Goal: Task Accomplishment & Management: Manage account settings

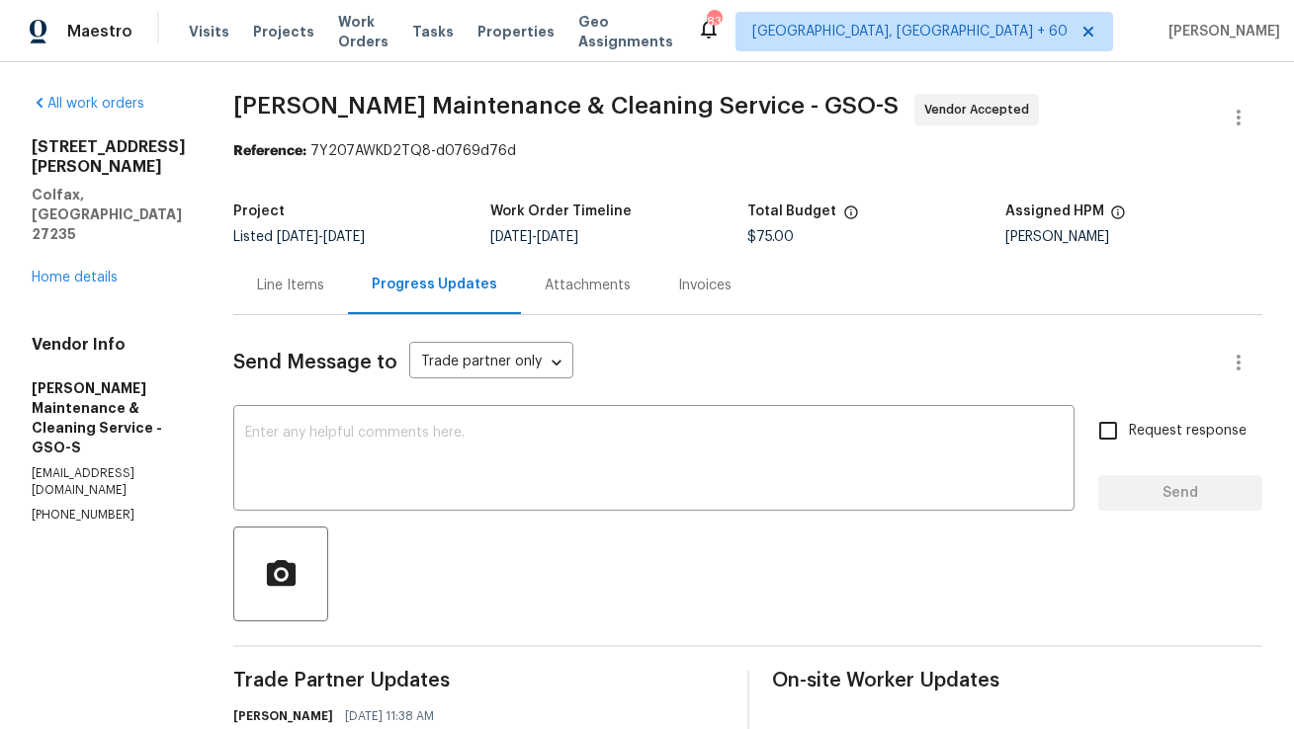
scroll to position [278, 0]
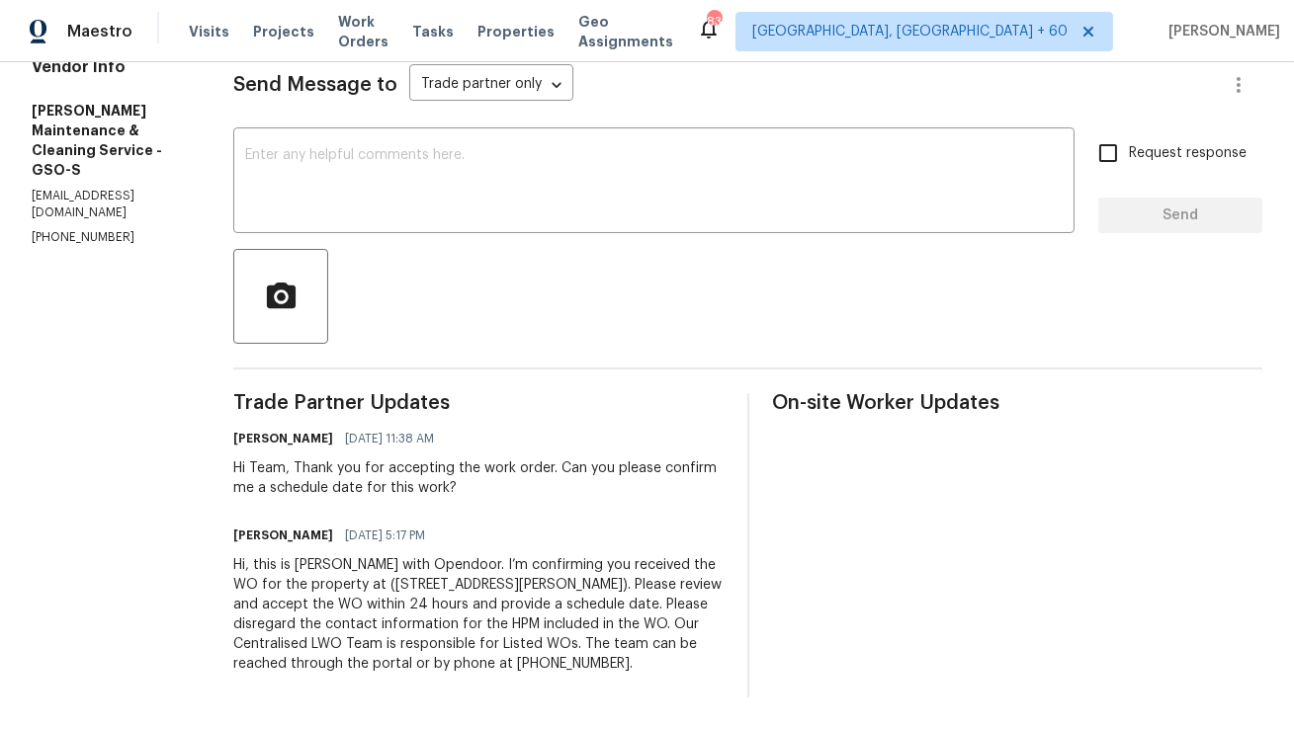
copy div "Hi, this is Anthony with Opendoor. I’m confirming you received the WO for the p…"
drag, startPoint x: 653, startPoint y: 671, endPoint x: 249, endPoint y: 572, distance: 416.2
click at [248, 571] on div "All work orders 149 Marshall Smith Rd Colfax, NC 27235 Home details Vendor Info…" at bounding box center [647, 257] width 1294 height 945
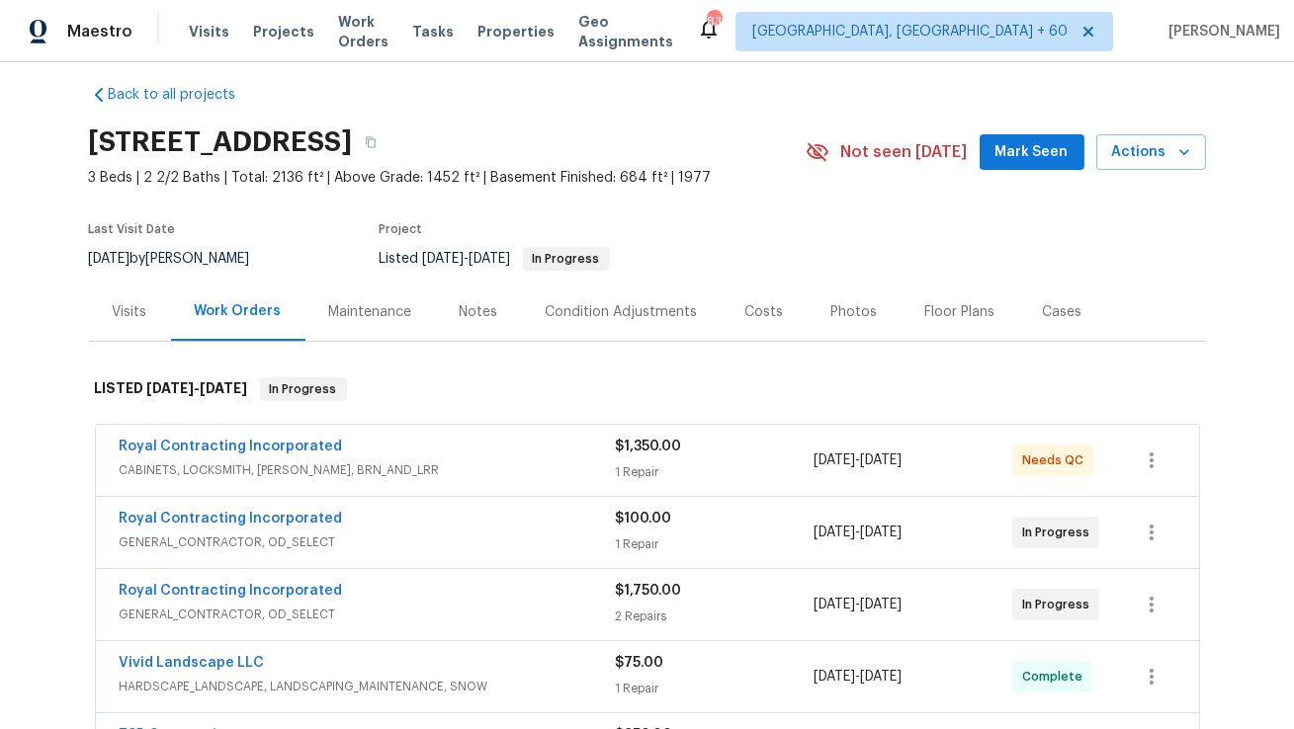
scroll to position [15, 0]
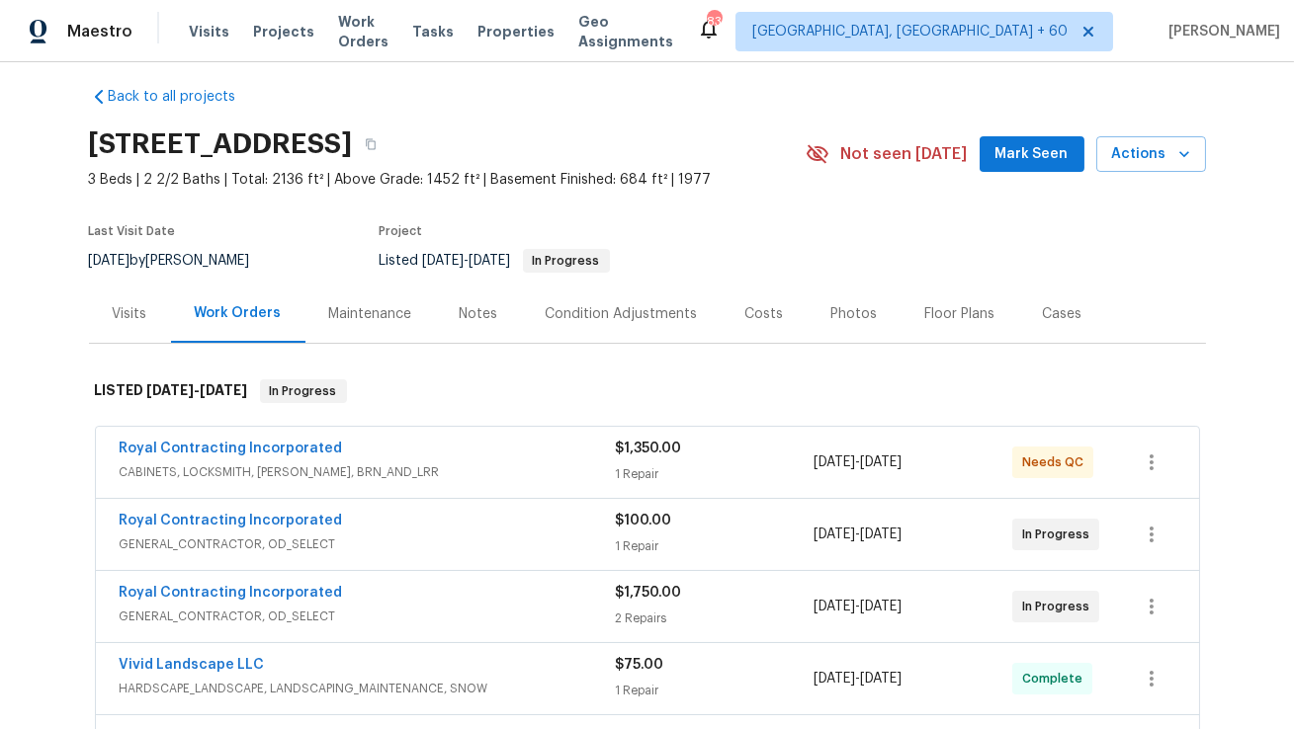
click at [137, 313] on div "Visits" at bounding box center [130, 314] width 35 height 20
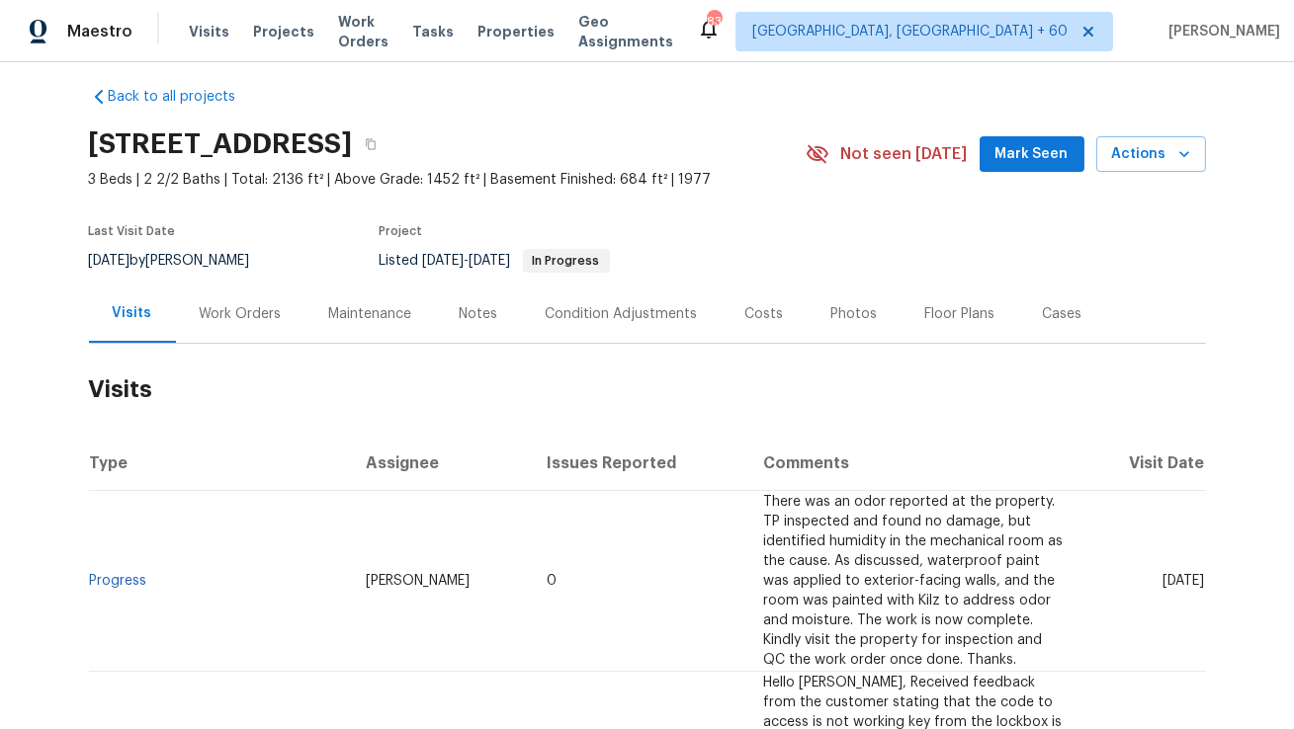
scroll to position [21, 0]
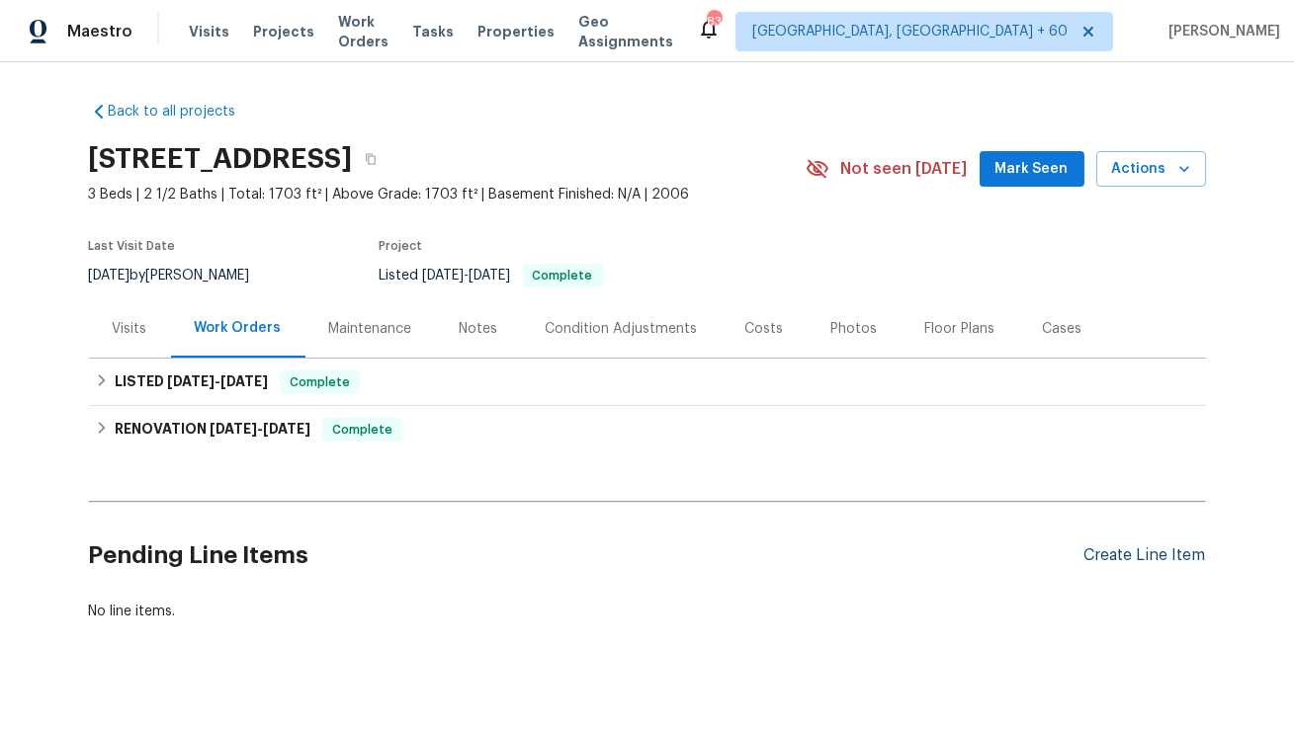
click at [1123, 555] on div "Create Line Item" at bounding box center [1145, 556] width 122 height 19
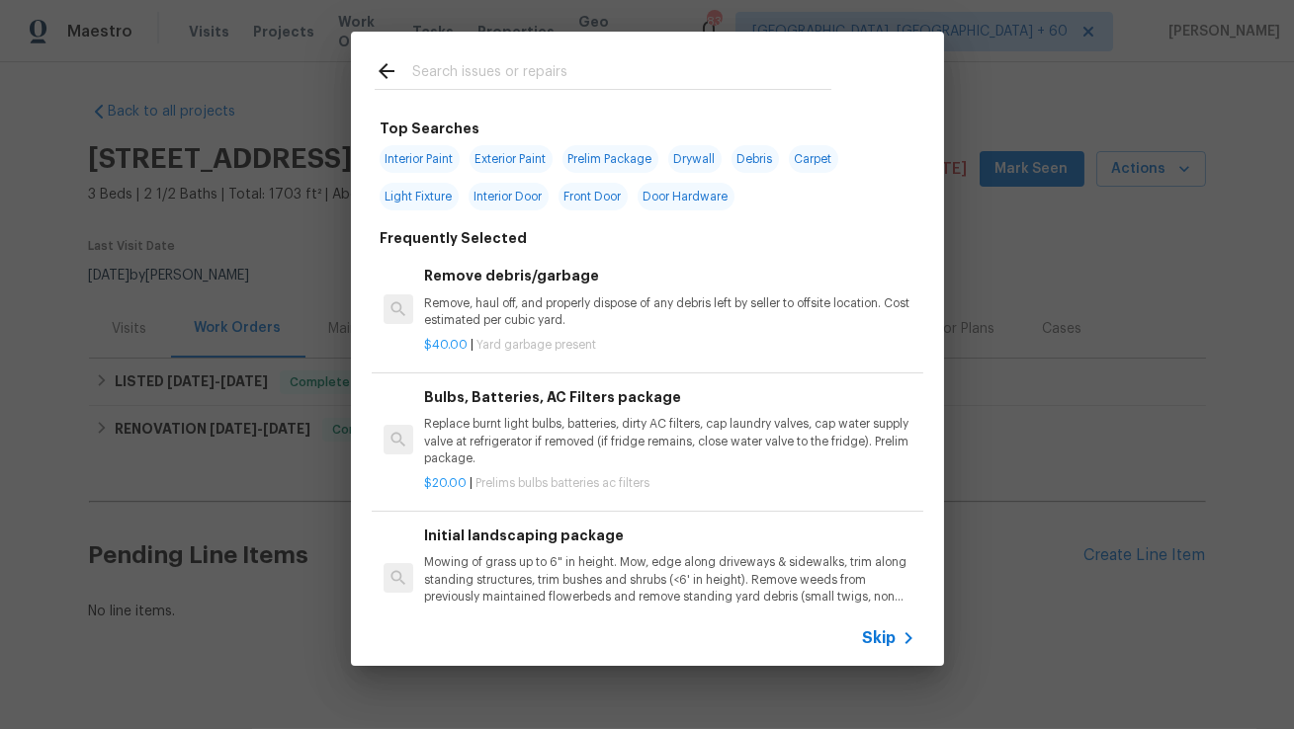
click at [662, 74] on input "text" at bounding box center [621, 74] width 419 height 30
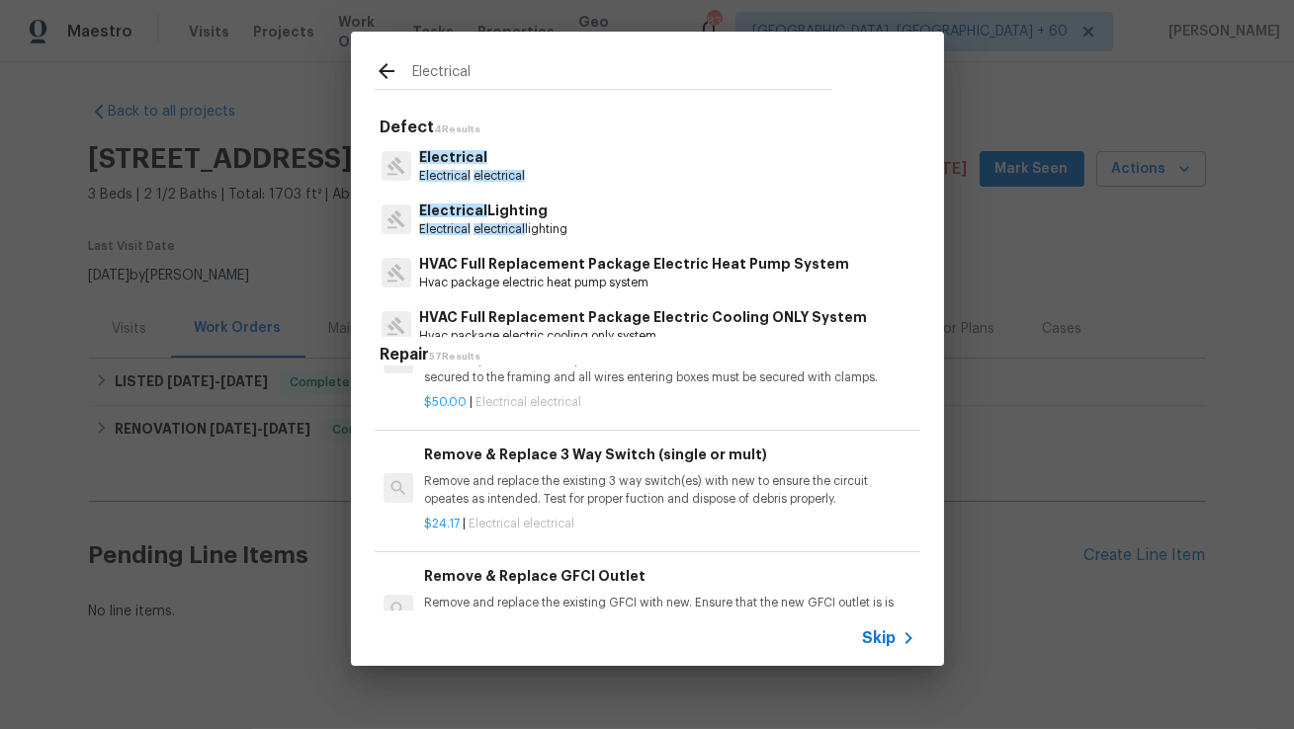
scroll to position [60, 0]
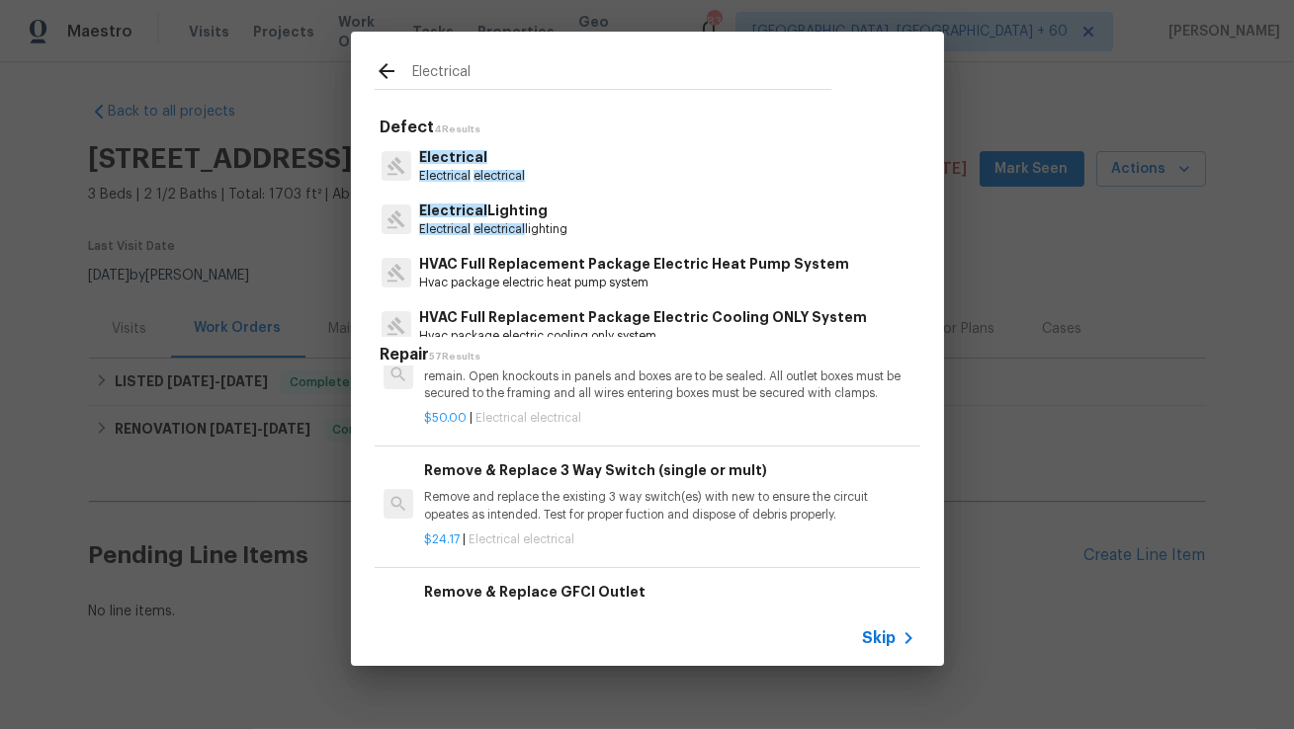
type input "Electrical"
click at [532, 490] on p "Remove and replace the existing 3 way switch(es) with new to ensure the circuit…" at bounding box center [669, 506] width 490 height 34
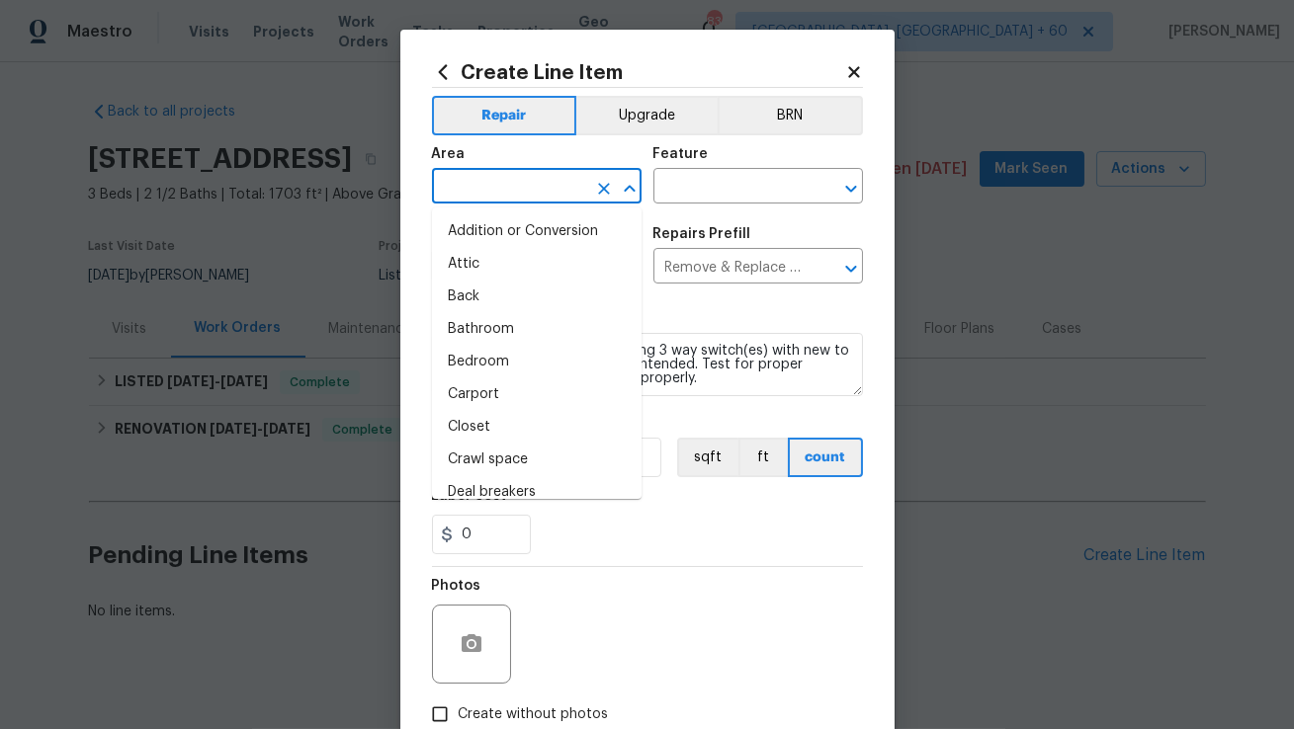
click at [552, 191] on input "text" at bounding box center [509, 188] width 154 height 31
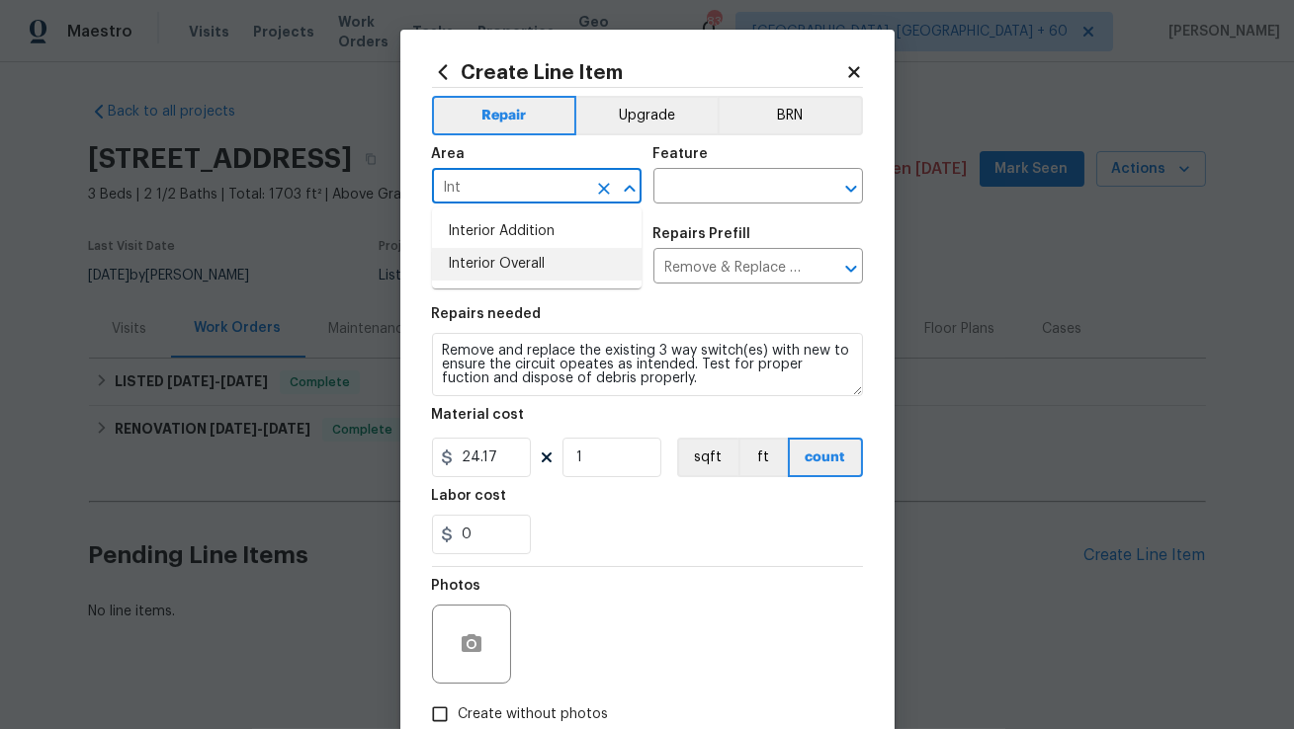
click at [512, 265] on li "Interior Overall" at bounding box center [537, 264] width 210 height 33
type input "Interior Overall"
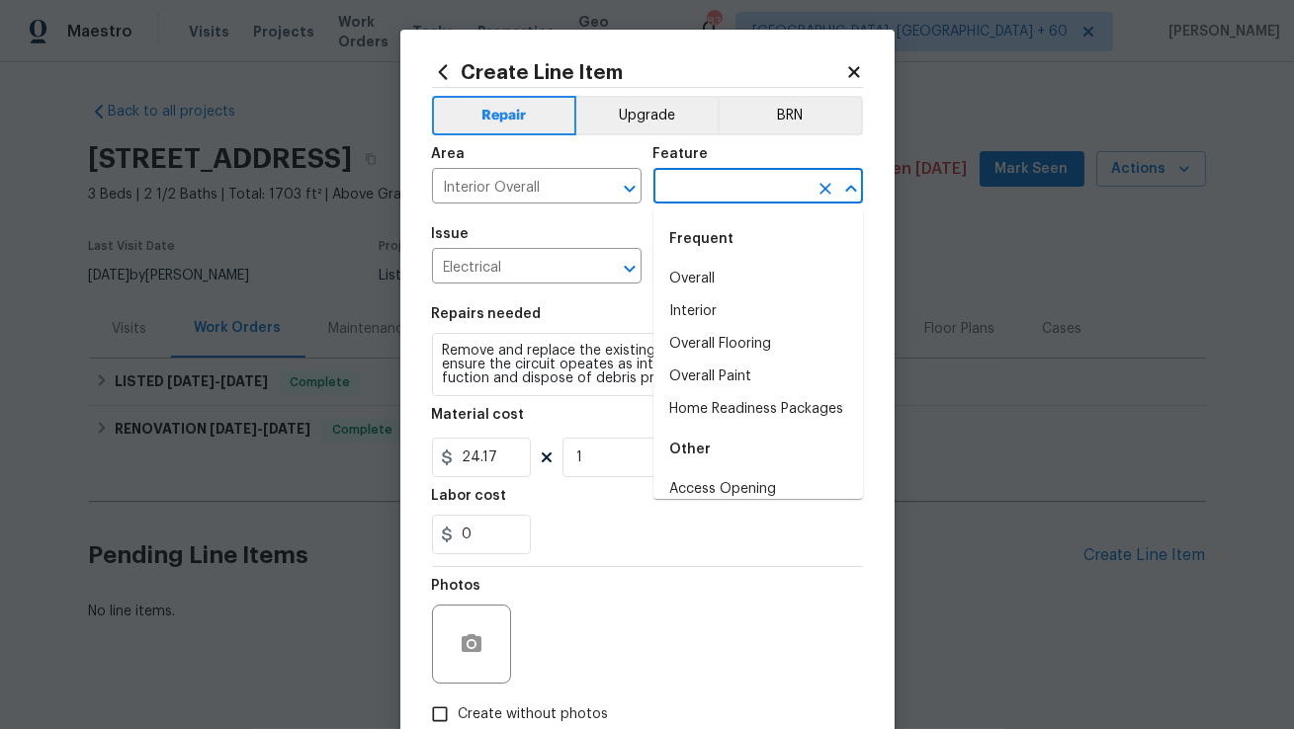
click at [667, 185] on input "text" at bounding box center [730, 188] width 154 height 31
click at [734, 321] on li "Interior" at bounding box center [758, 312] width 210 height 33
type input "Interior"
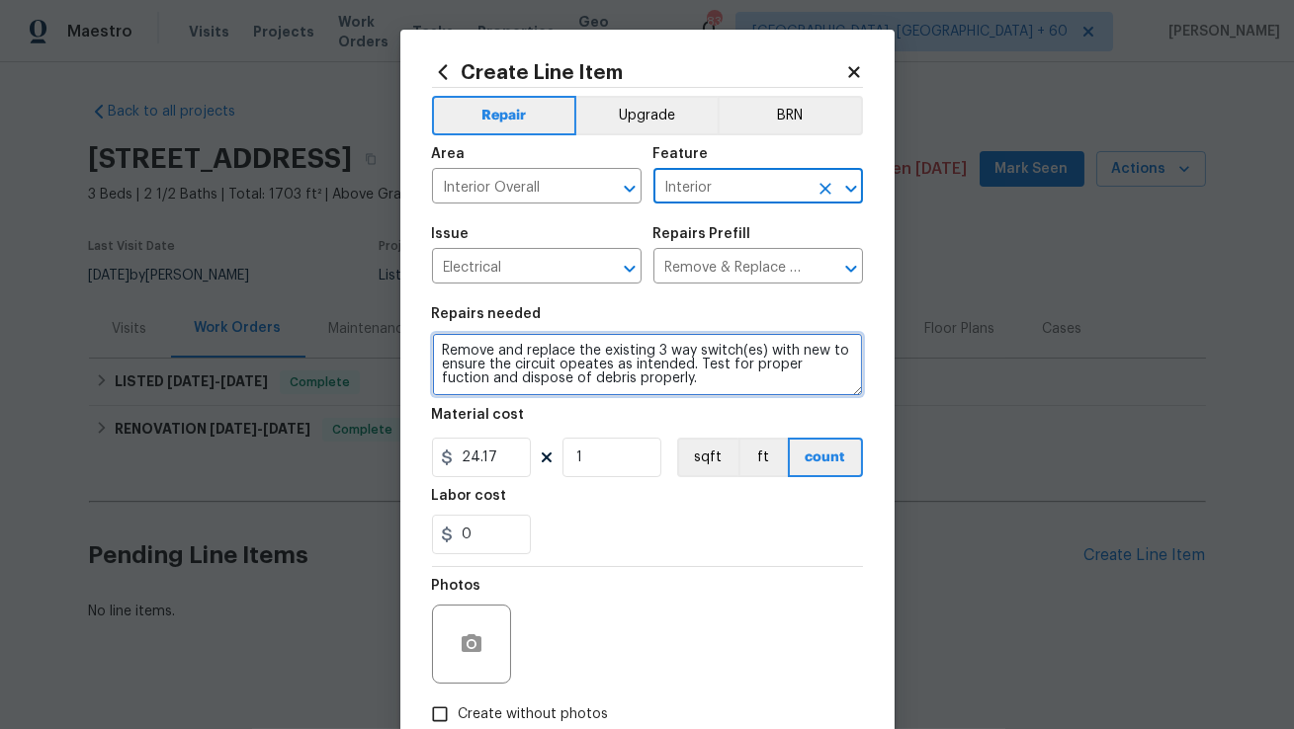
click at [620, 383] on textarea "Remove and replace the existing 3 way switch(es) with new to ensure the circuit…" at bounding box center [647, 364] width 431 height 63
paste textarea "Feedback received that multiple switches on the property are not working and li…"
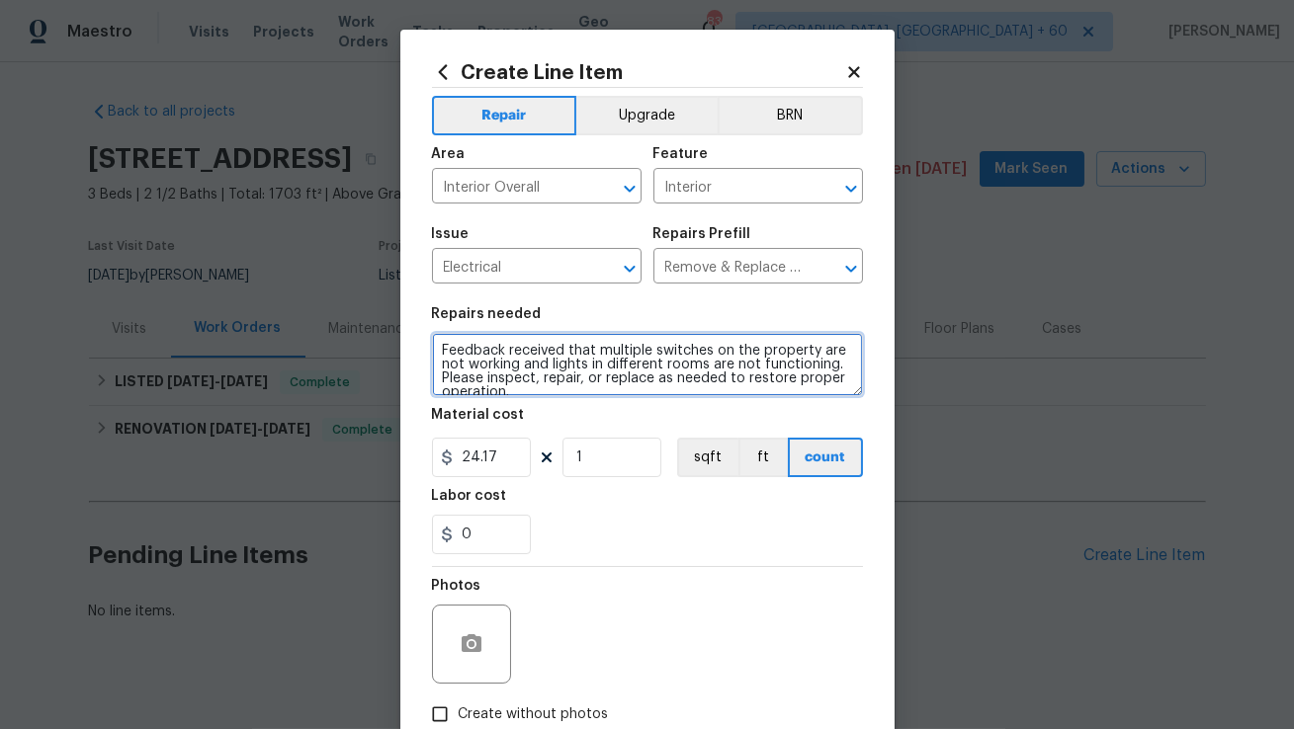
scroll to position [14, 0]
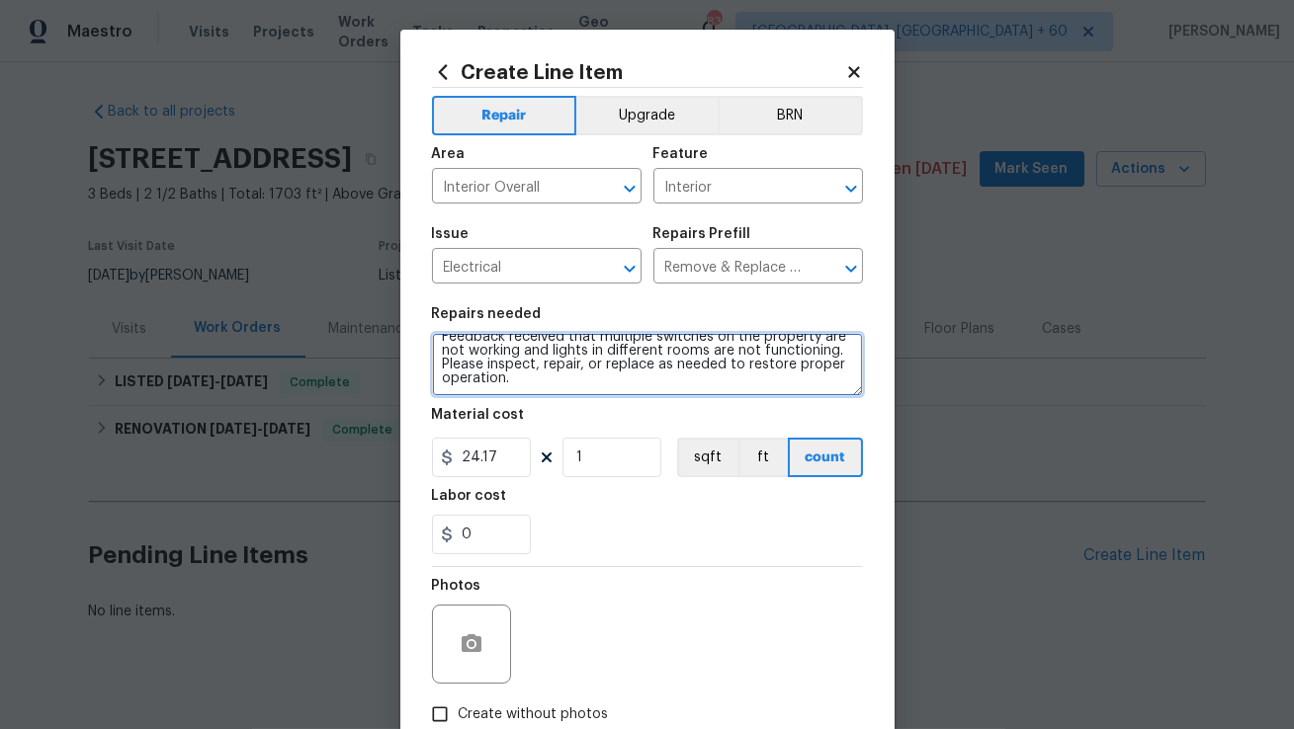
type textarea "Feedback received that multiple switches on the property are not working and li…"
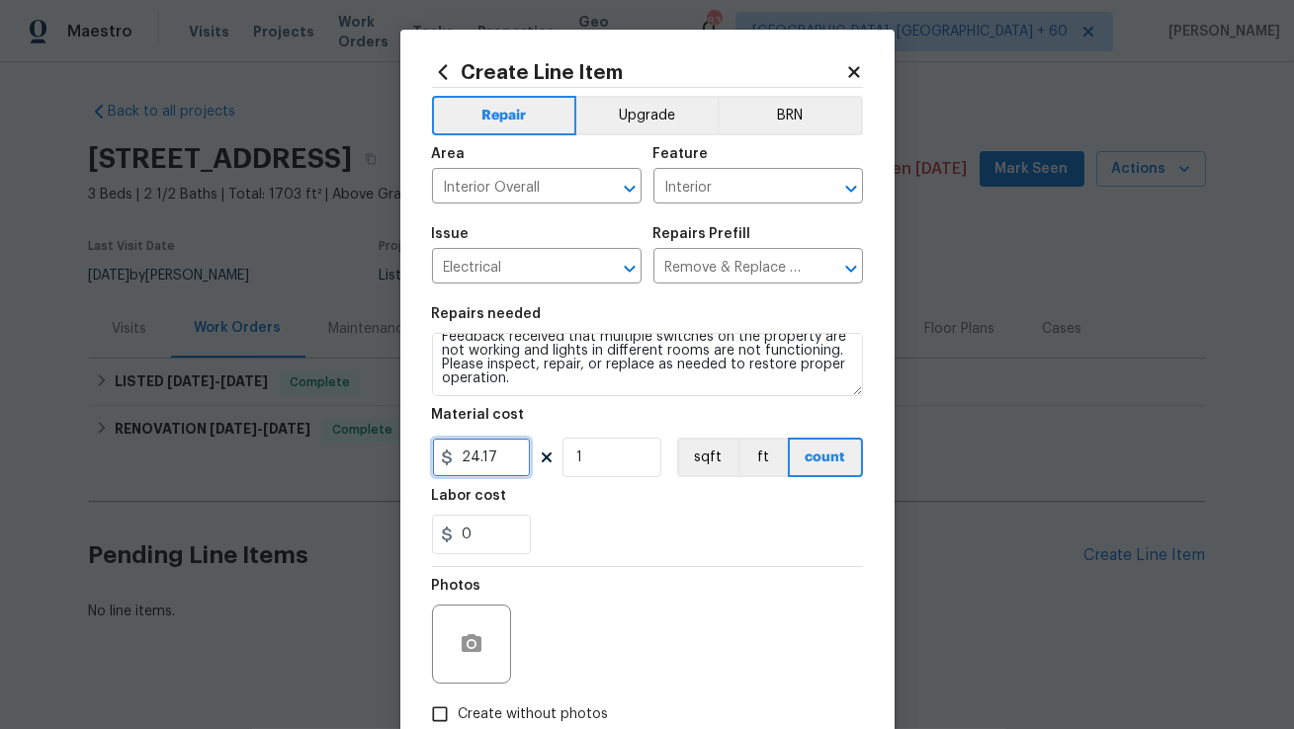
click at [508, 451] on input "24.17" at bounding box center [481, 458] width 99 height 40
type input "75"
click at [563, 520] on div "0" at bounding box center [647, 535] width 431 height 40
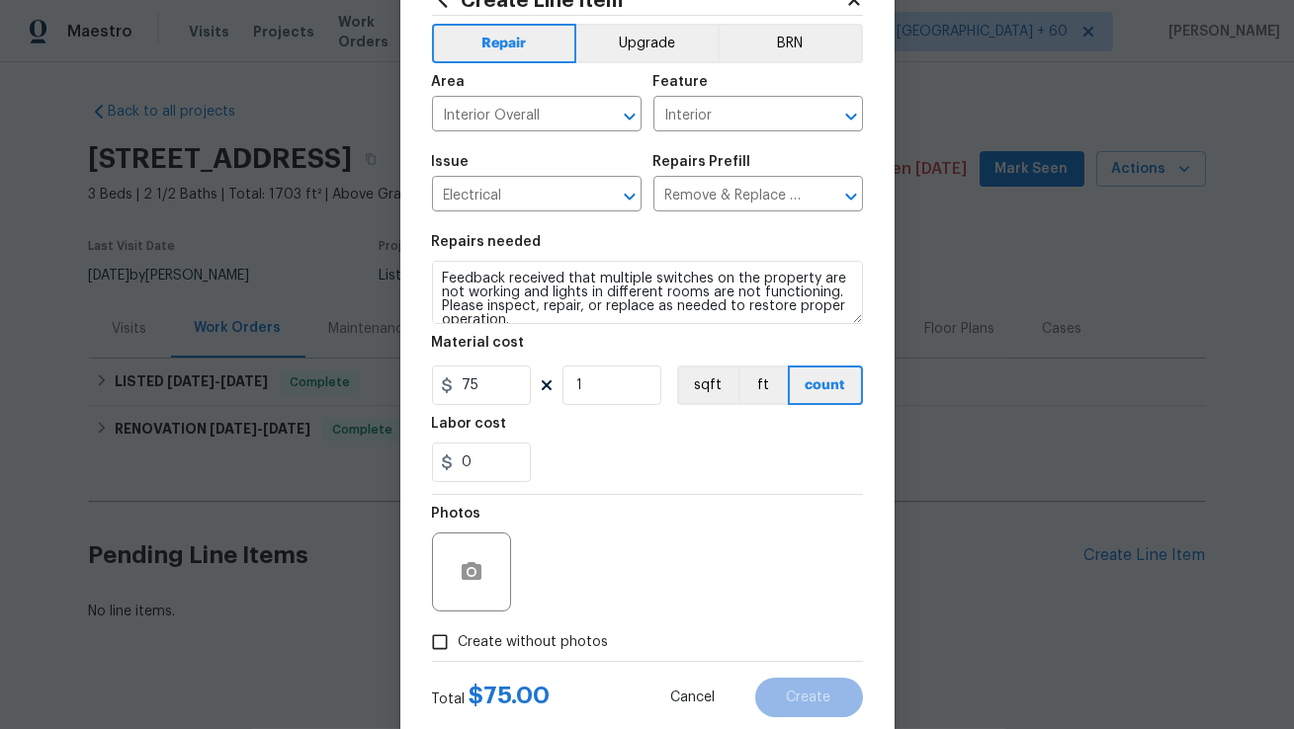
scroll to position [122, 0]
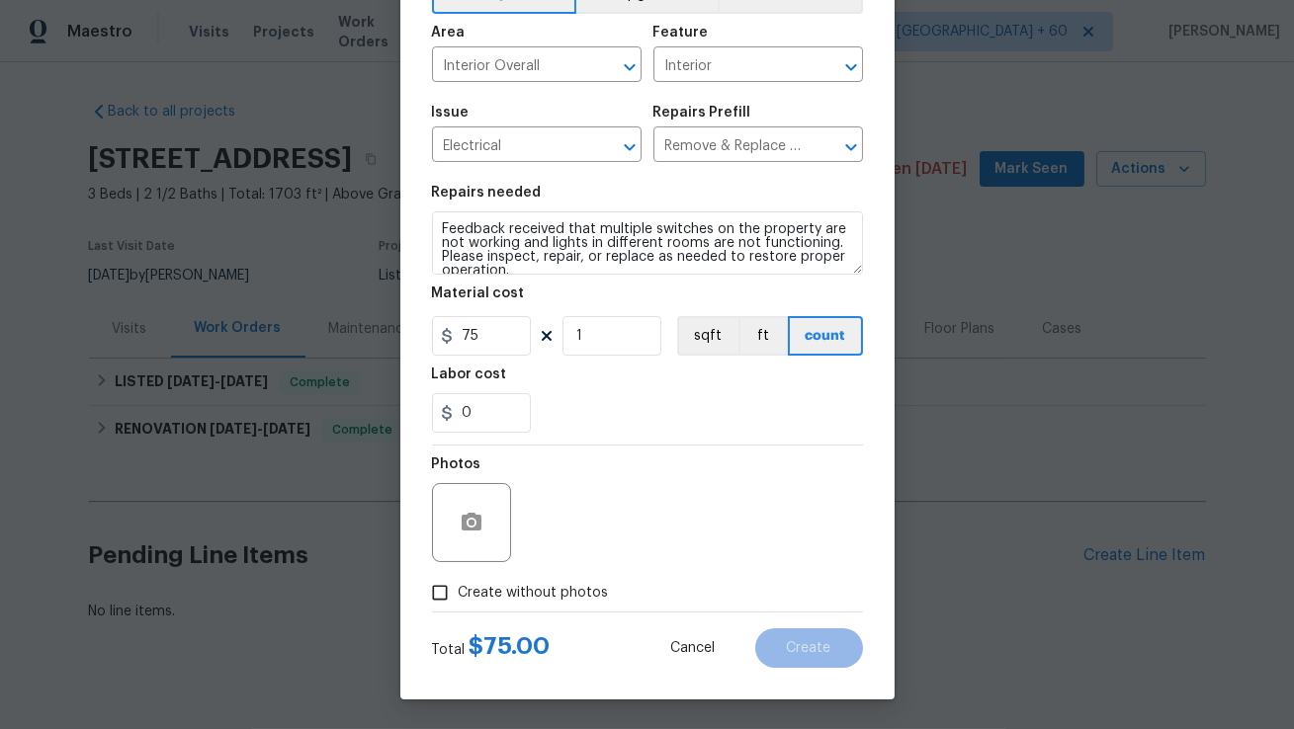
click at [434, 591] on input "Create without photos" at bounding box center [440, 593] width 38 height 38
checkbox input "true"
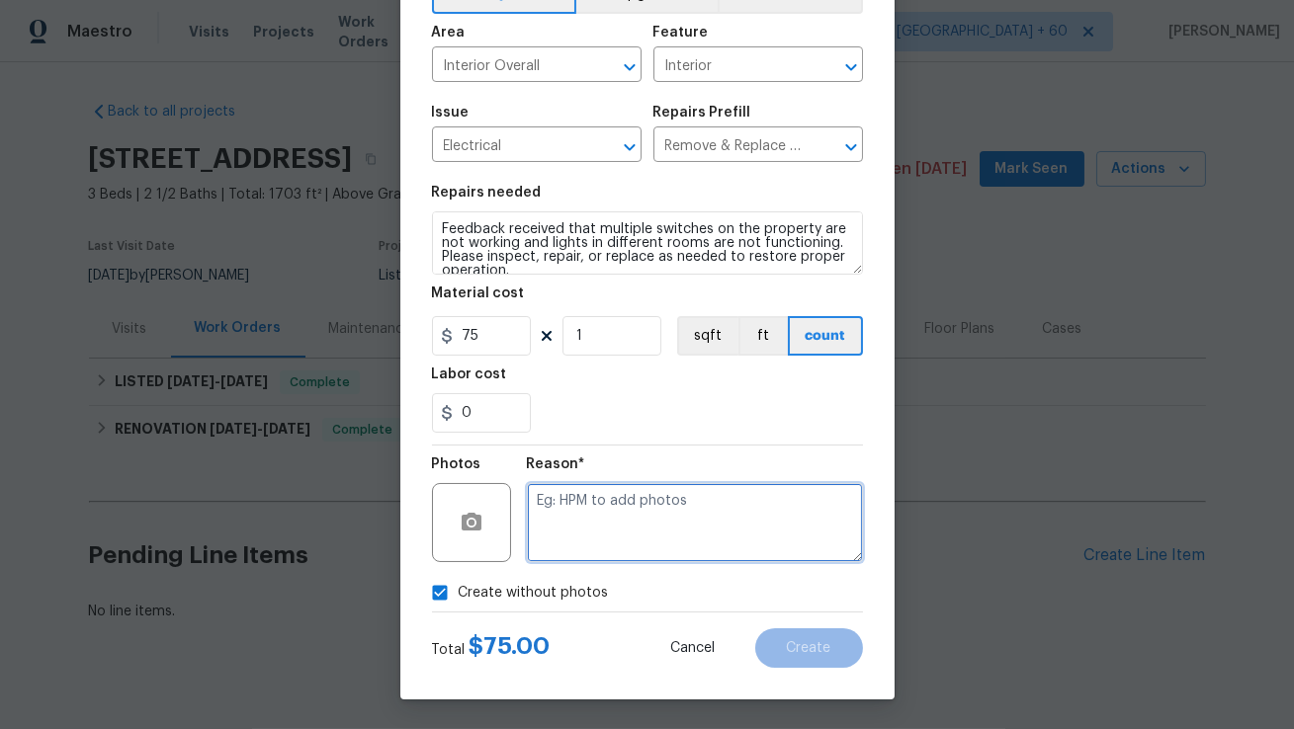
click at [639, 537] on textarea at bounding box center [695, 522] width 336 height 79
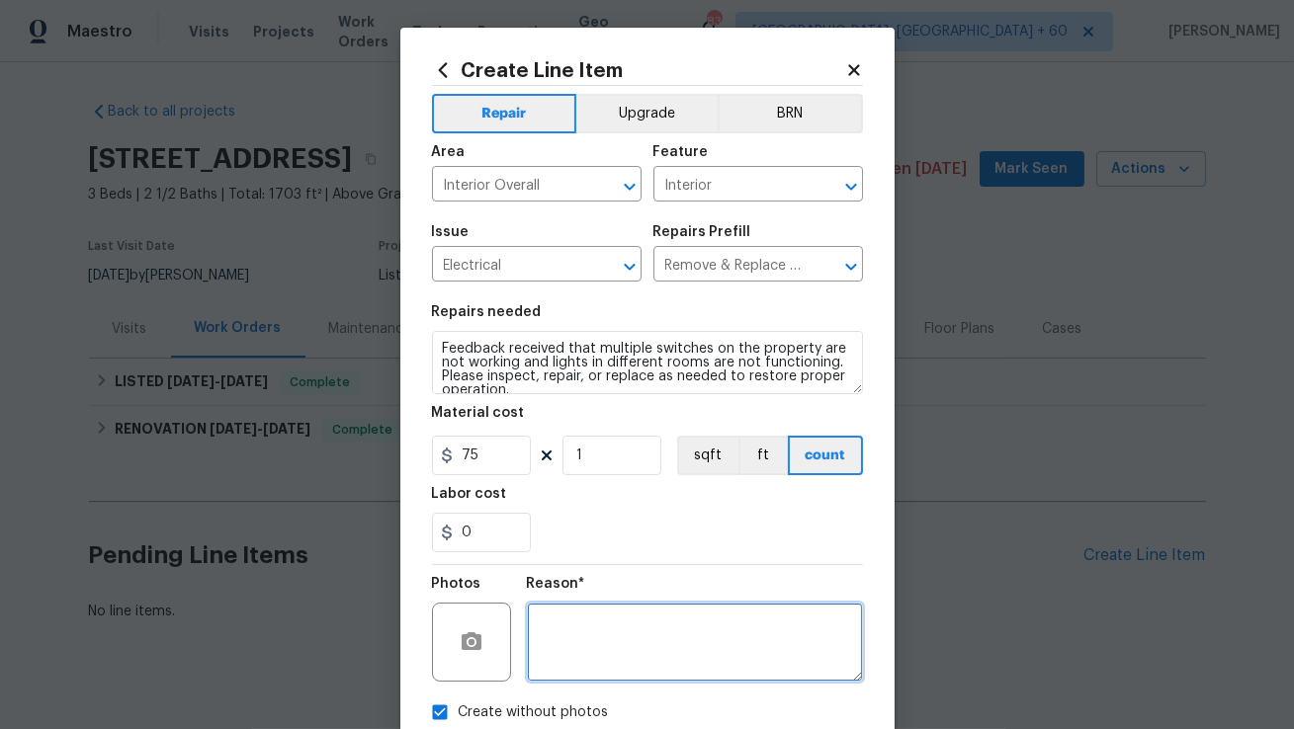
scroll to position [73, 0]
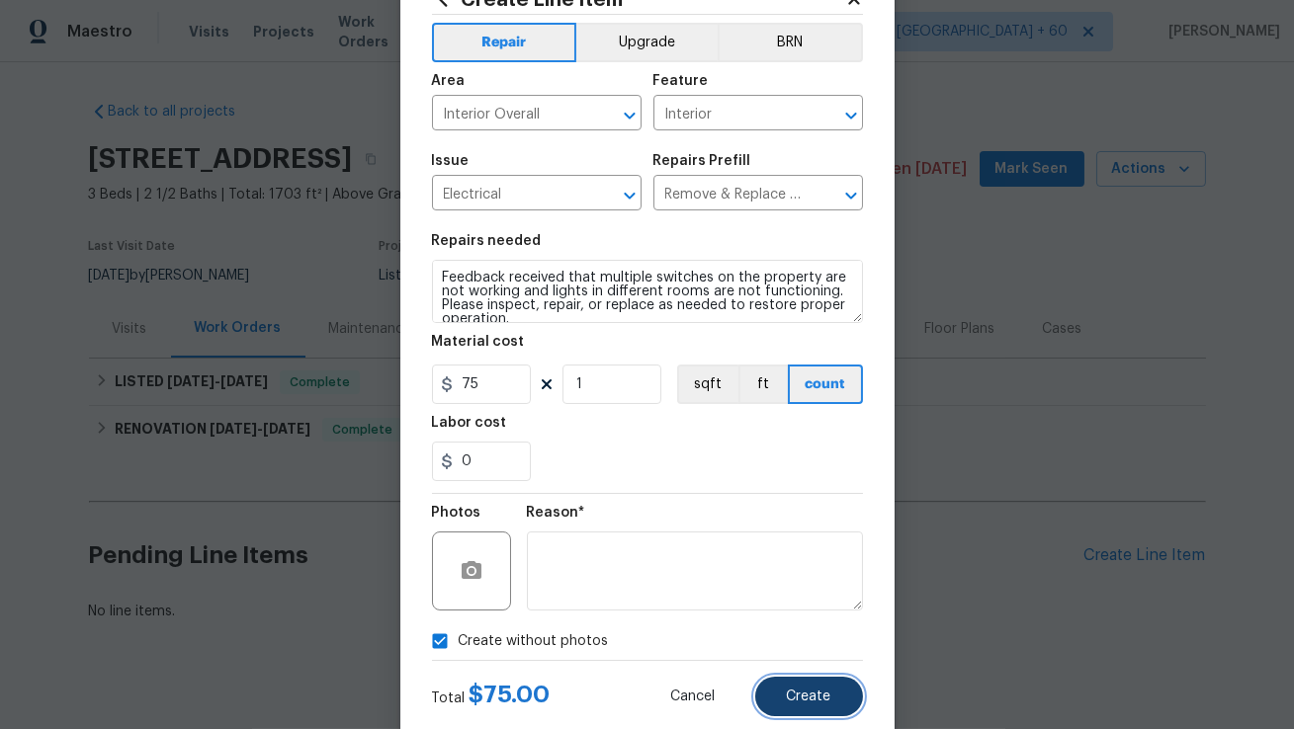
click at [799, 697] on span "Create" at bounding box center [809, 697] width 44 height 15
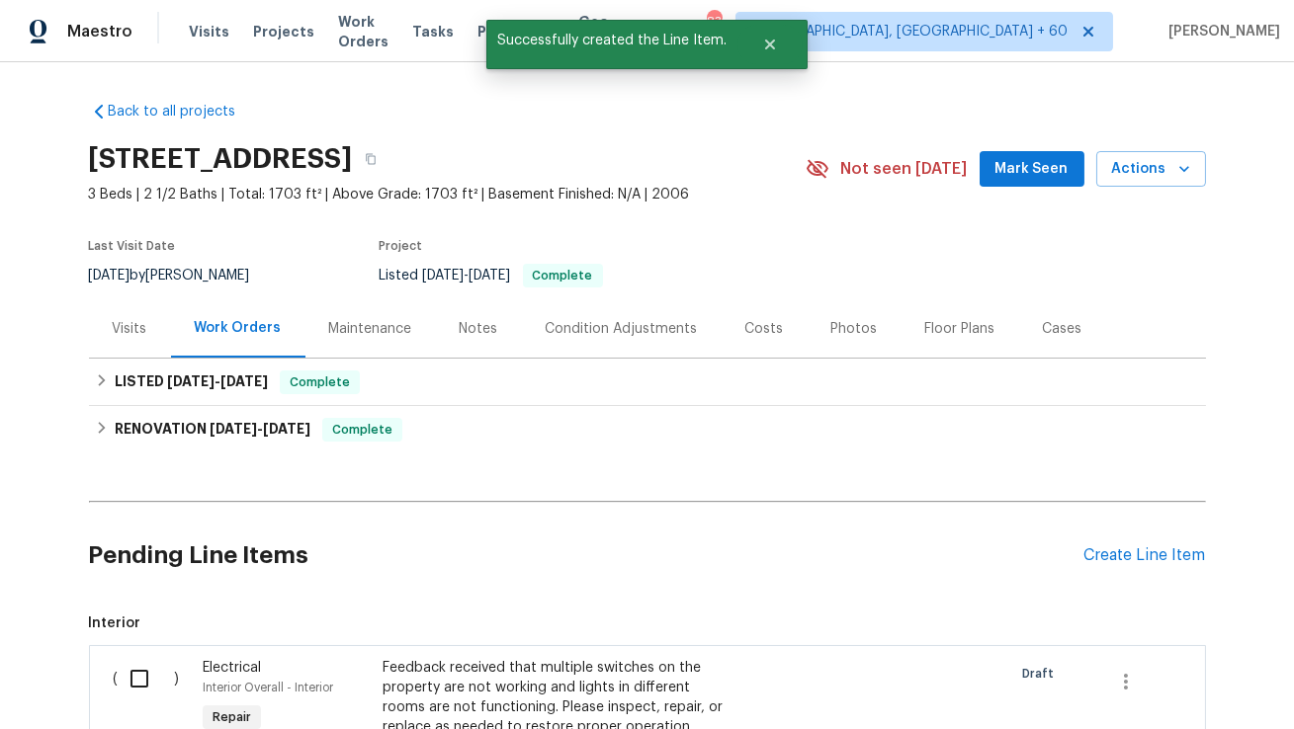
scroll to position [242, 0]
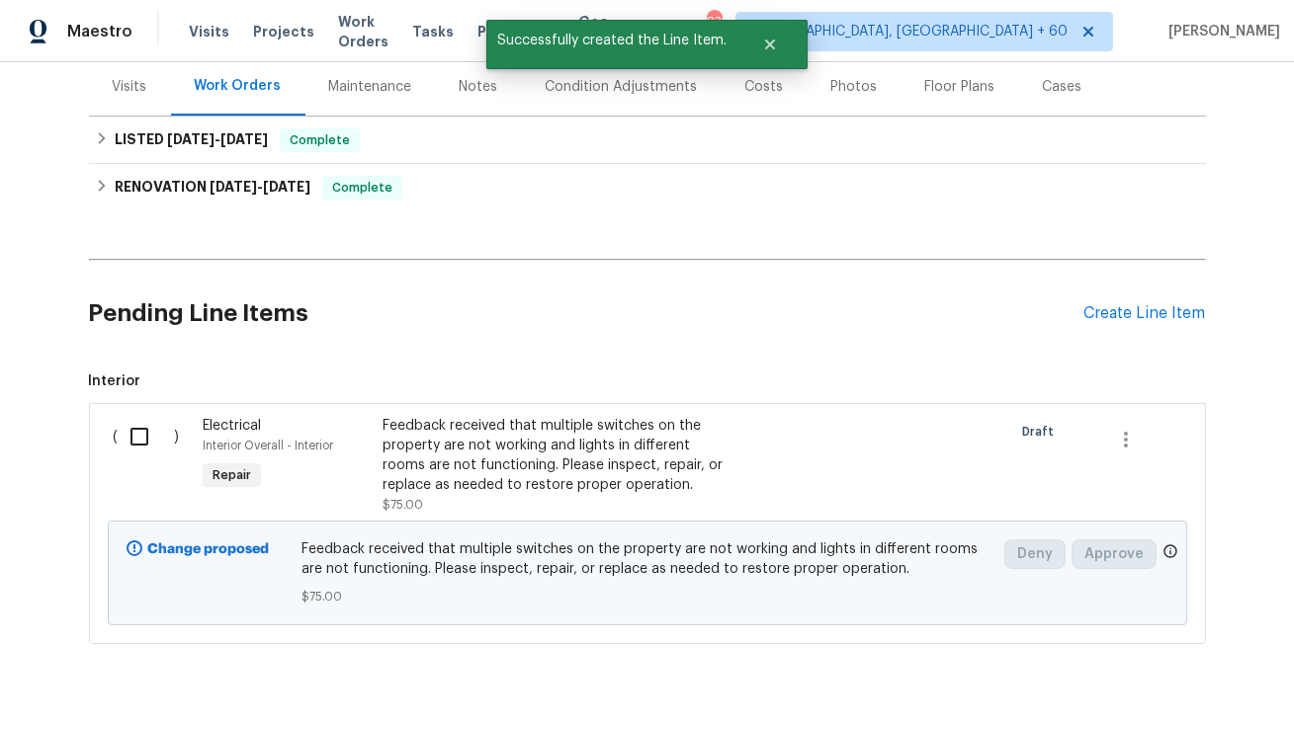
click at [136, 441] on input "checkbox" at bounding box center [147, 437] width 56 height 42
checkbox input "true"
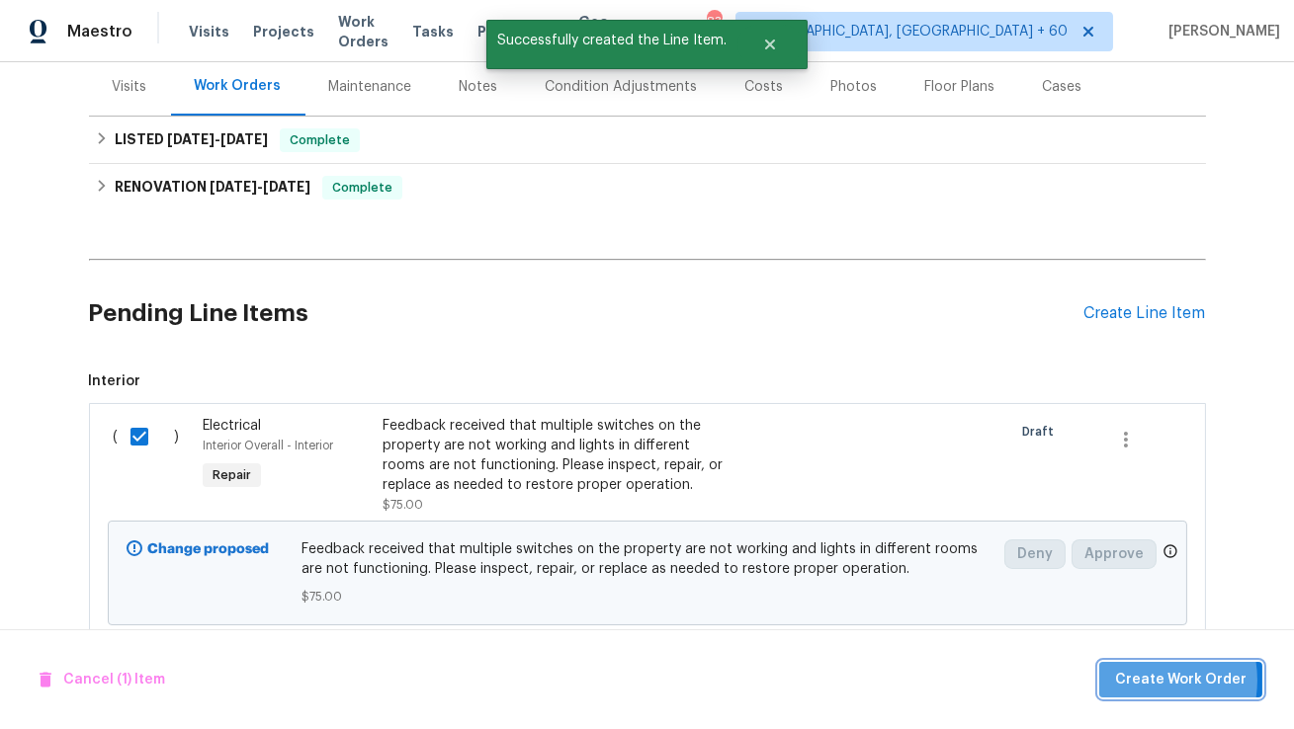
click at [1141, 681] on span "Create Work Order" at bounding box center [1180, 680] width 131 height 25
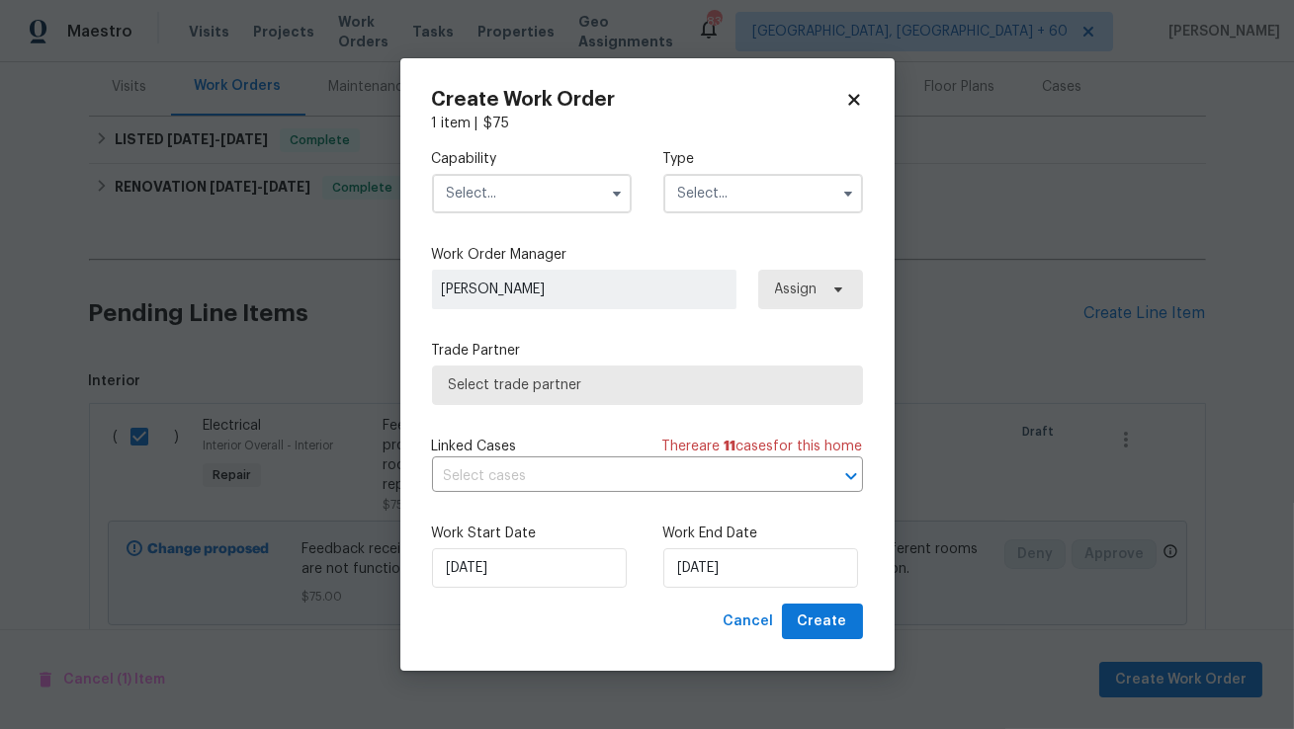
click at [586, 195] on input "text" at bounding box center [532, 194] width 200 height 40
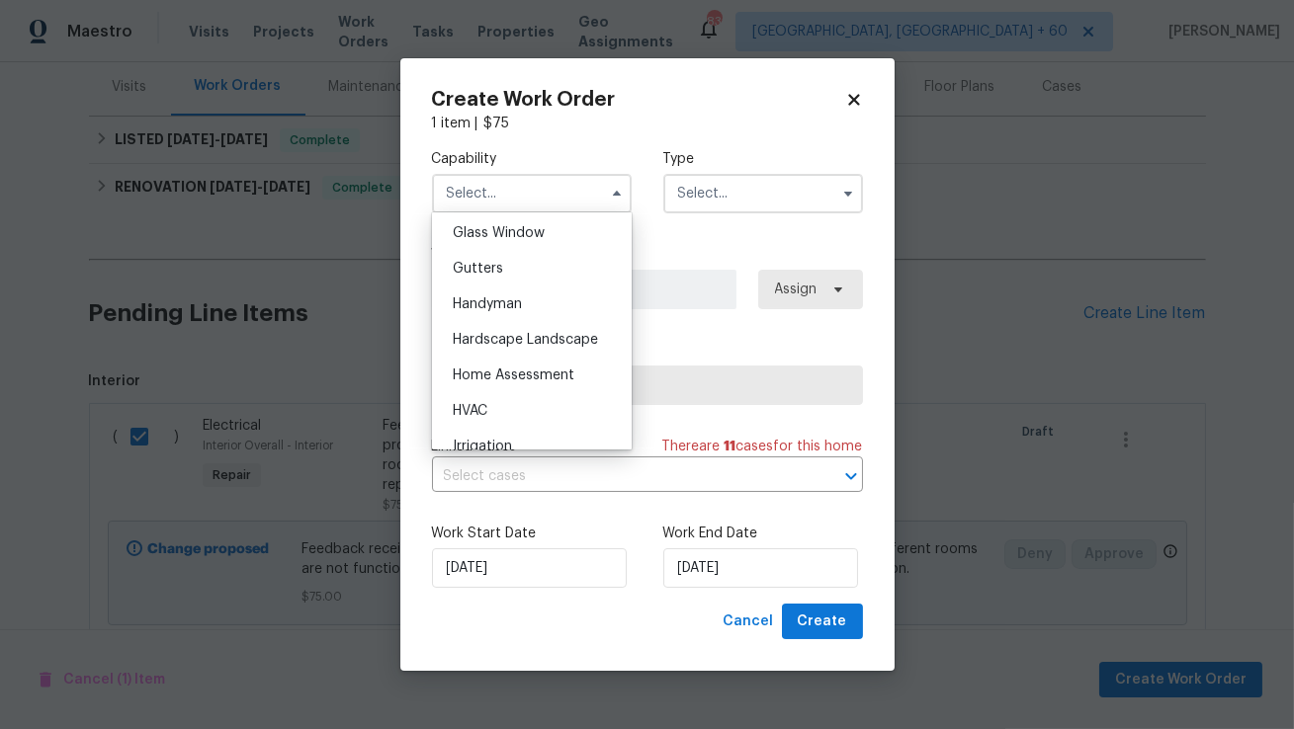
scroll to position [1019, 0]
click at [554, 300] on div "Handyman" at bounding box center [532, 304] width 190 height 36
type input "Handyman"
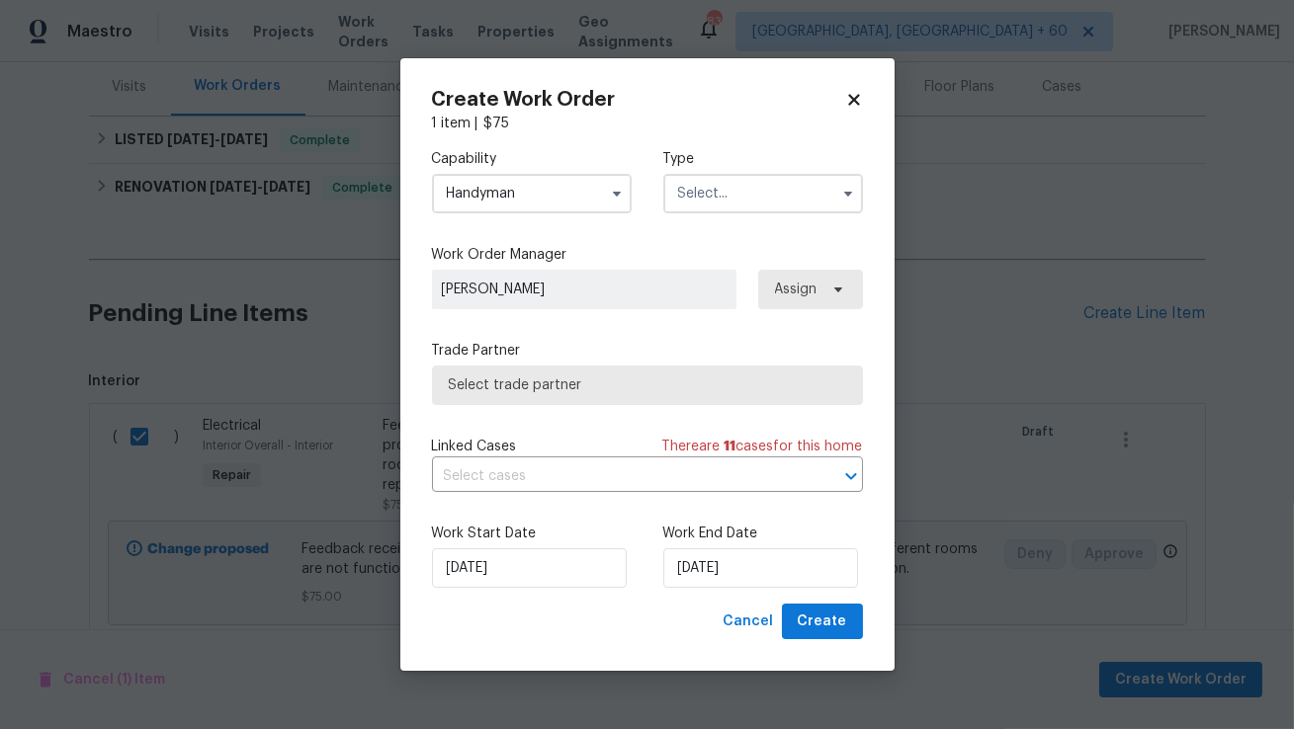
click at [777, 194] on input "text" at bounding box center [763, 194] width 200 height 40
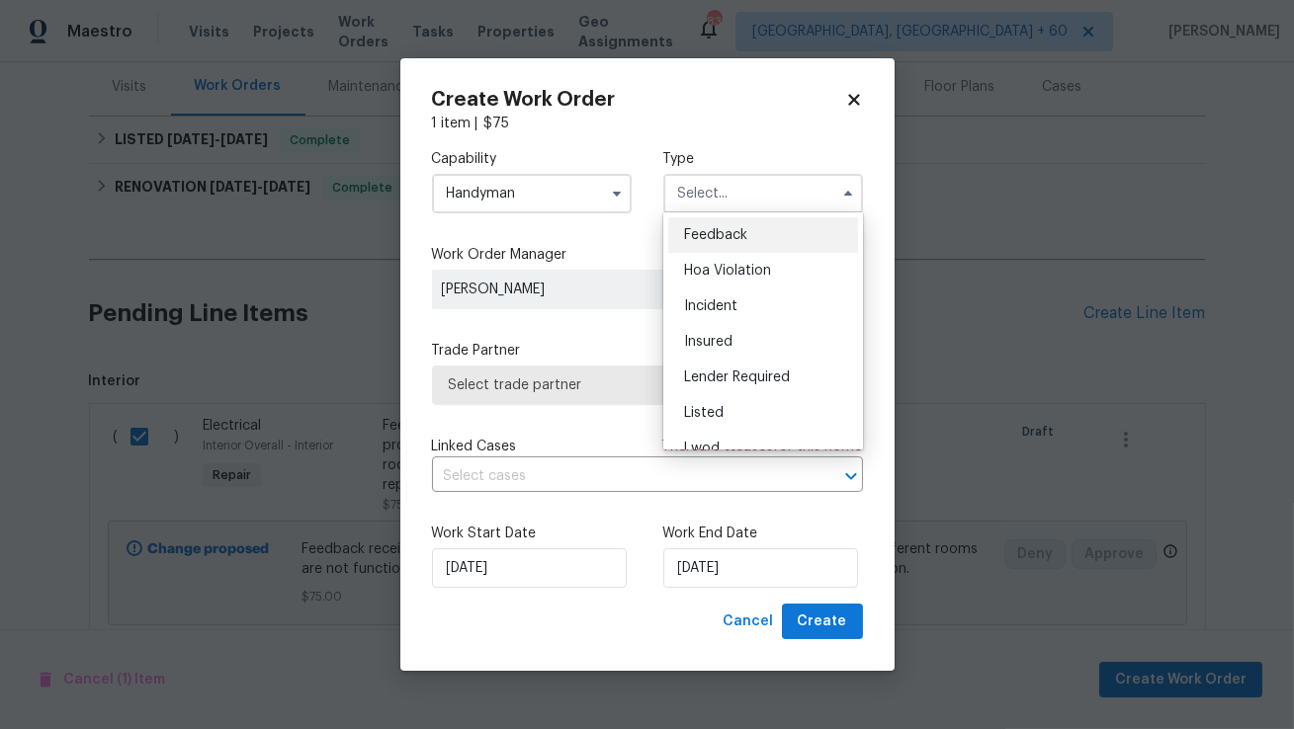
click at [746, 239] on span "Feedback" at bounding box center [715, 235] width 63 height 14
type input "Feedback"
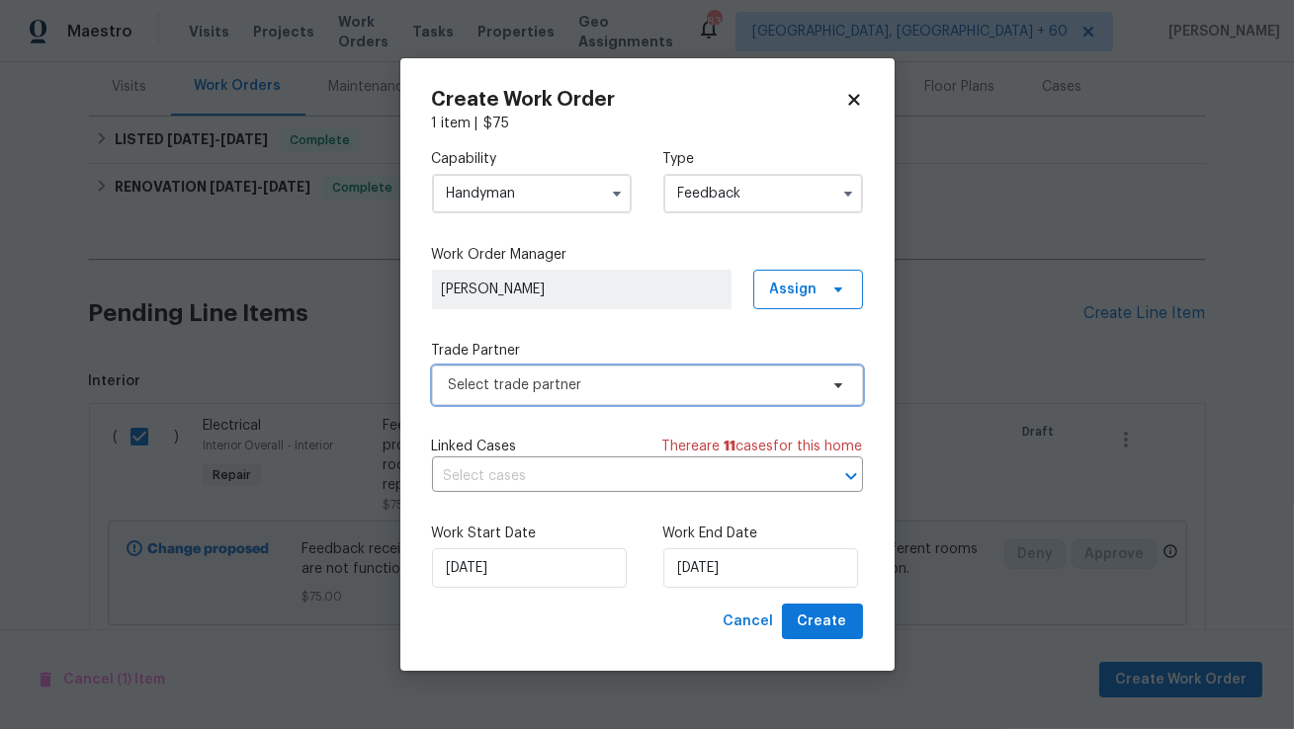
click at [547, 403] on span "Select trade partner" at bounding box center [647, 386] width 431 height 40
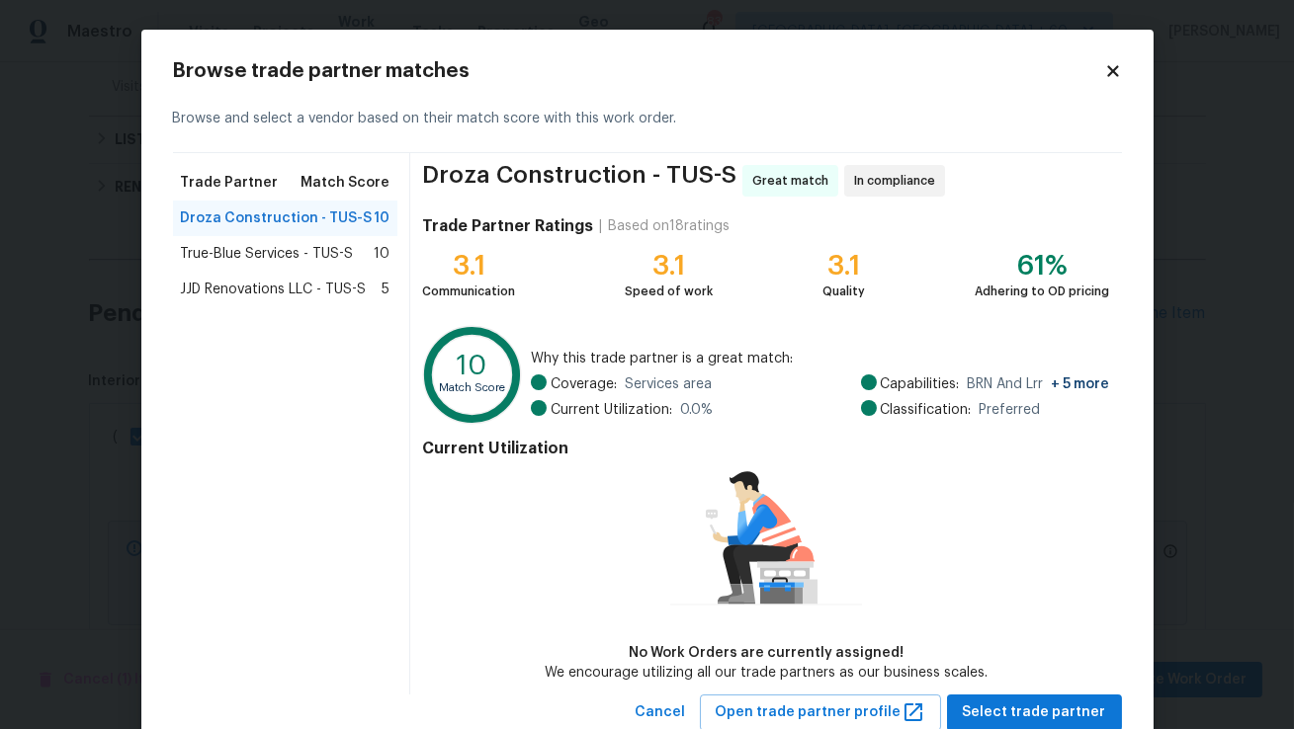
click at [255, 253] on span "True-Blue Services - TUS-S" at bounding box center [267, 254] width 173 height 20
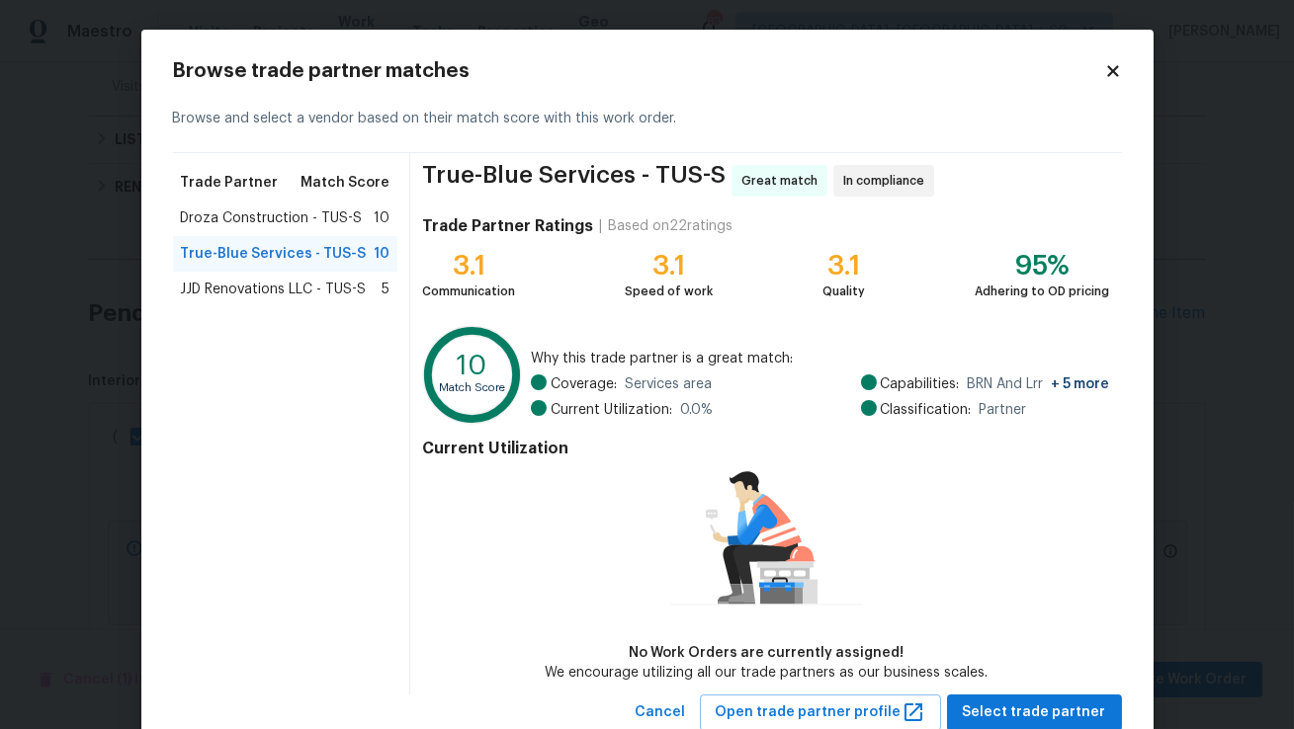
click at [263, 289] on span "JJD Renovations LLC - TUS-S" at bounding box center [274, 290] width 186 height 20
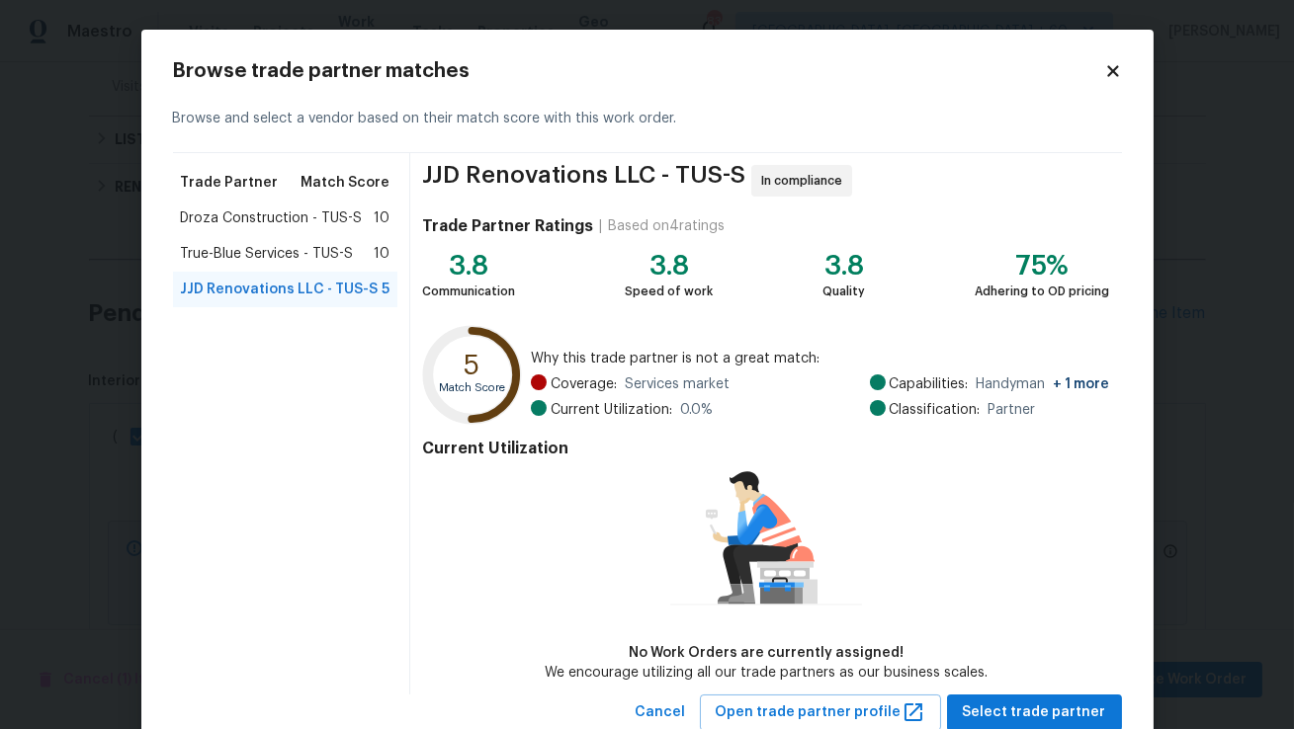
click at [302, 213] on span "Droza Construction - TUS-S" at bounding box center [272, 219] width 182 height 20
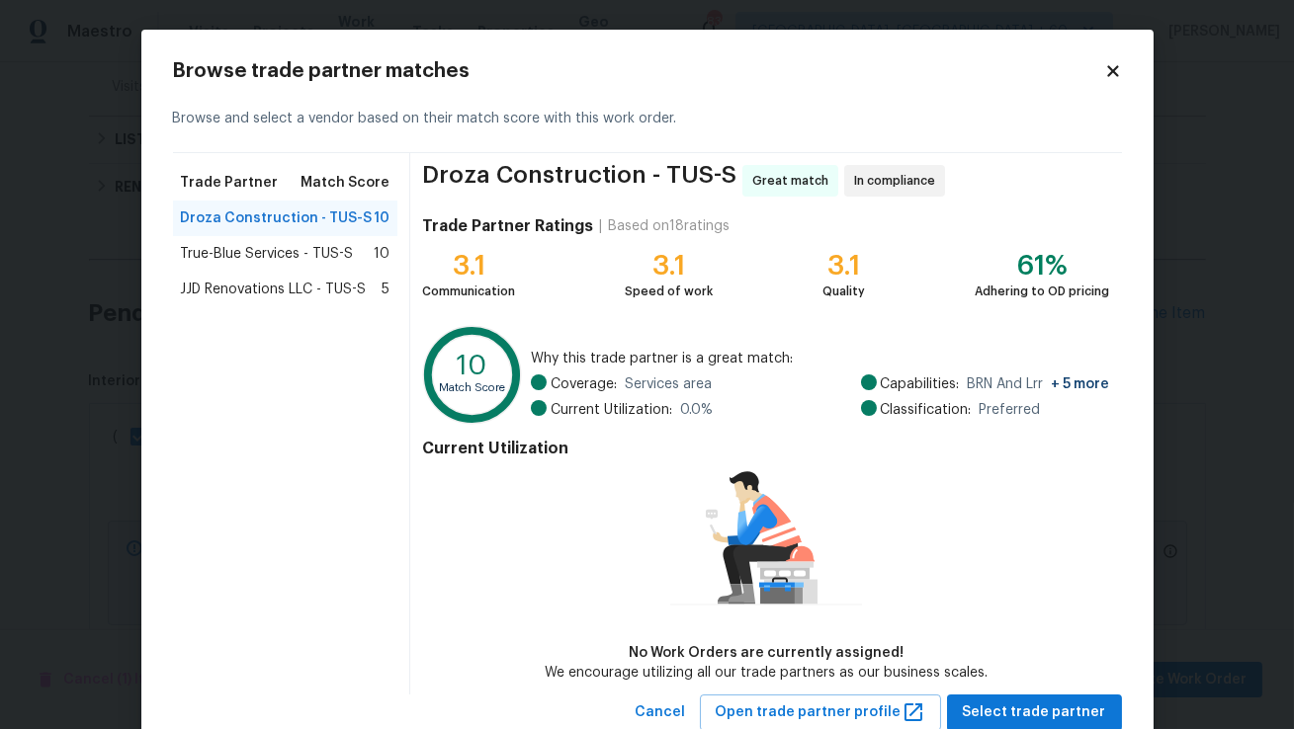
scroll to position [11, 0]
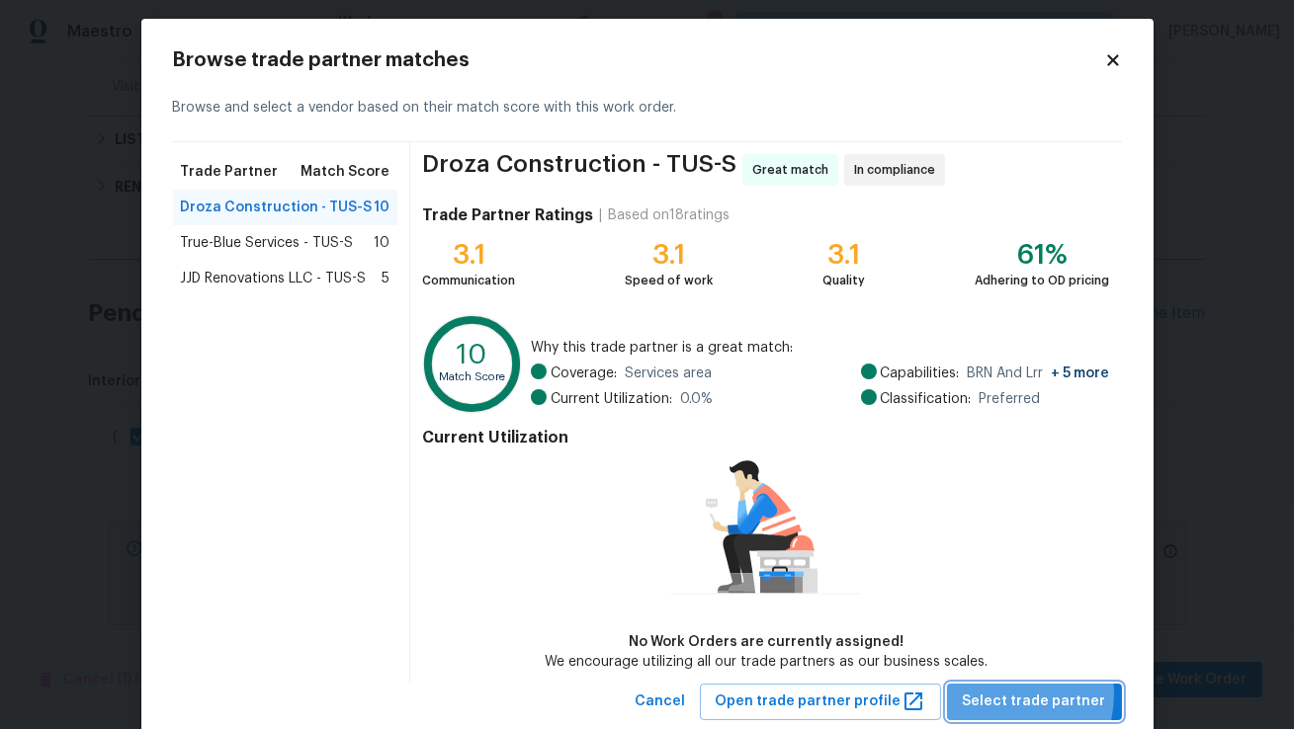
click at [999, 693] on span "Select trade partner" at bounding box center [1034, 702] width 143 height 25
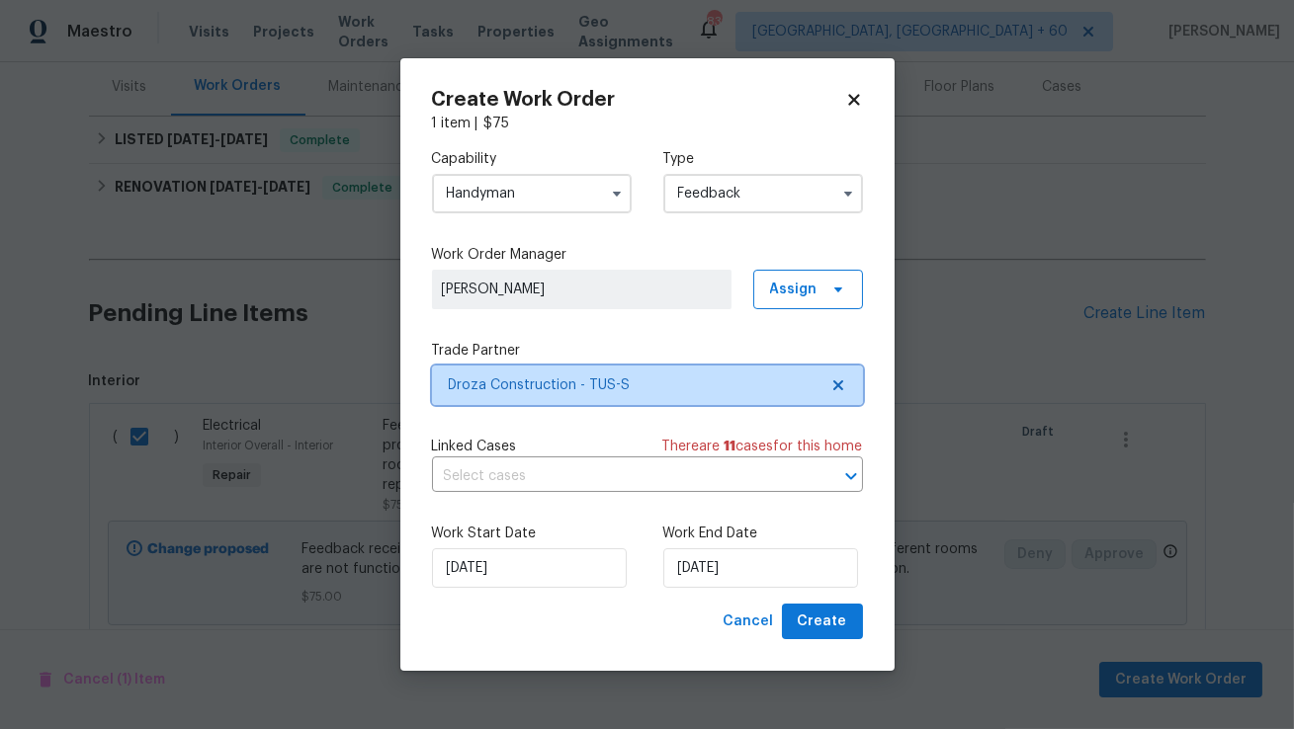
scroll to position [0, 0]
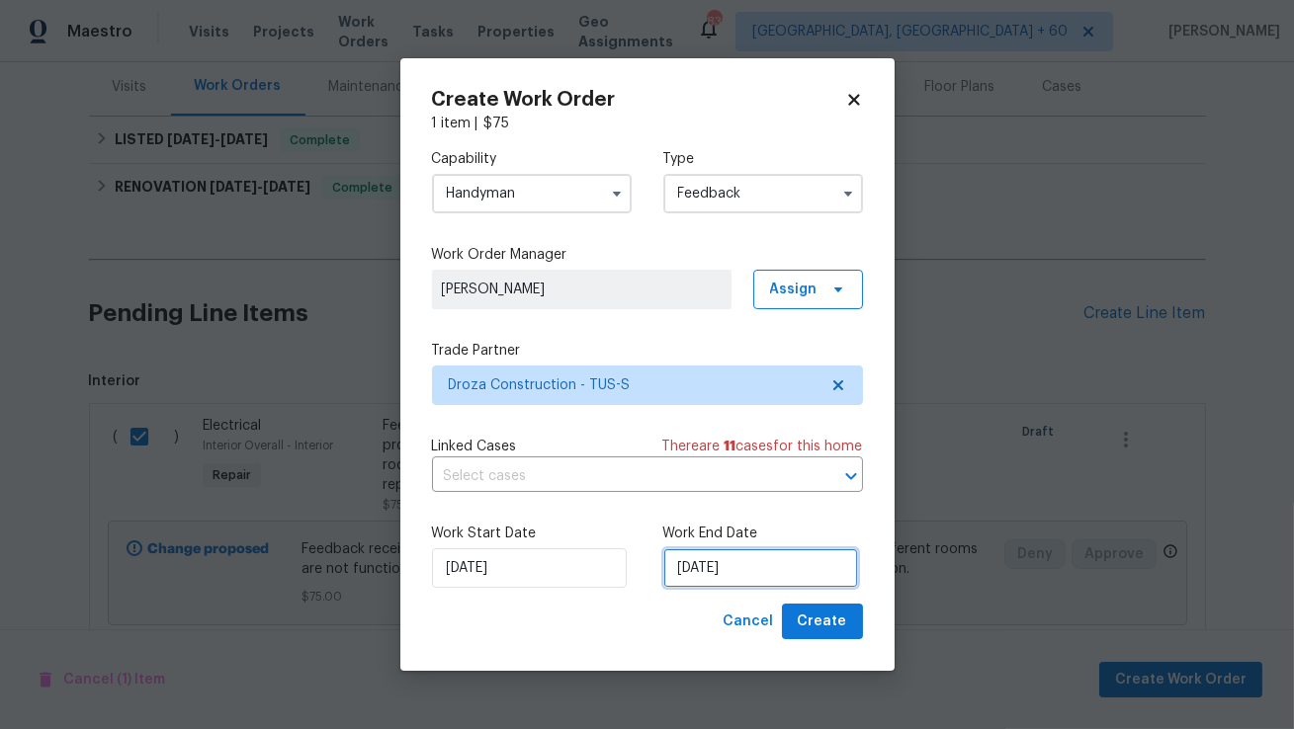
click at [733, 577] on input "28/08/2025" at bounding box center [760, 569] width 195 height 40
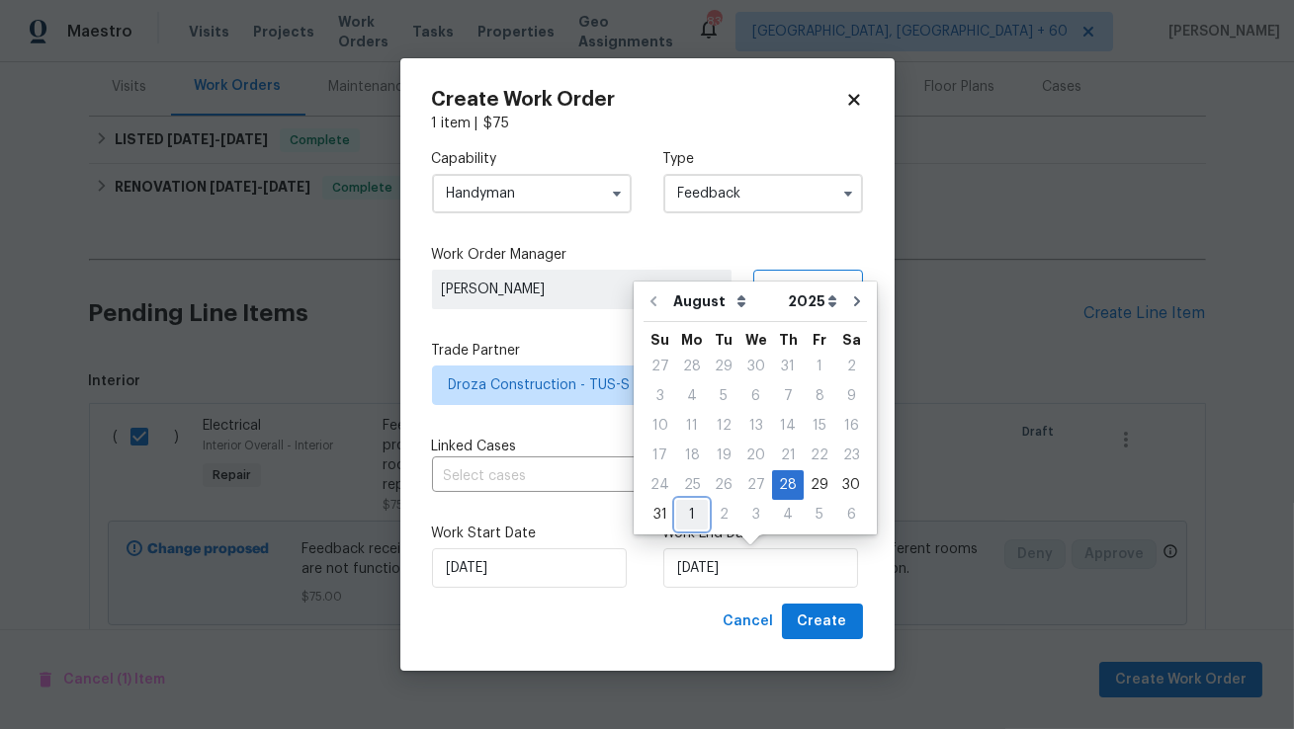
click at [686, 520] on div "1" at bounding box center [692, 515] width 32 height 28
type input "01/09/2025"
select select "8"
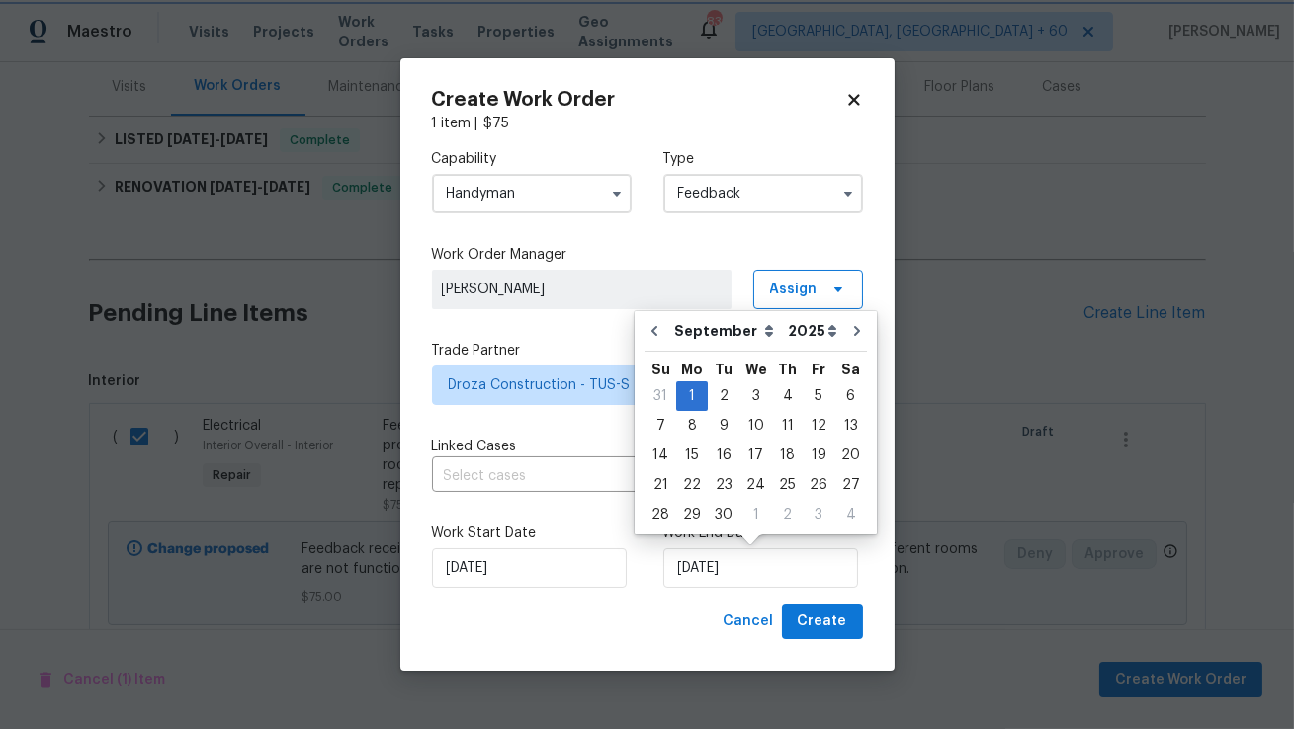
click at [642, 602] on div "Work Start Date 28/08/2025 Work End Date 01/09/2025" at bounding box center [647, 556] width 431 height 96
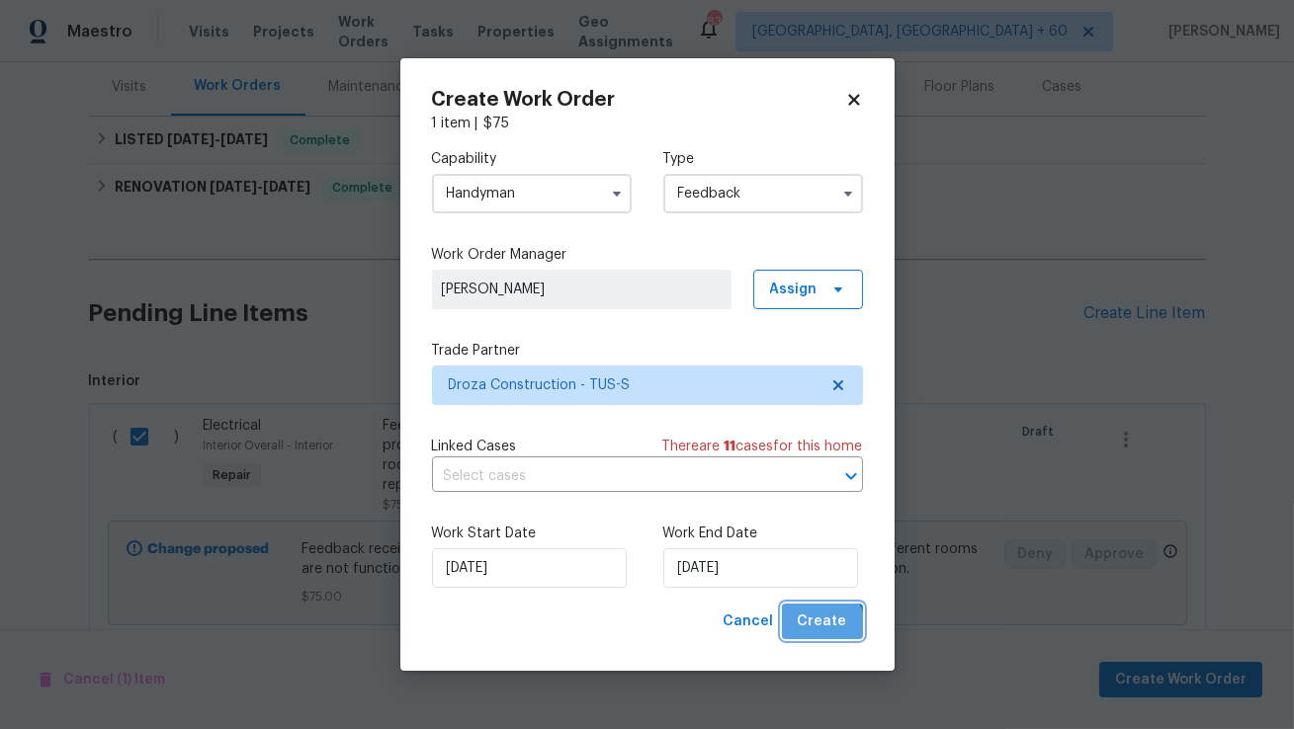
click at [820, 627] on span "Create" at bounding box center [822, 622] width 49 height 25
checkbox input "false"
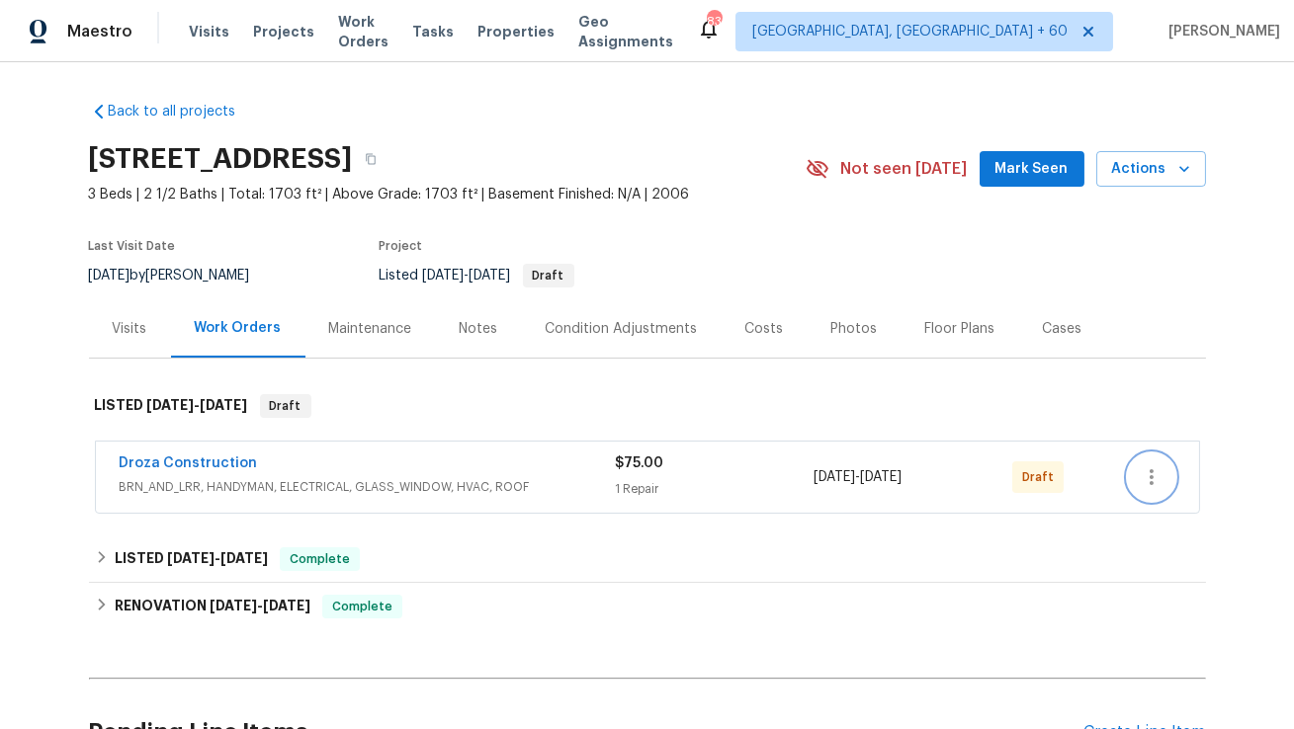
click at [1151, 485] on icon "button" at bounding box center [1152, 478] width 24 height 24
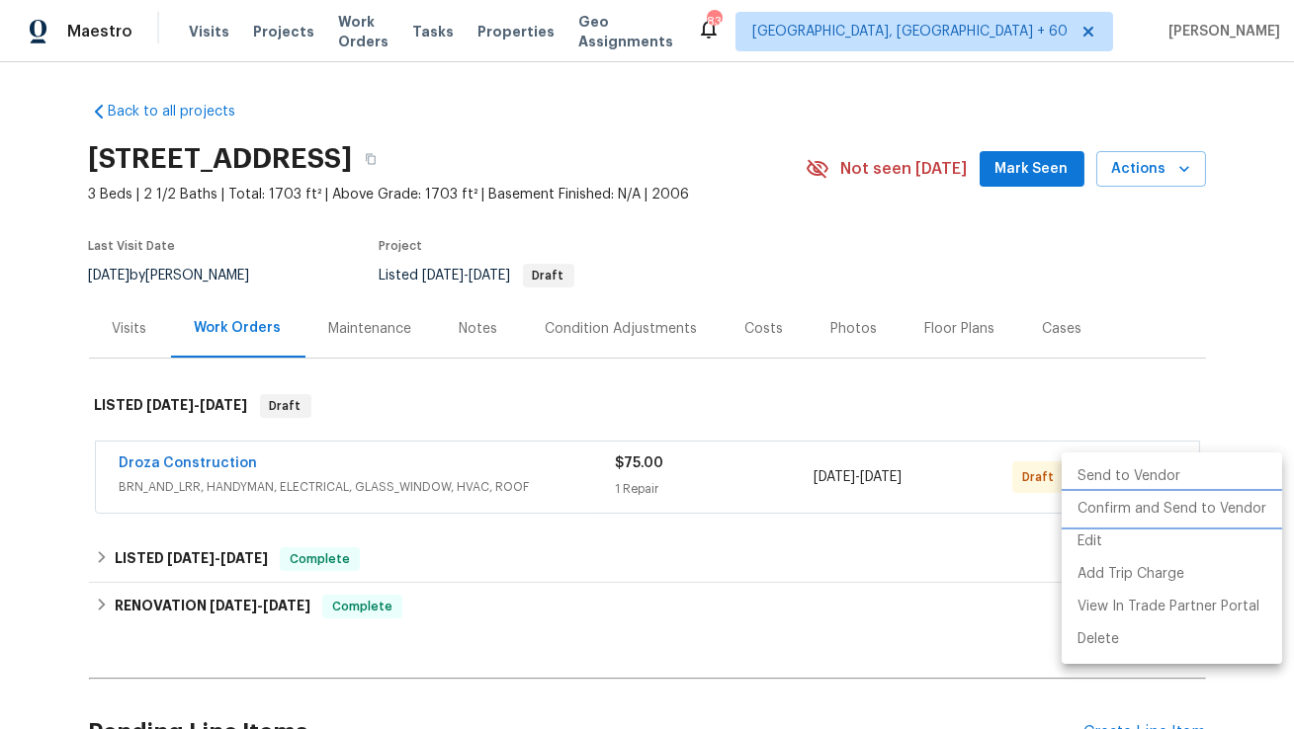
click at [1132, 511] on li "Confirm and Send to Vendor" at bounding box center [1172, 509] width 220 height 33
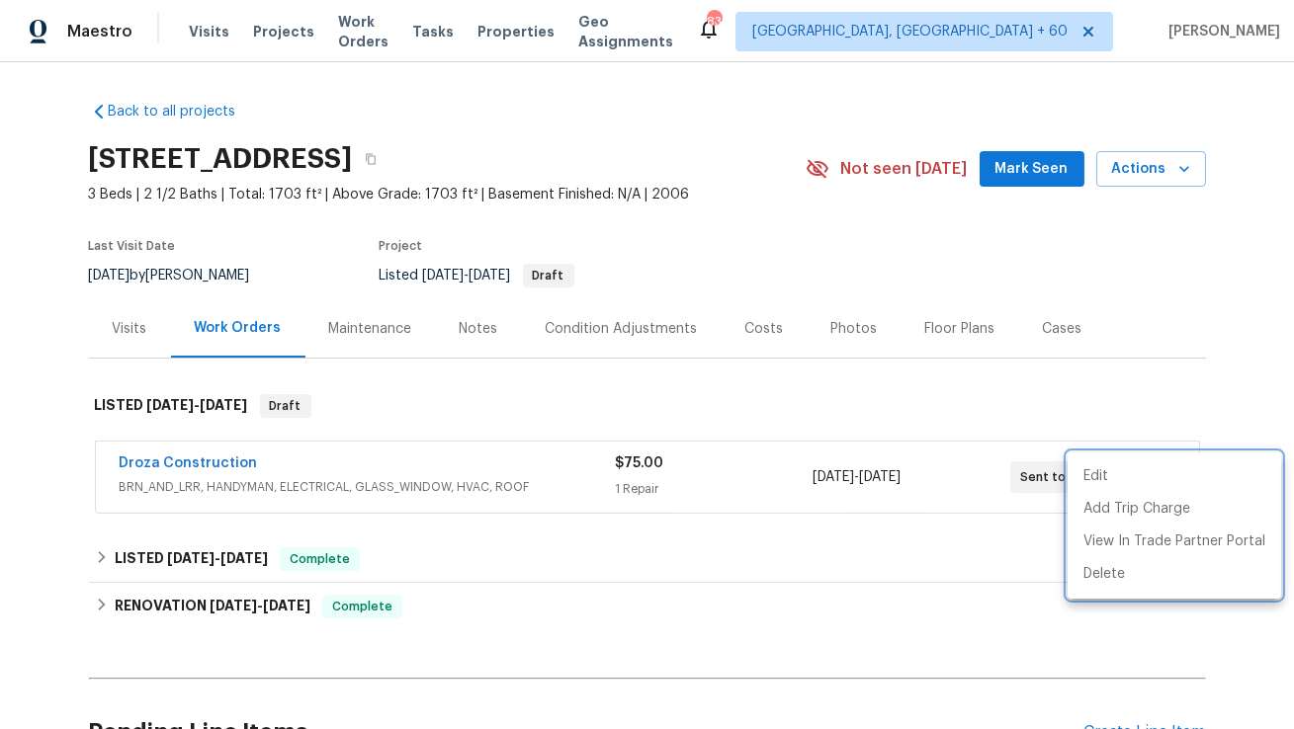
click at [207, 458] on div at bounding box center [647, 364] width 1294 height 729
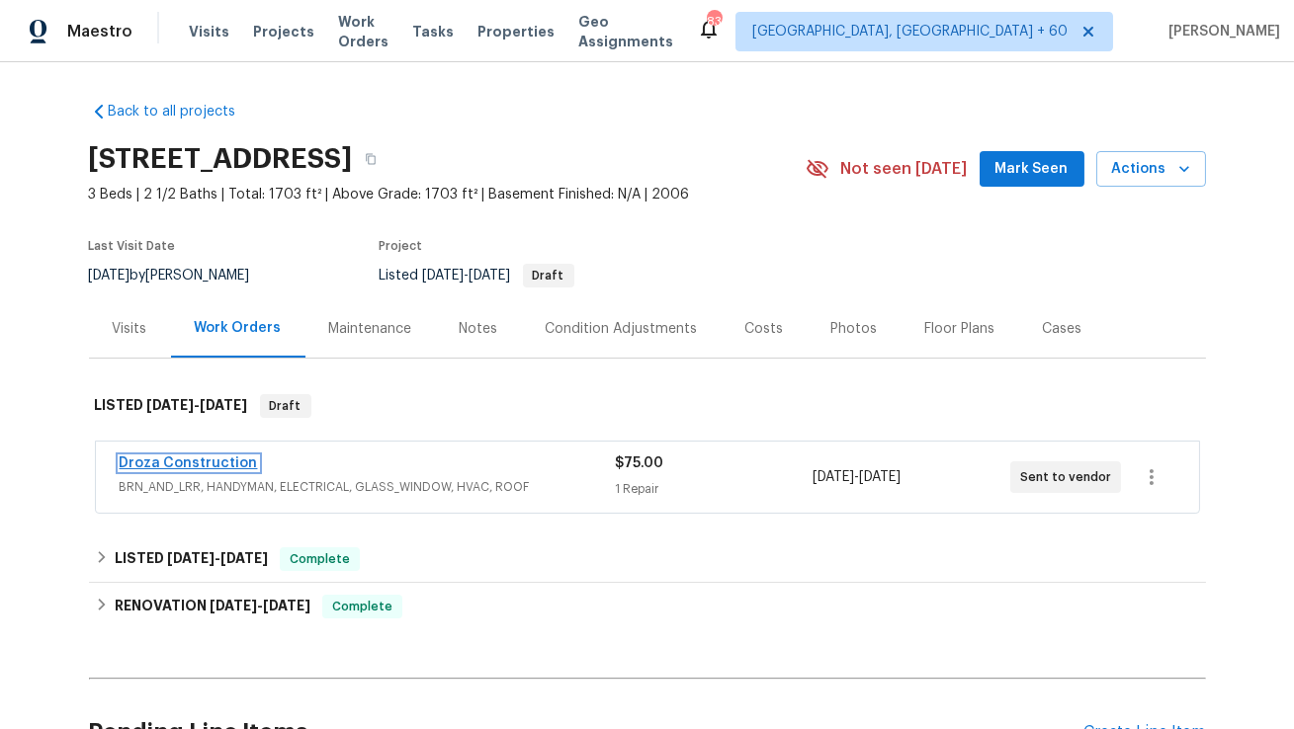
click at [203, 464] on link "Droza Construction" at bounding box center [189, 464] width 138 height 14
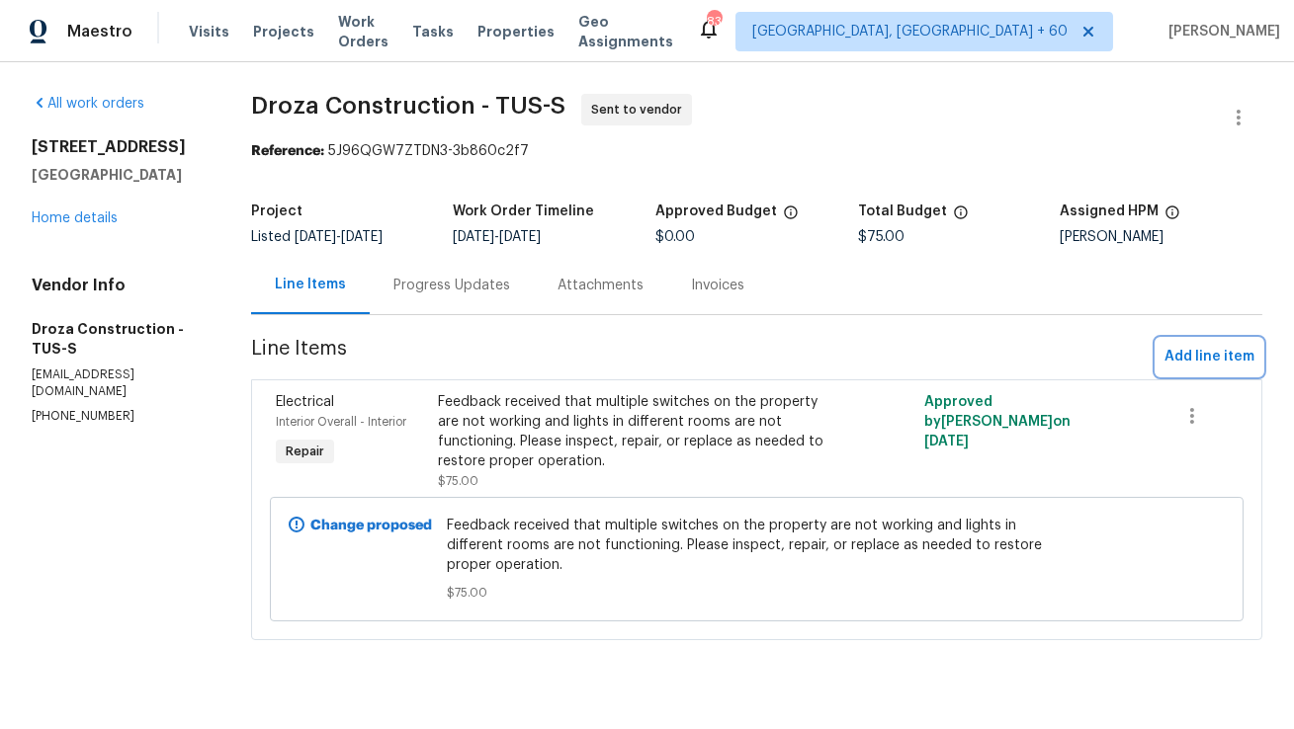
click at [1208, 357] on span "Add line item" at bounding box center [1209, 357] width 90 height 25
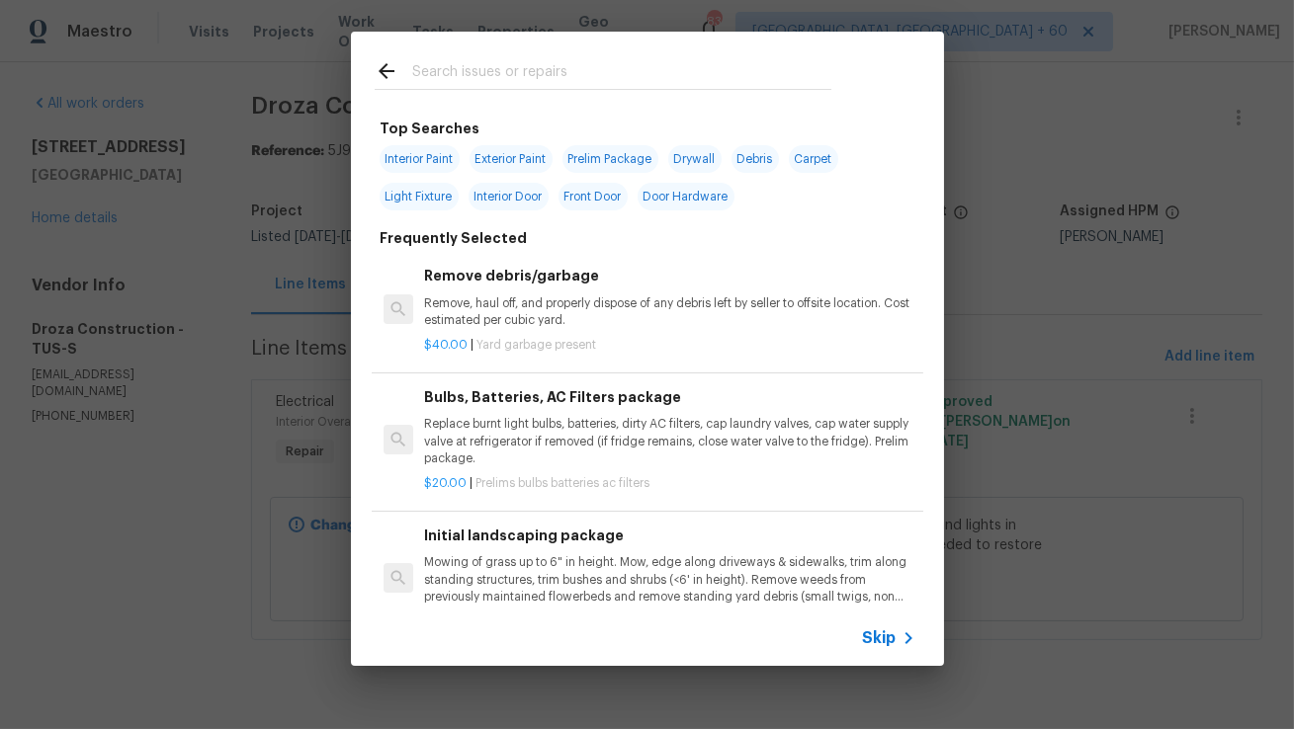
click at [468, 75] on input "text" at bounding box center [621, 74] width 419 height 30
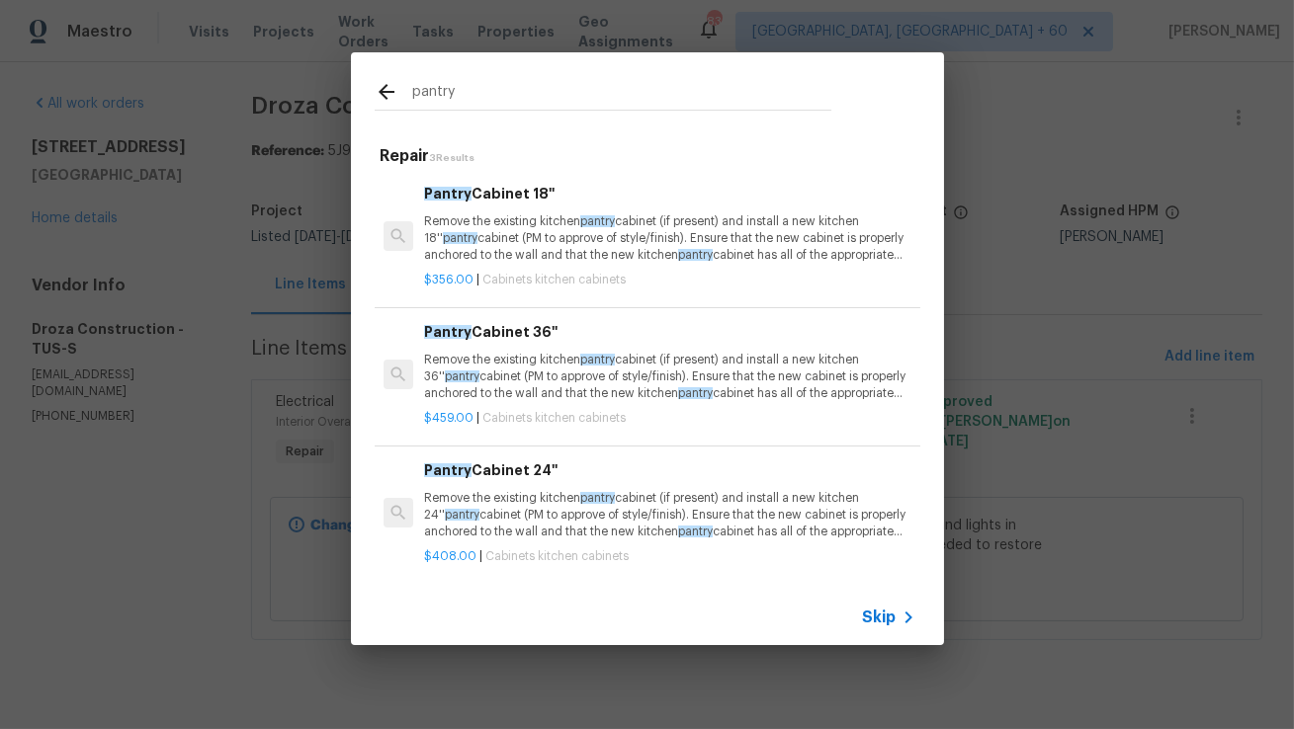
type input "pantry"
click at [552, 219] on p "Remove the existing kitchen pantry cabinet (if present) and install a new kitch…" at bounding box center [669, 238] width 490 height 50
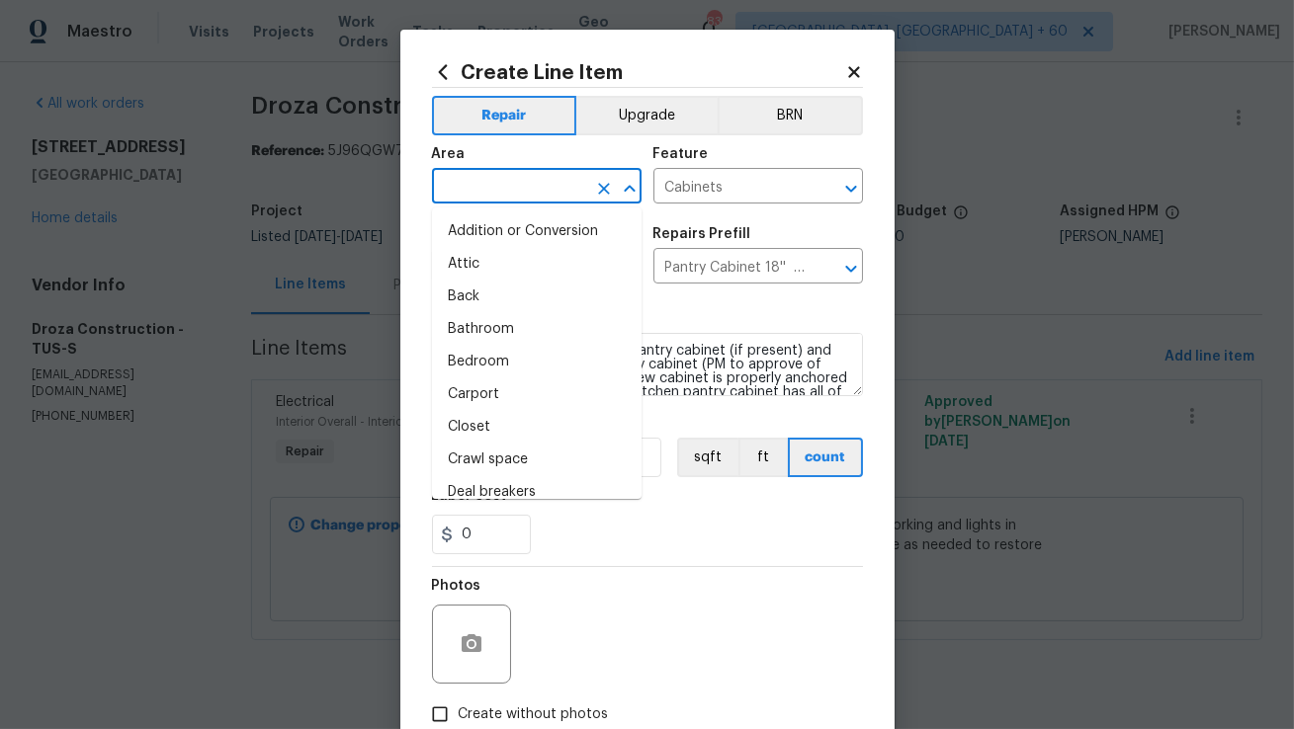
click at [539, 179] on input "text" at bounding box center [509, 188] width 154 height 31
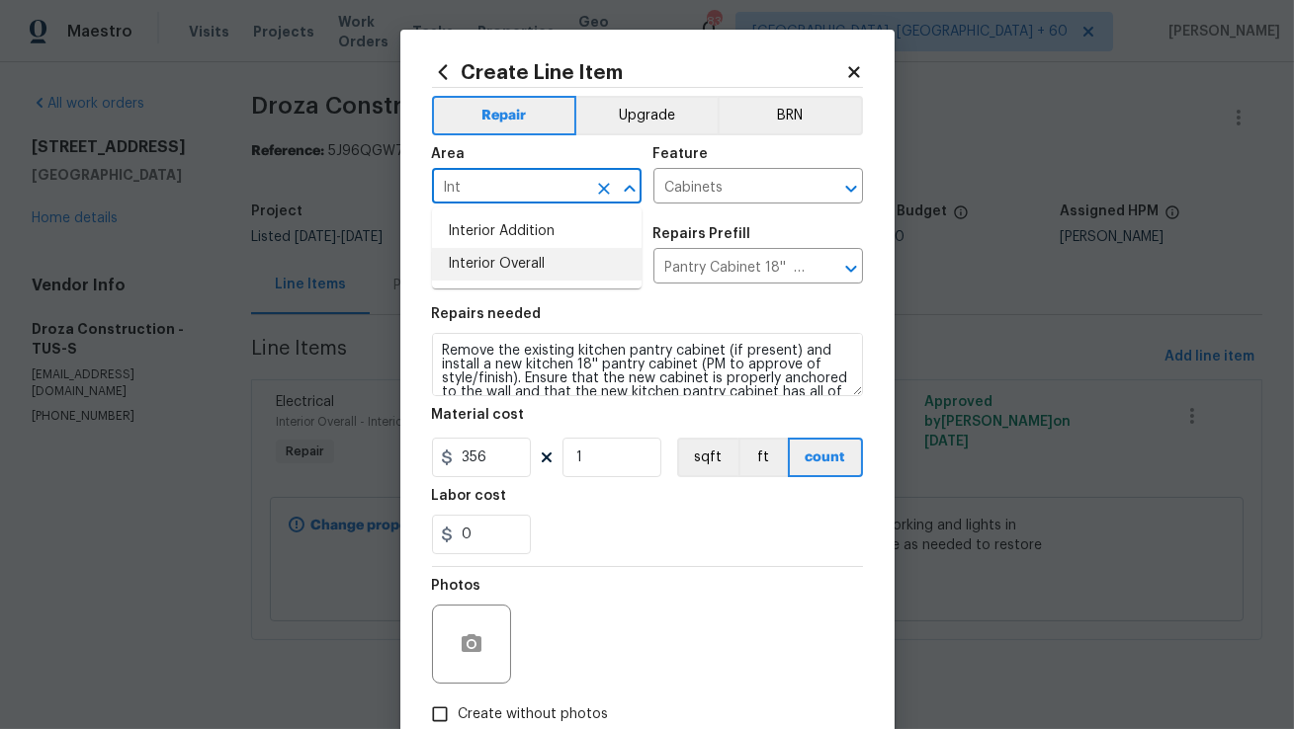
click at [489, 264] on li "Interior Overall" at bounding box center [537, 264] width 210 height 33
type input "Interior Overall"
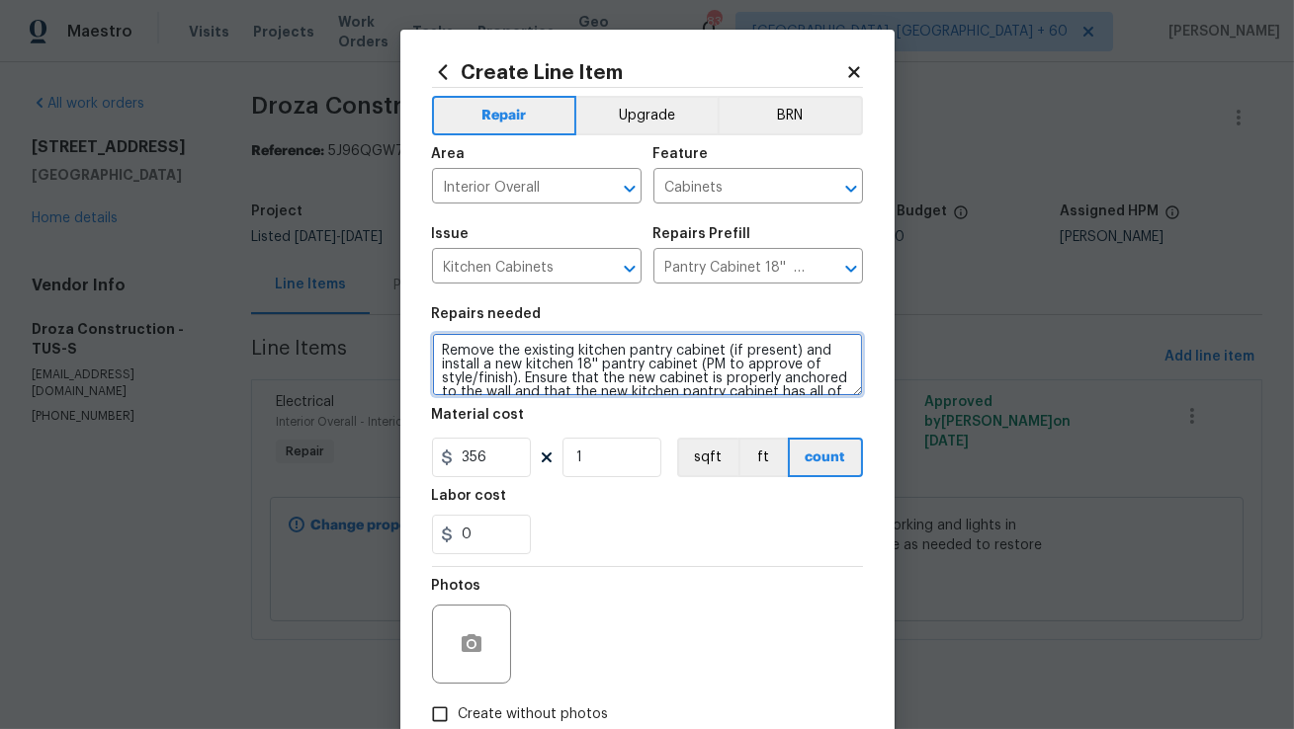
click at [464, 354] on textarea "Remove the existing kitchen pantry cabinet (if present) and install a new kitch…" at bounding box center [647, 364] width 431 height 63
paste textarea "The pantry door handle is inoperable. Please repair or replace the handle and e…"
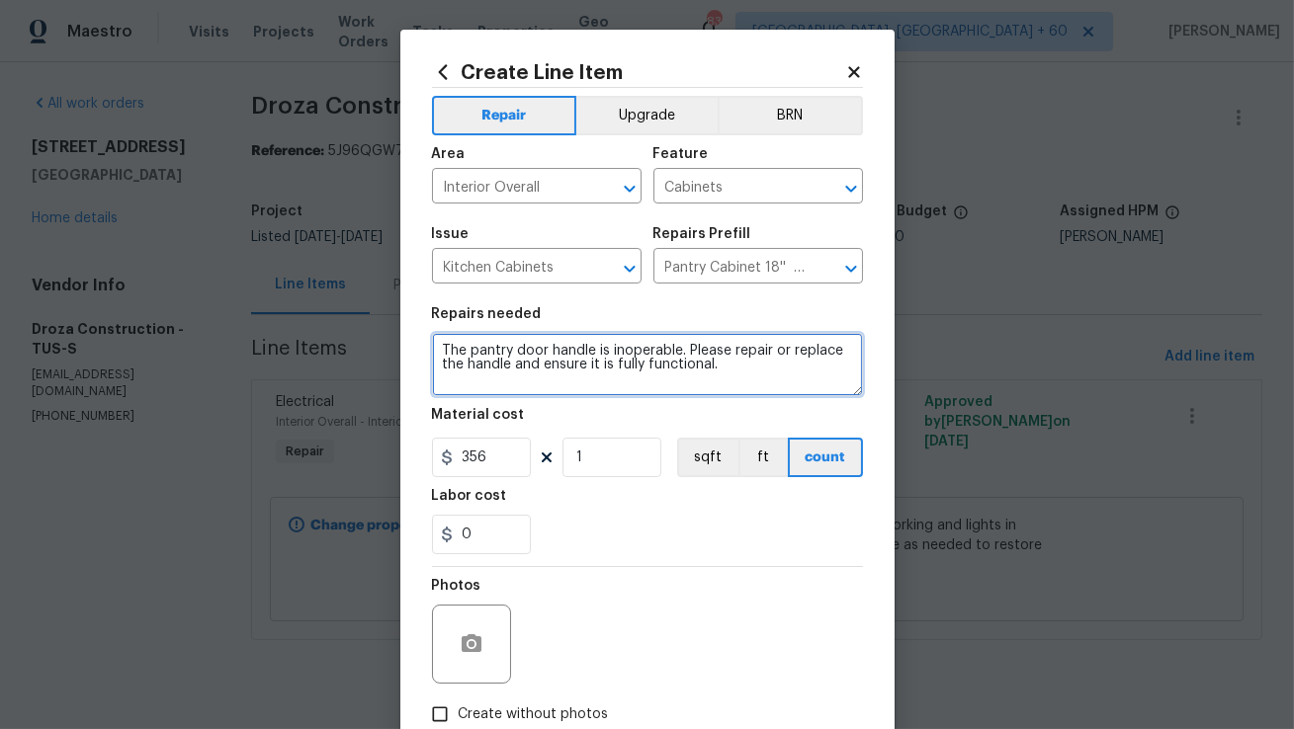
type textarea "The pantry door handle is inoperable. Please repair or replace the handle and e…"
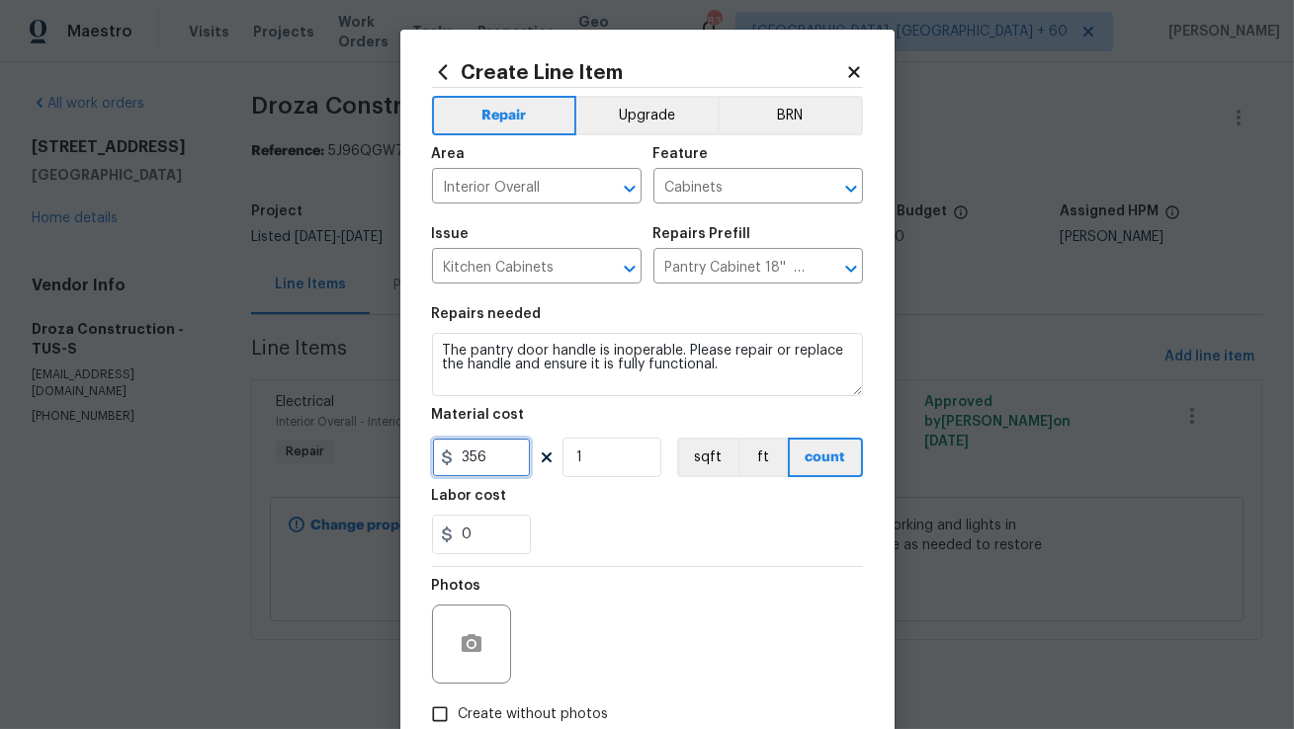
click at [500, 461] on input "356" at bounding box center [481, 458] width 99 height 40
type input "25"
click at [561, 621] on div "Photos" at bounding box center [647, 631] width 431 height 128
click at [478, 640] on icon "button" at bounding box center [472, 644] width 20 height 18
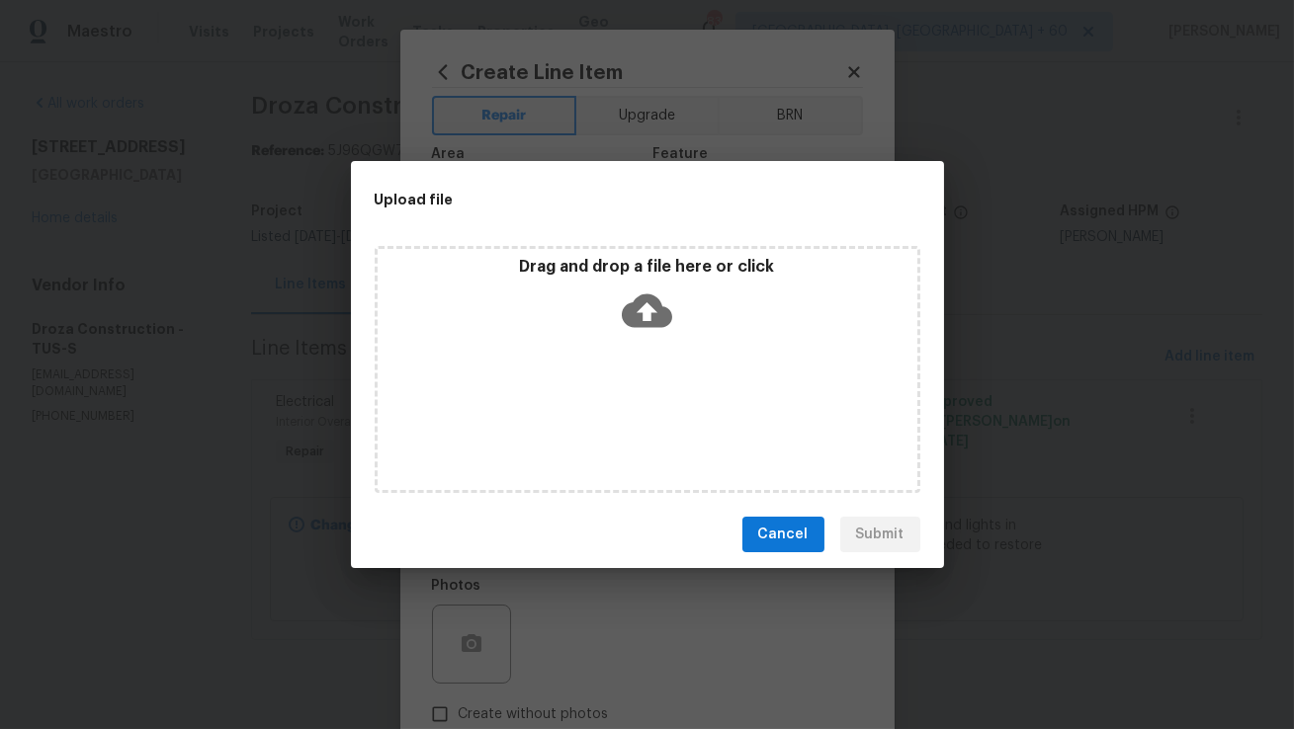
click at [654, 321] on icon at bounding box center [647, 312] width 50 height 34
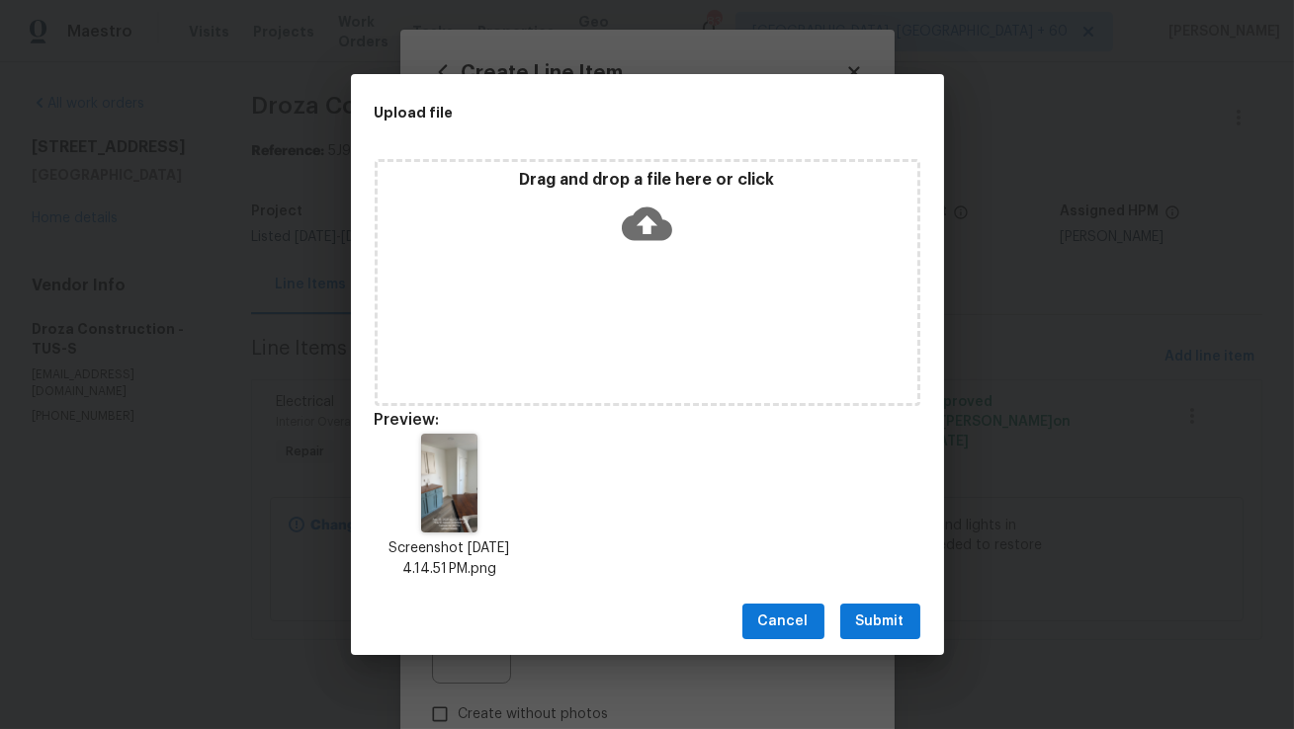
click at [842, 614] on button "Submit" at bounding box center [880, 622] width 80 height 37
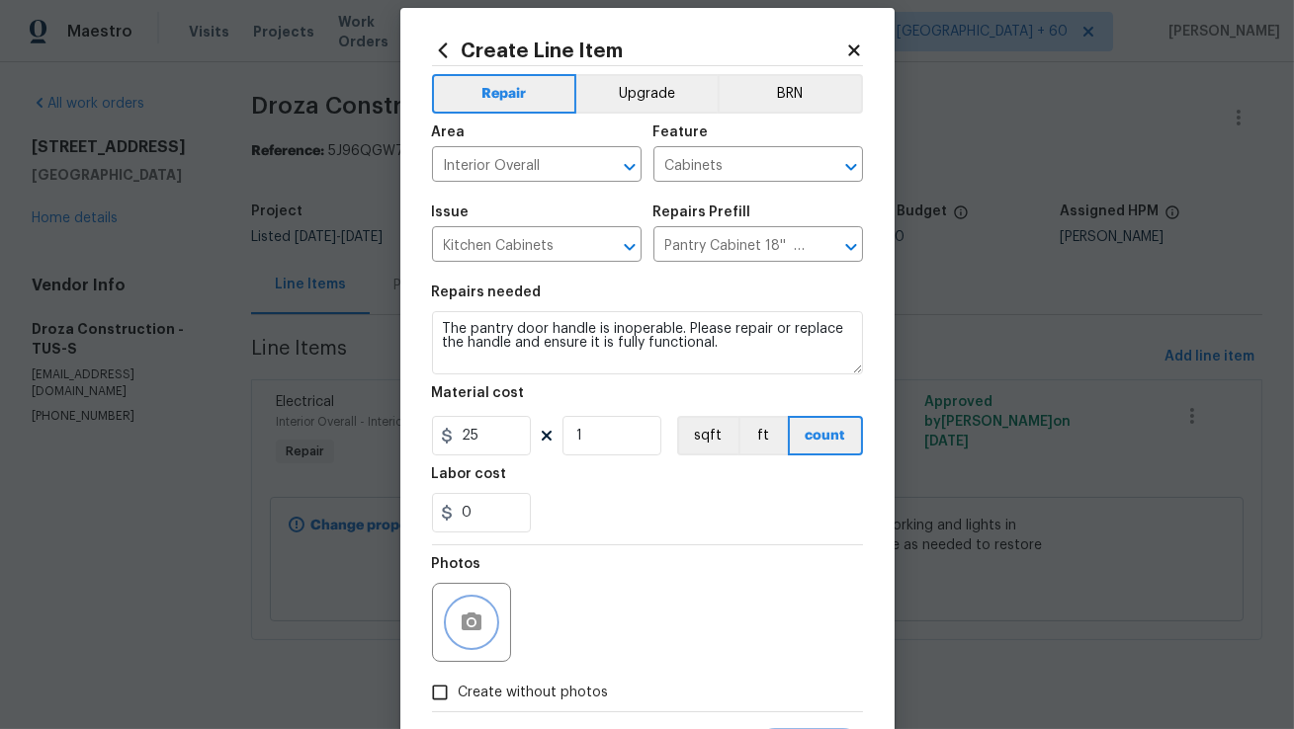
scroll to position [32, 0]
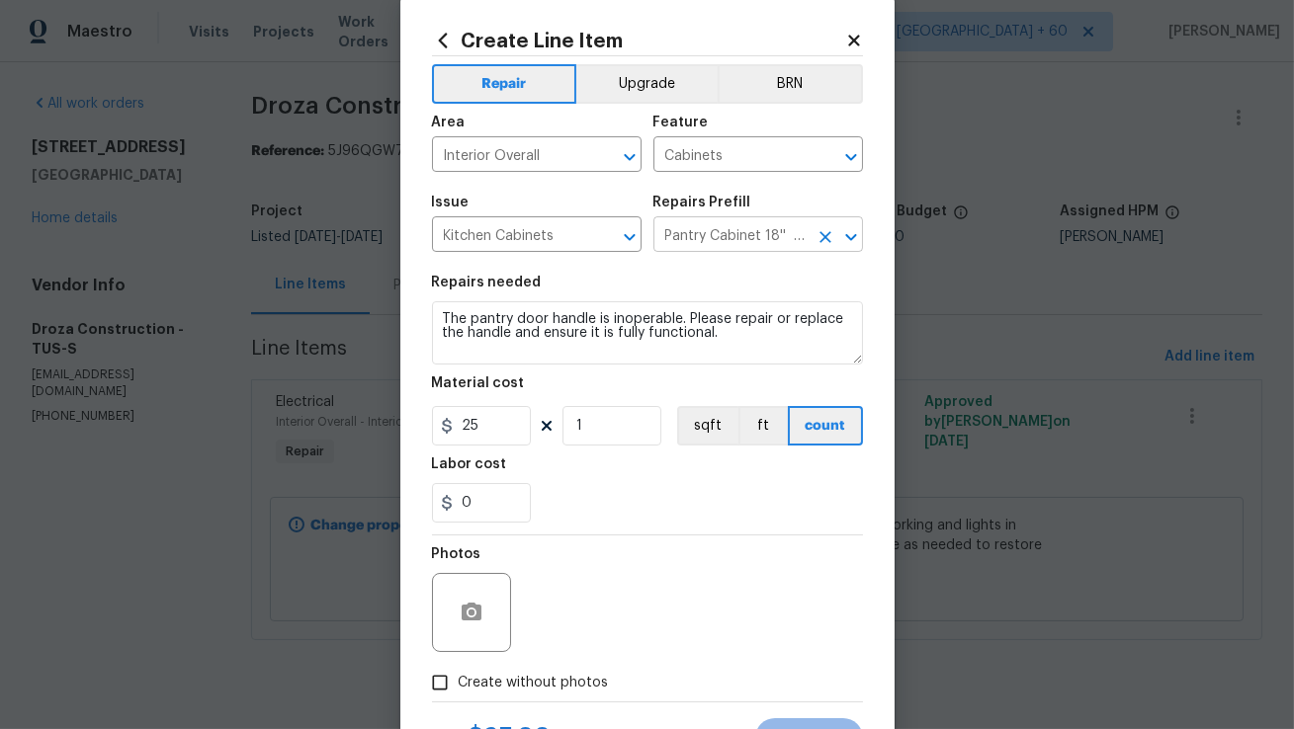
click at [692, 231] on input "Pantry Cabinet 18'' $356.00" at bounding box center [730, 236] width 154 height 31
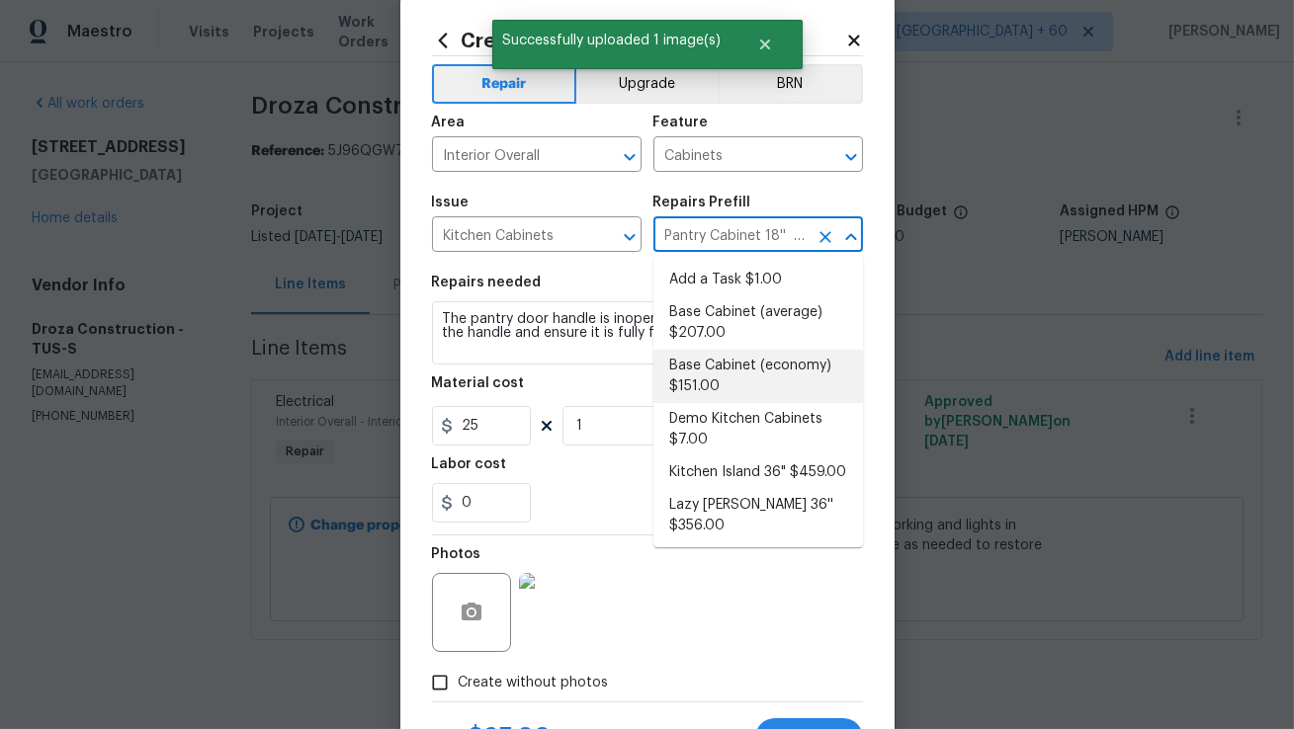
click at [591, 477] on div "Labor cost" at bounding box center [647, 471] width 431 height 26
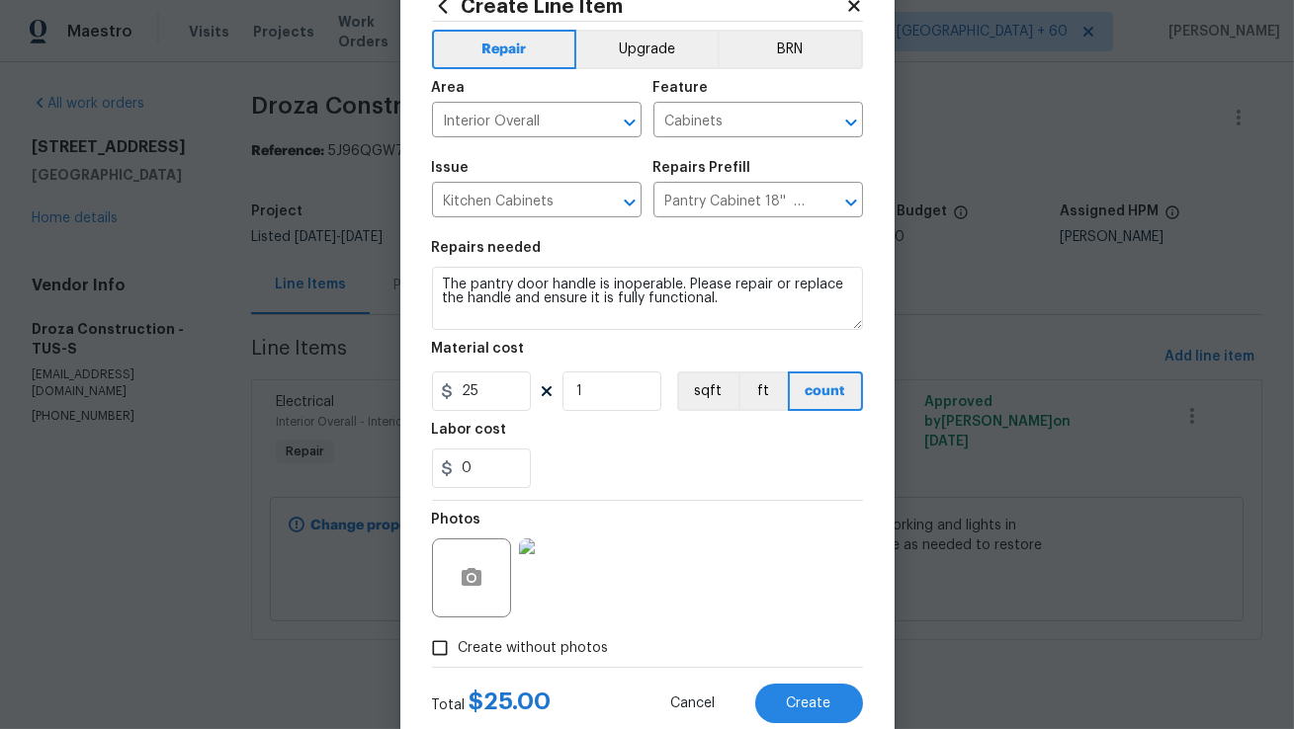
scroll to position [0, 0]
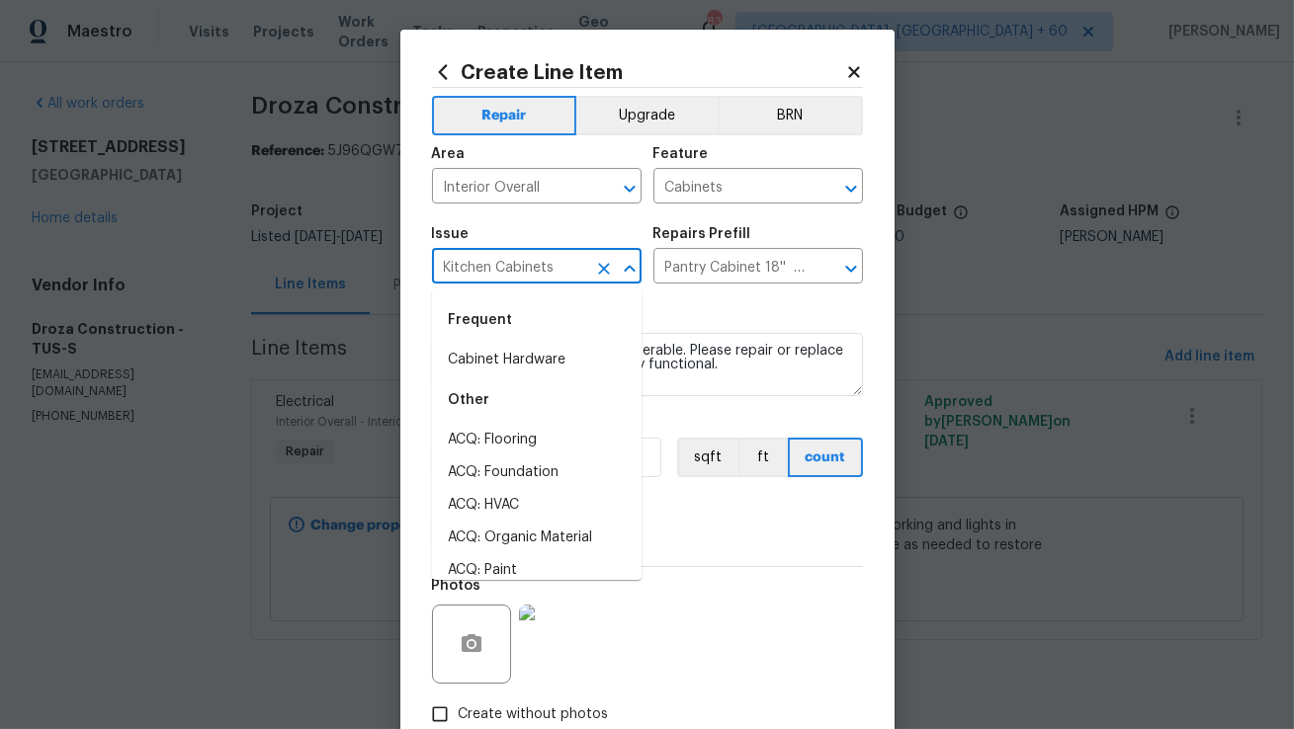
click at [541, 271] on input "Kitchen Cabinets" at bounding box center [509, 268] width 154 height 31
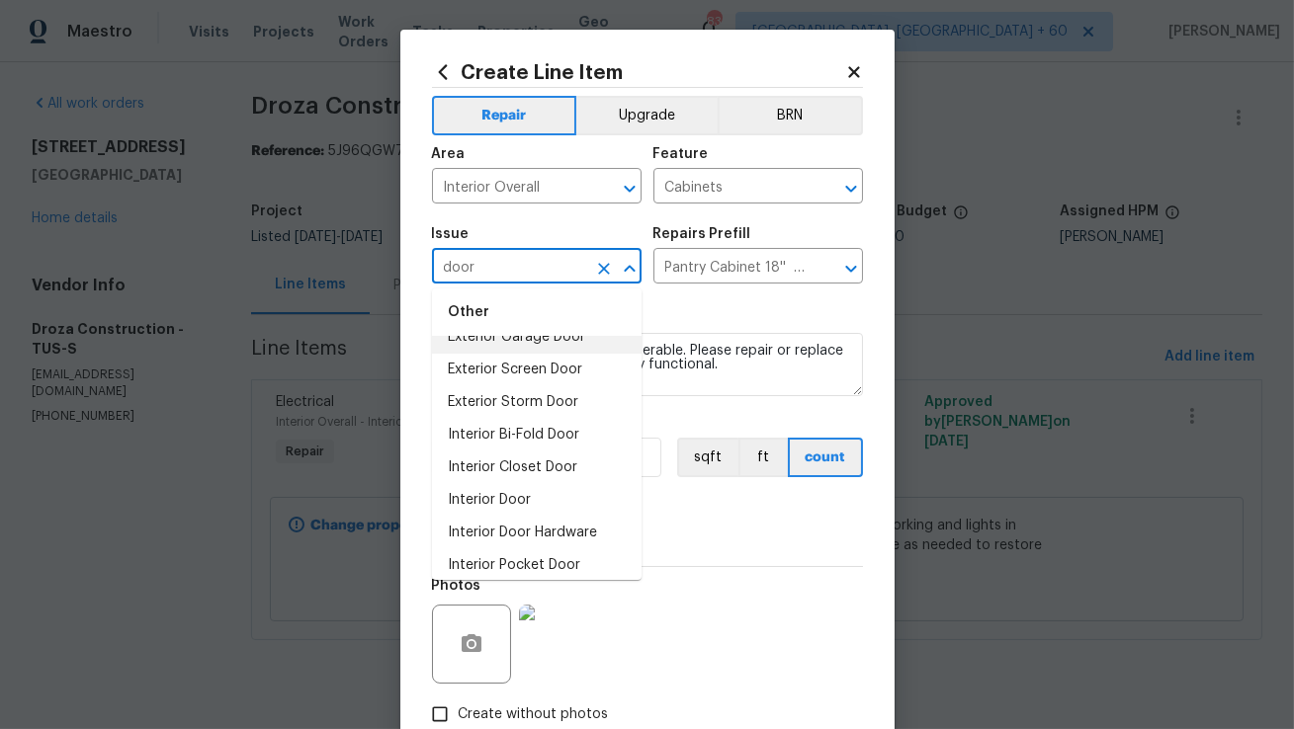
scroll to position [129, 0]
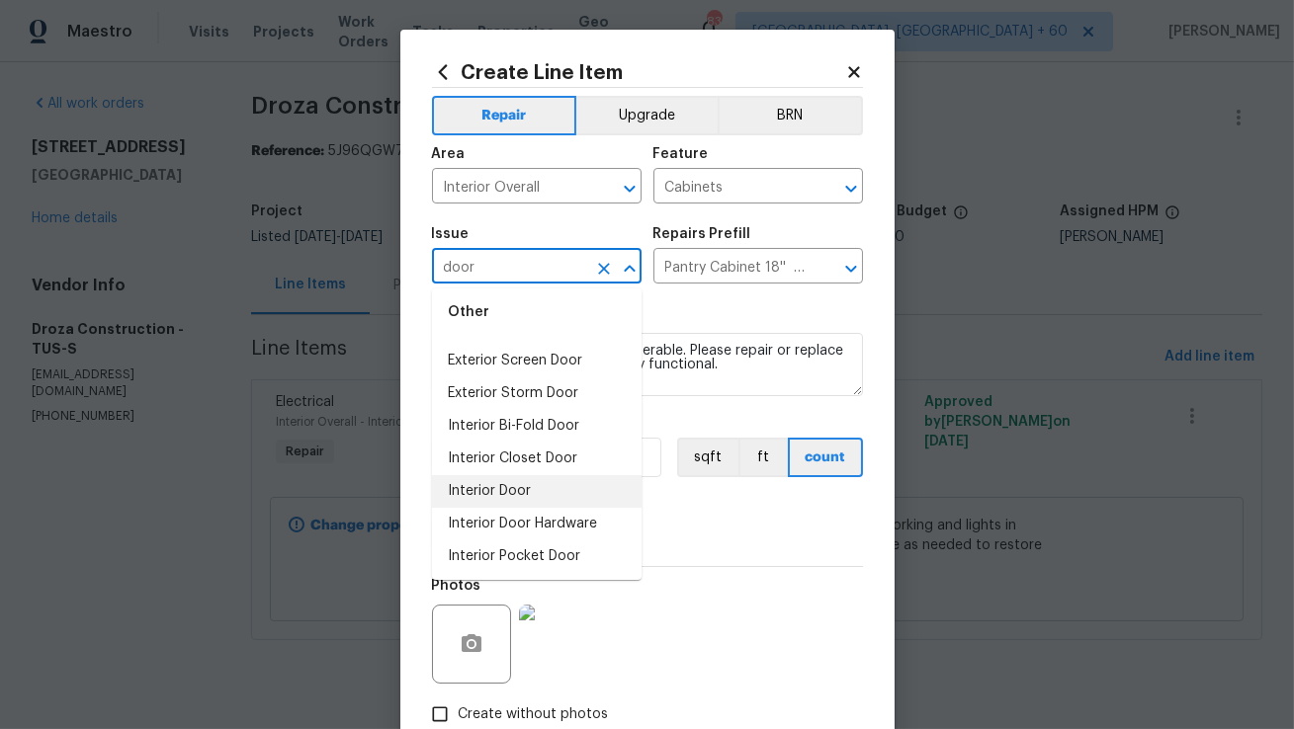
click at [540, 488] on li "Interior Door" at bounding box center [537, 491] width 210 height 33
type input "Interior Door"
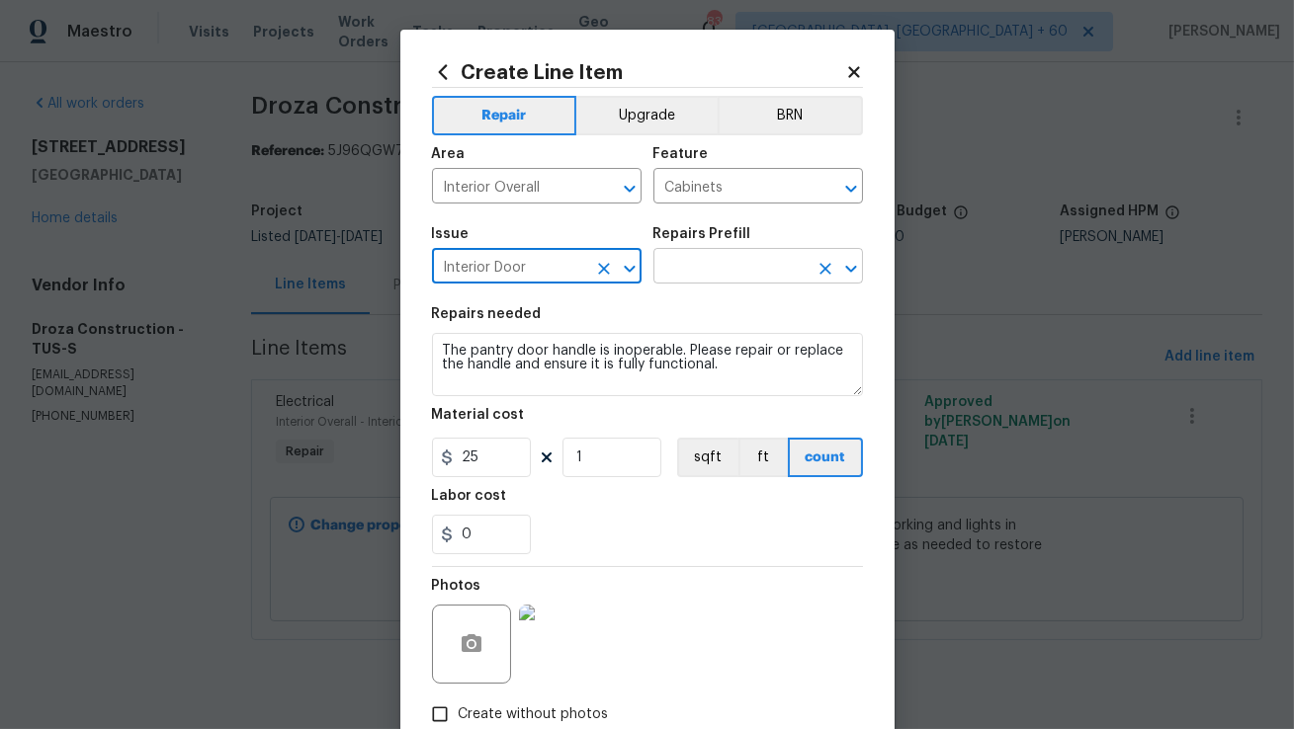
type input "Interior Door"
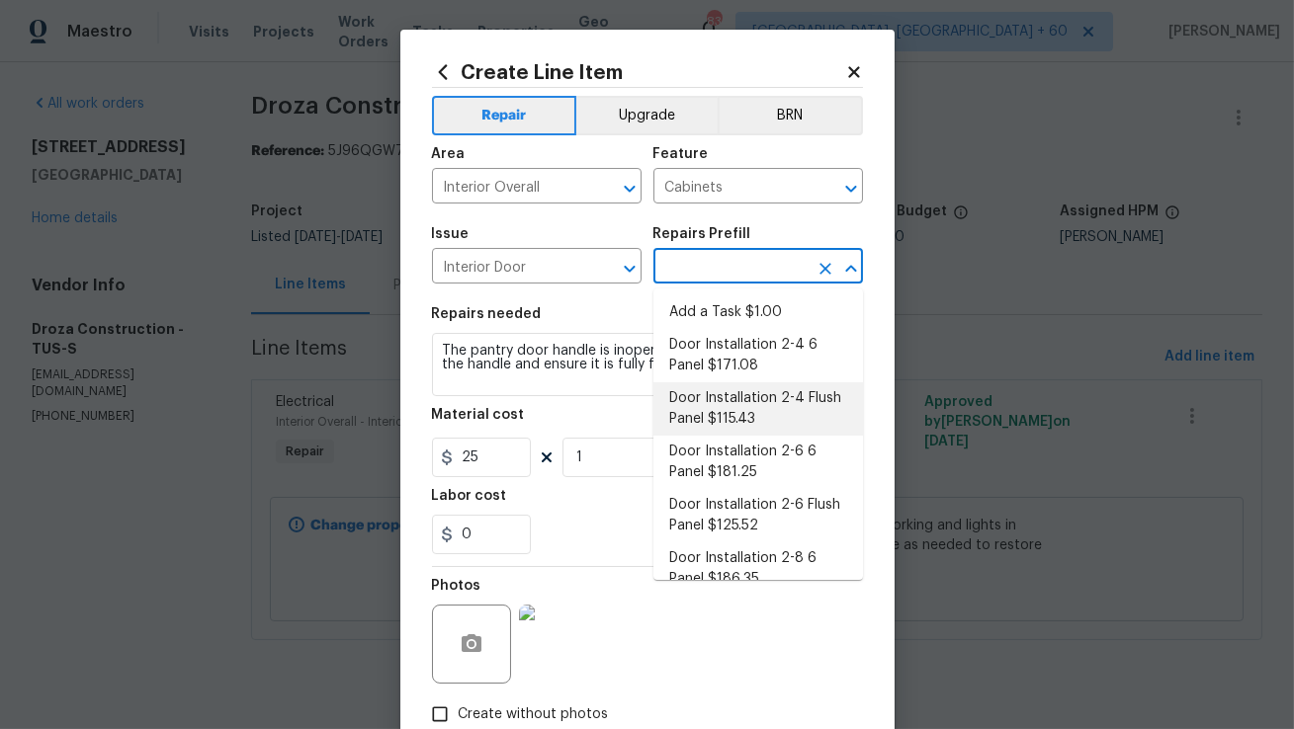
click at [728, 266] on input "text" at bounding box center [730, 268] width 154 height 31
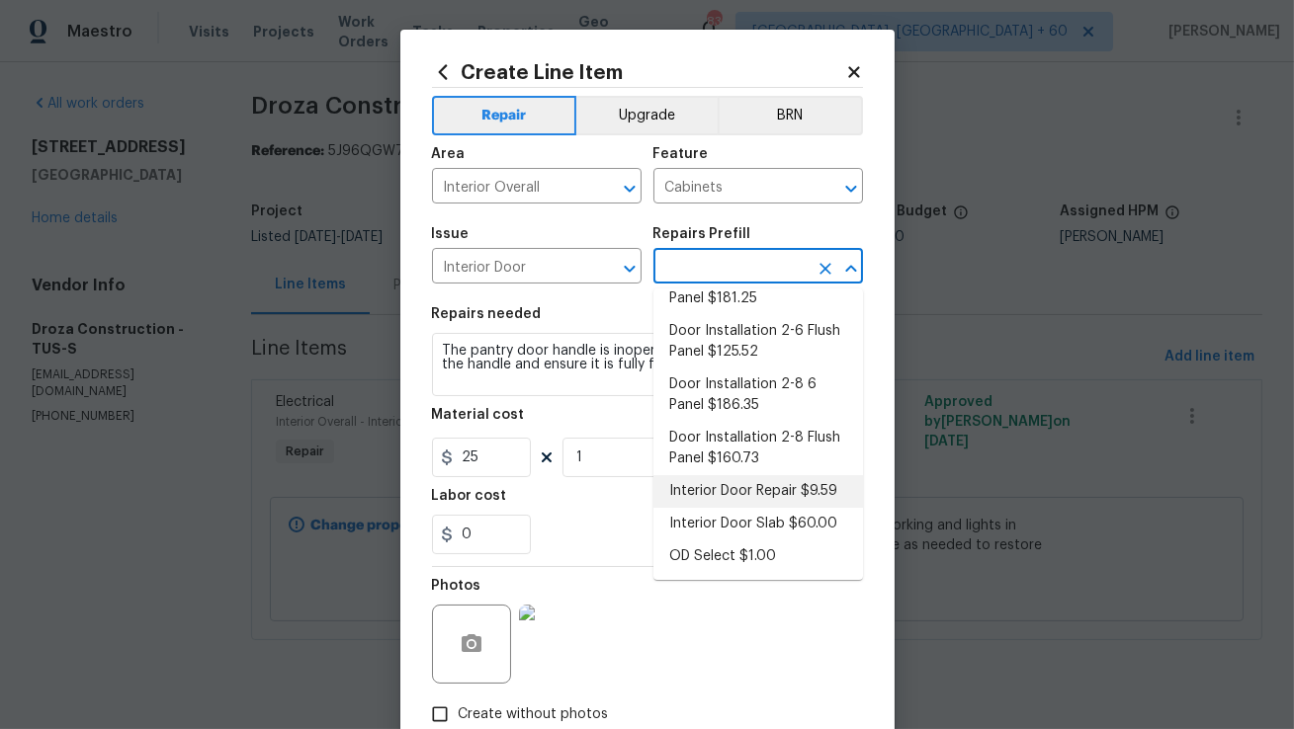
click at [705, 488] on li "Interior Door Repair $9.59" at bounding box center [758, 491] width 210 height 33
type input "Interior Door"
type input "Interior Door Repair $9.59"
type textarea "Repair the existing interior door as directed by the PM. Ensure that the repair…"
type input "9.59"
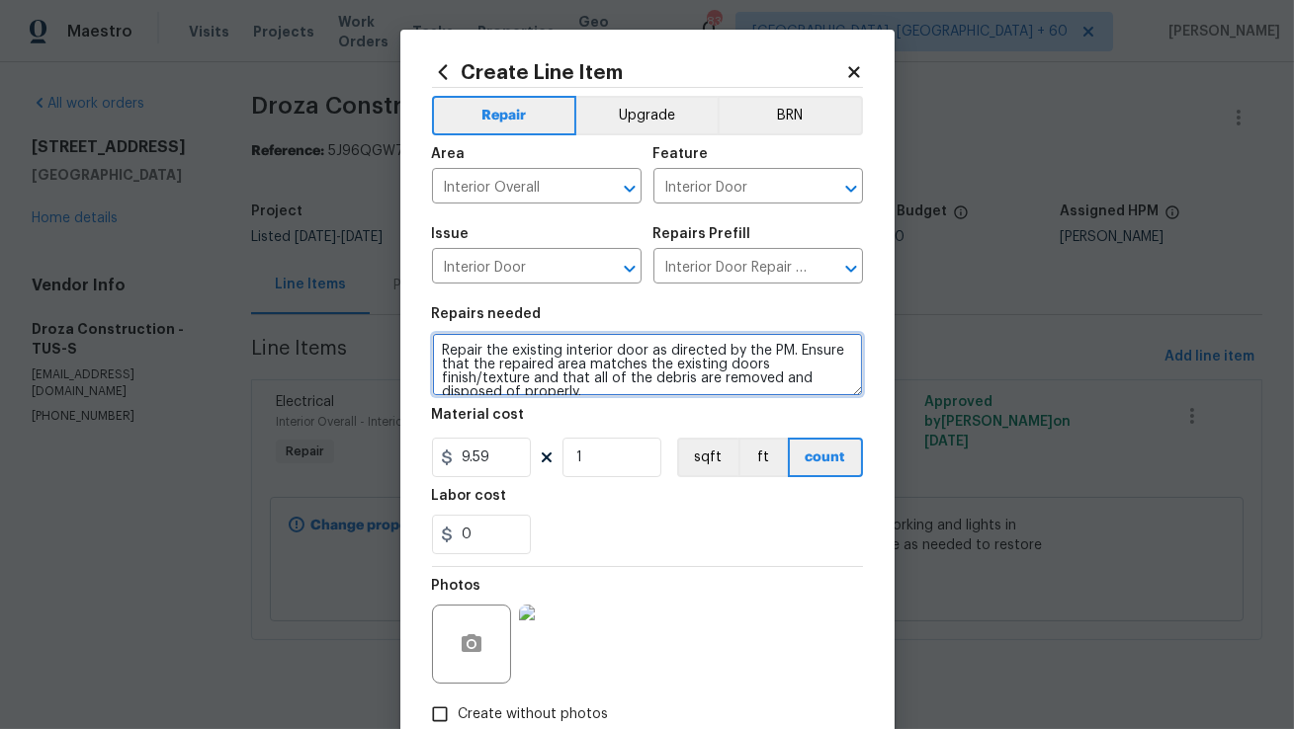
click at [587, 355] on textarea "Repair the existing interior door as directed by the PM. Ensure that the repair…" at bounding box center [647, 364] width 431 height 63
paste textarea "The pantry door handle is inoperable. Please repair or replace the handle and e…"
type textarea "The pantry door handle is inoperable. Please repair or replace the handle and e…"
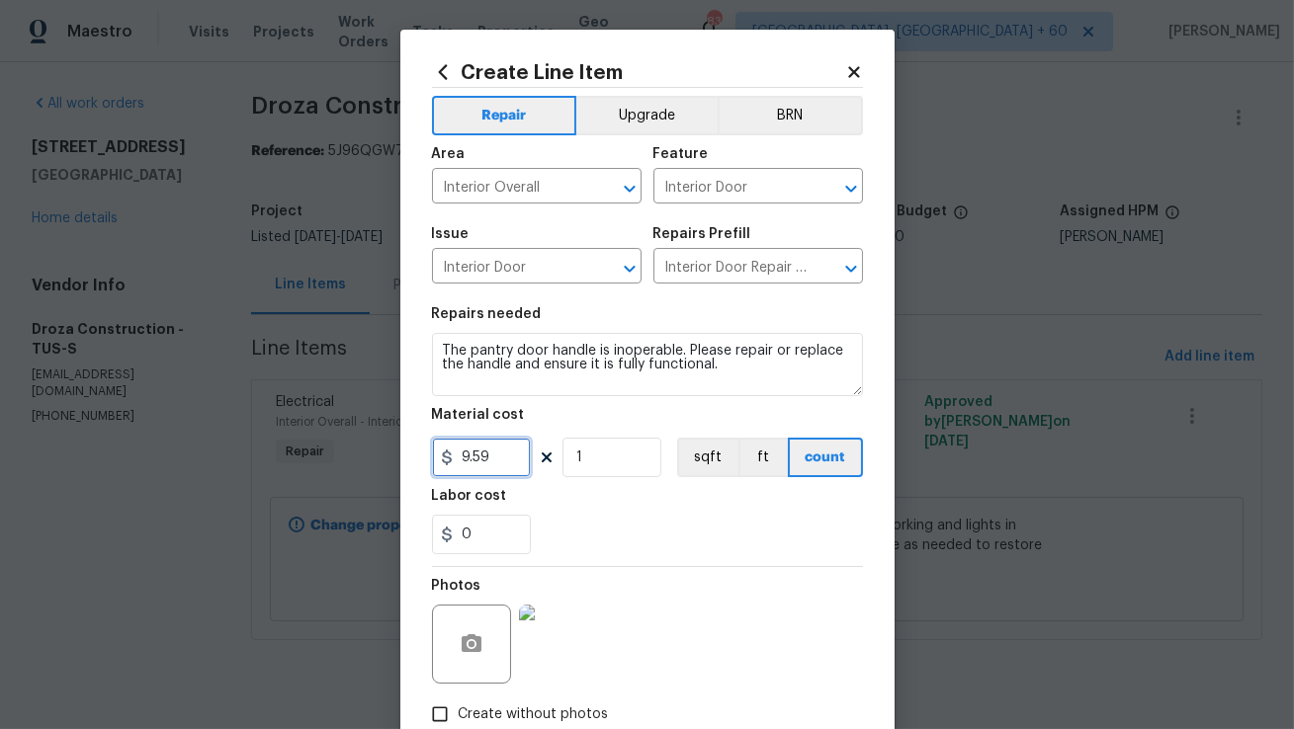
click at [501, 468] on input "9.59" at bounding box center [481, 458] width 99 height 40
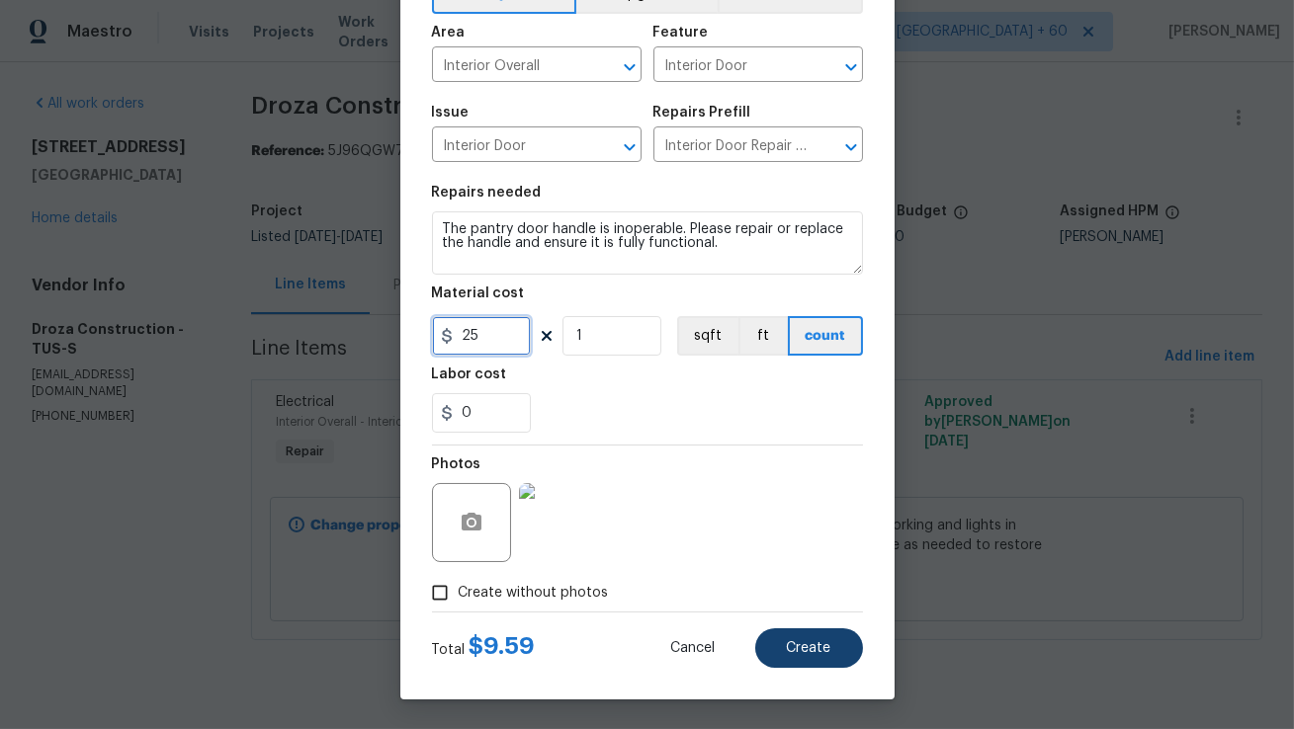
type input "25"
click at [847, 660] on button "Create" at bounding box center [809, 649] width 108 height 40
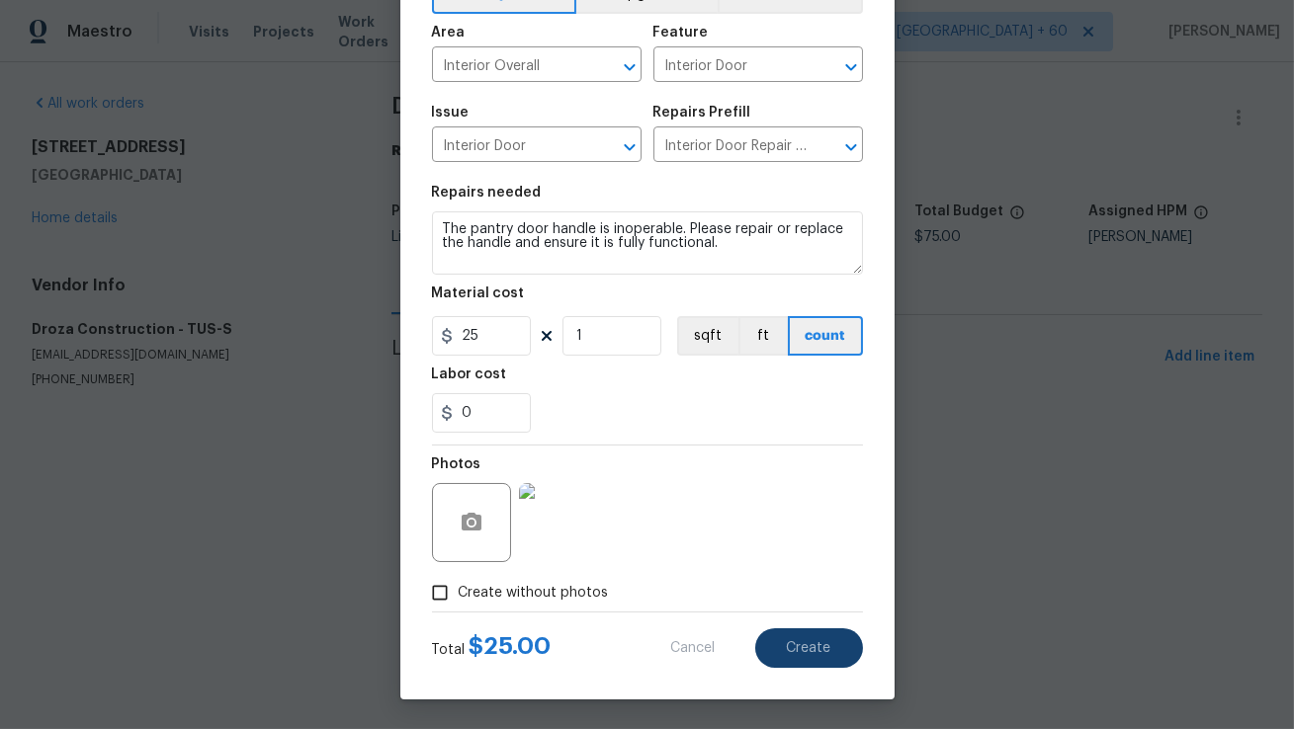
type input "0"
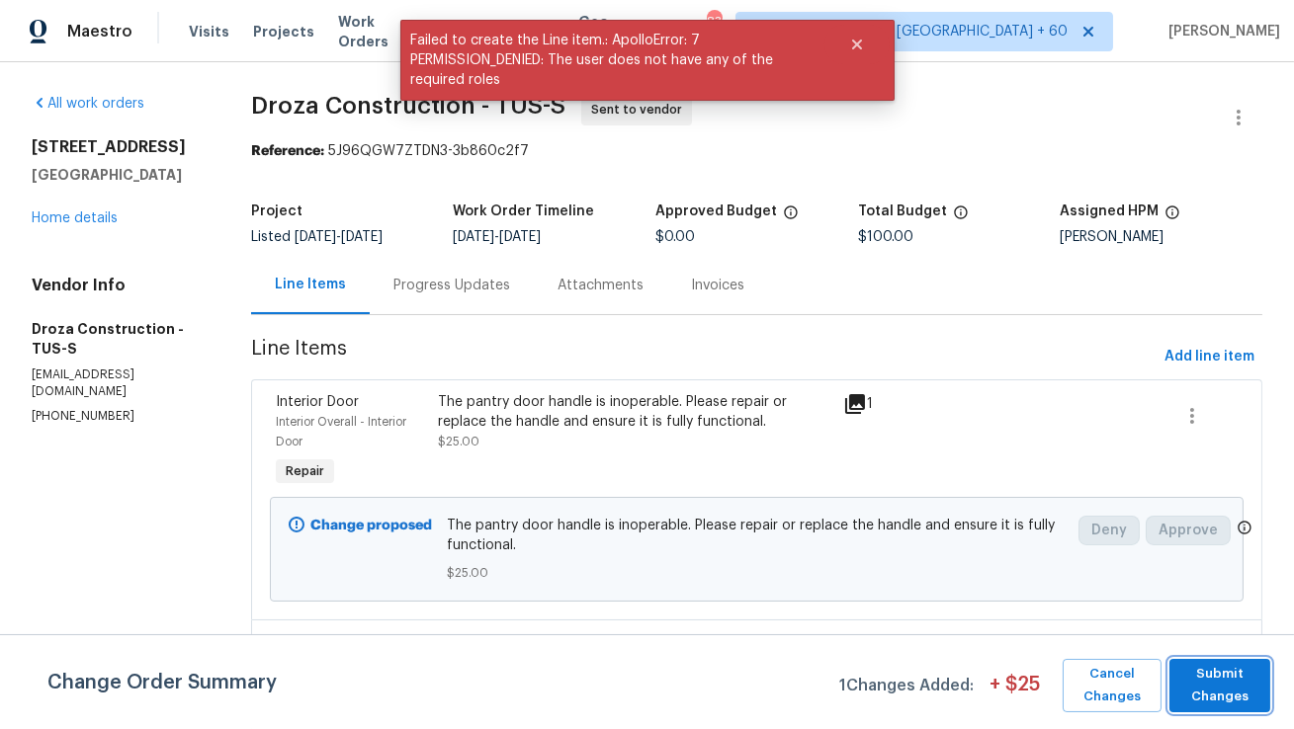
click at [1225, 687] on span "Submit Changes" at bounding box center [1219, 685] width 81 height 45
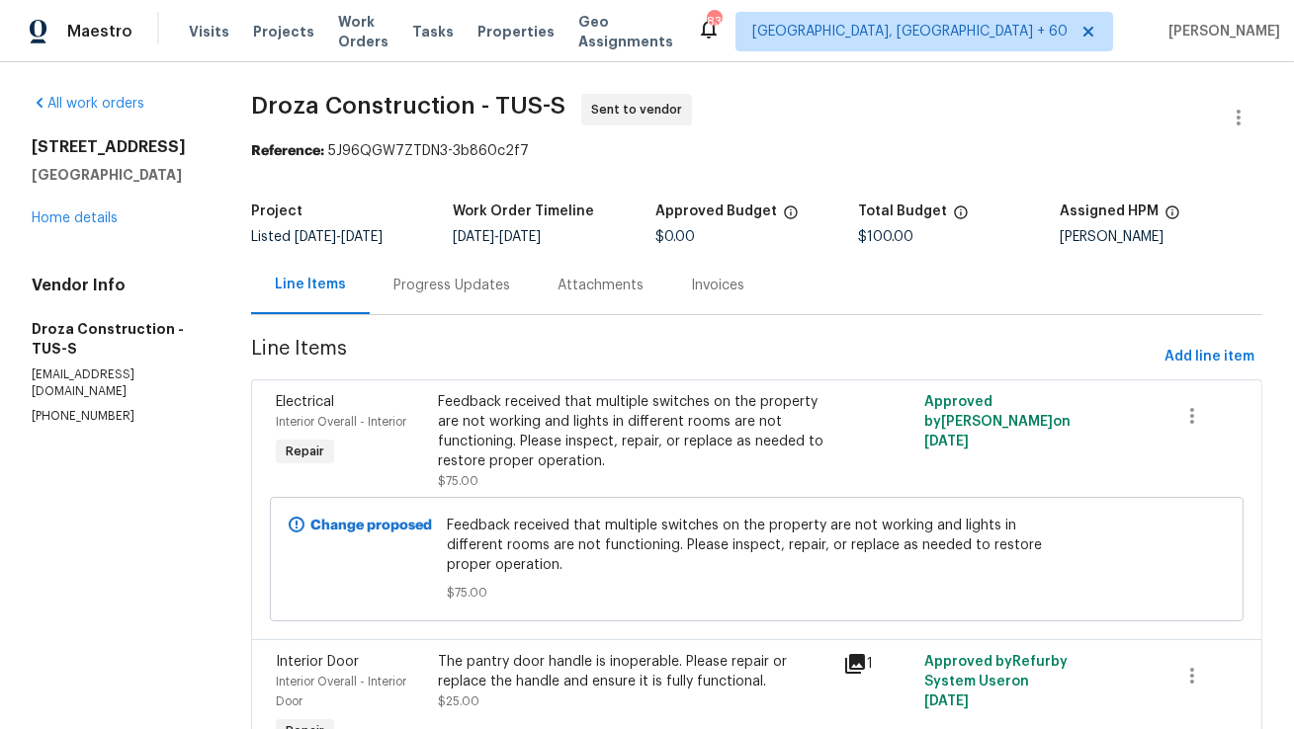
scroll to position [114, 0]
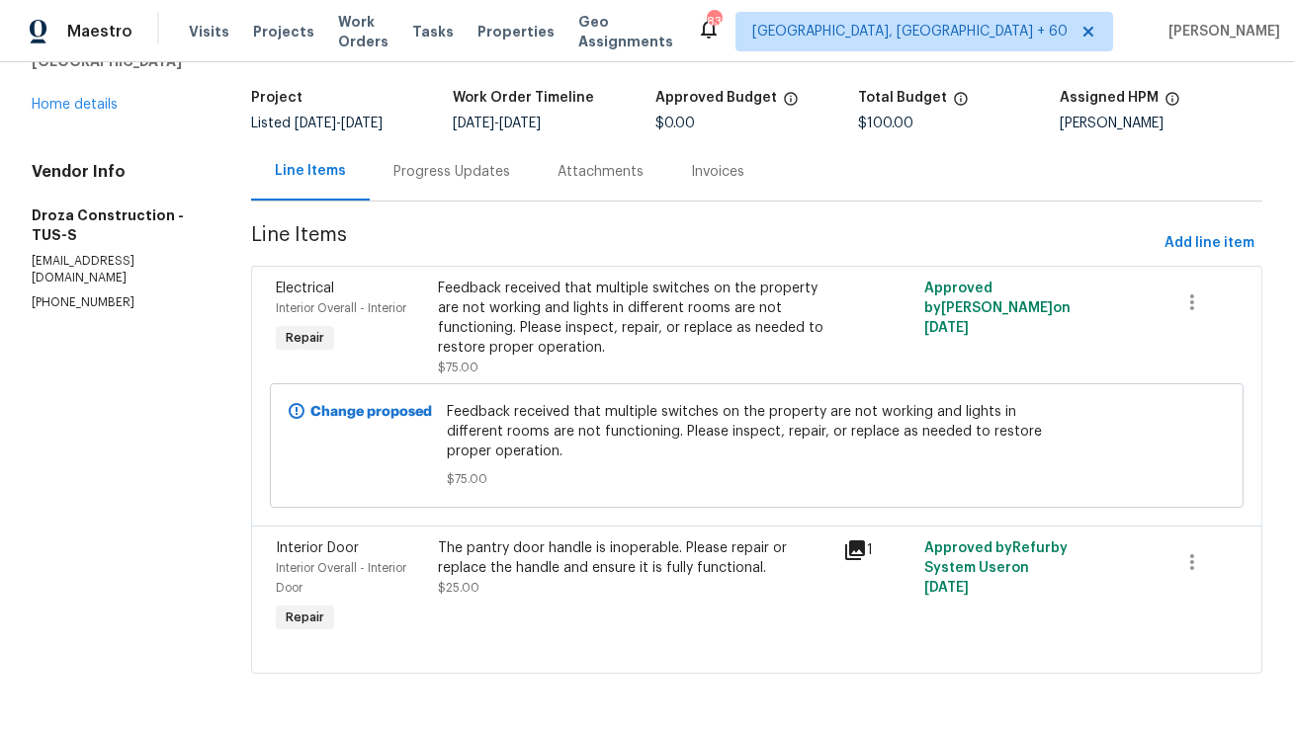
click at [859, 555] on icon at bounding box center [855, 551] width 24 height 24
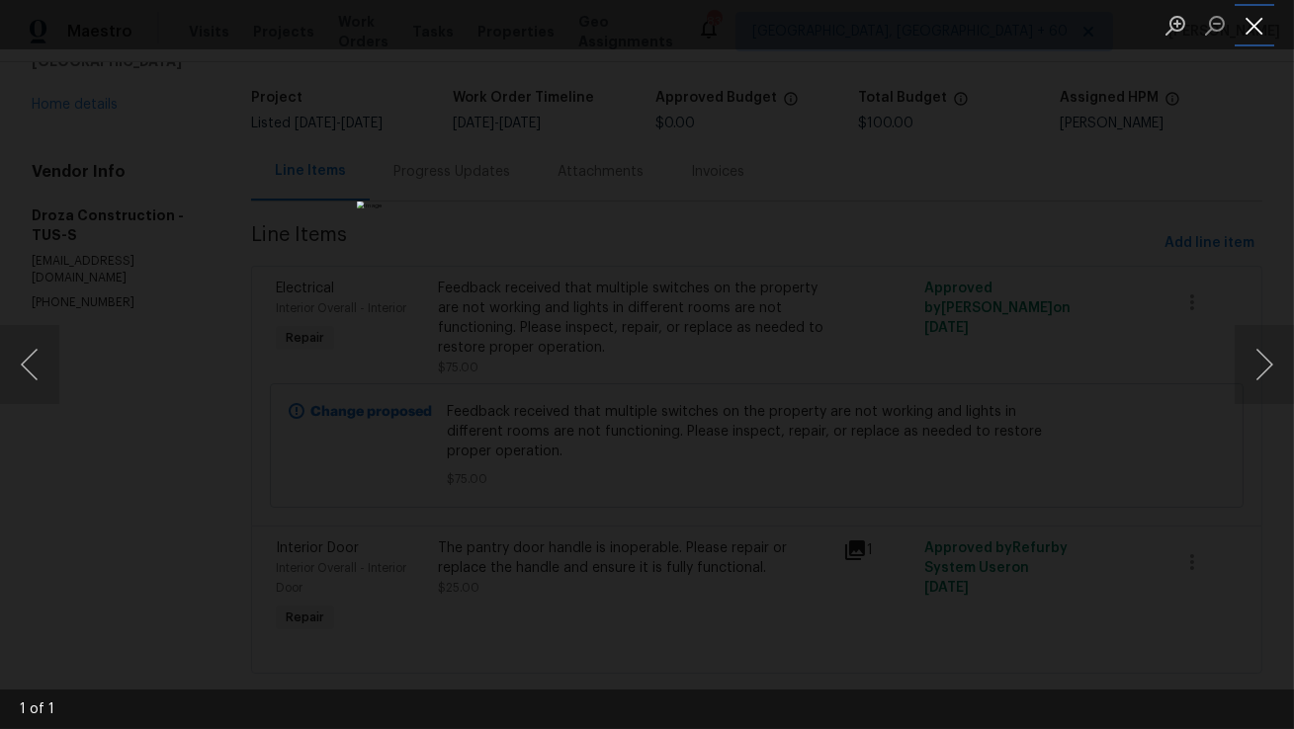
click at [1259, 35] on button "Close lightbox" at bounding box center [1254, 25] width 40 height 35
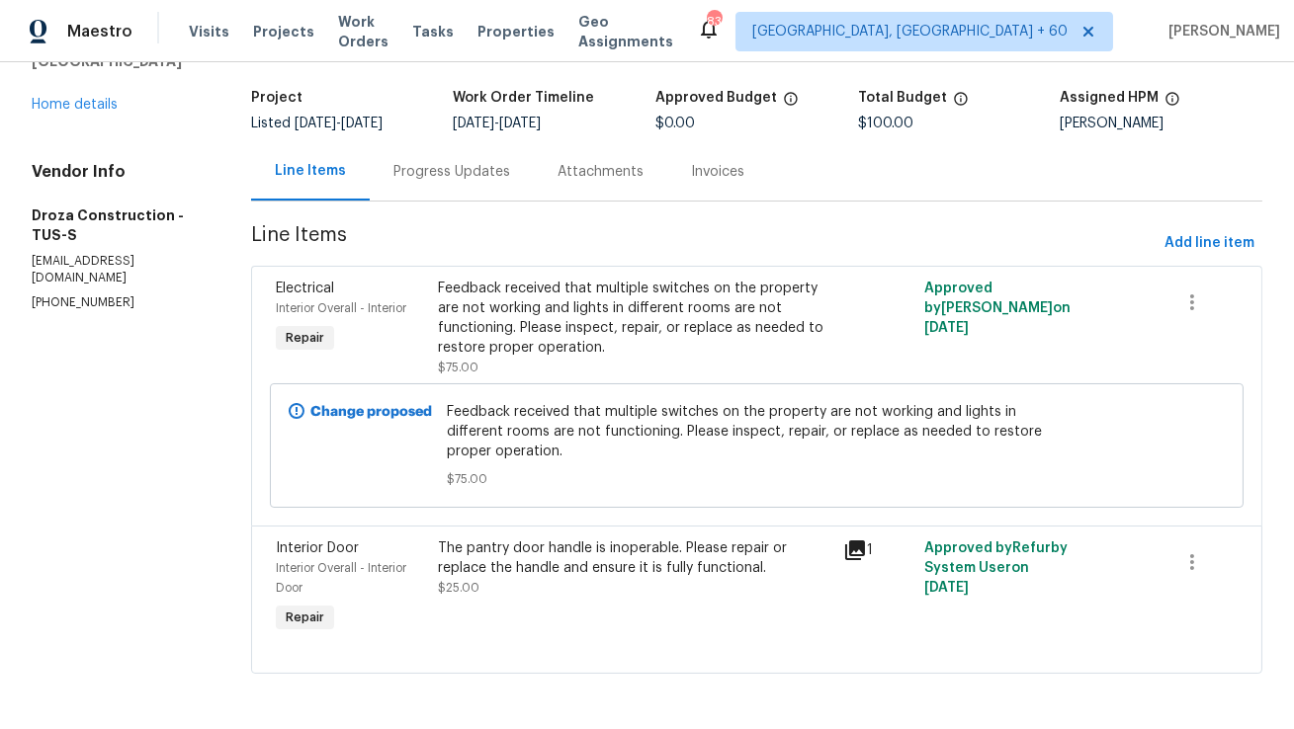
click at [478, 169] on div "Progress Updates" at bounding box center [451, 172] width 117 height 20
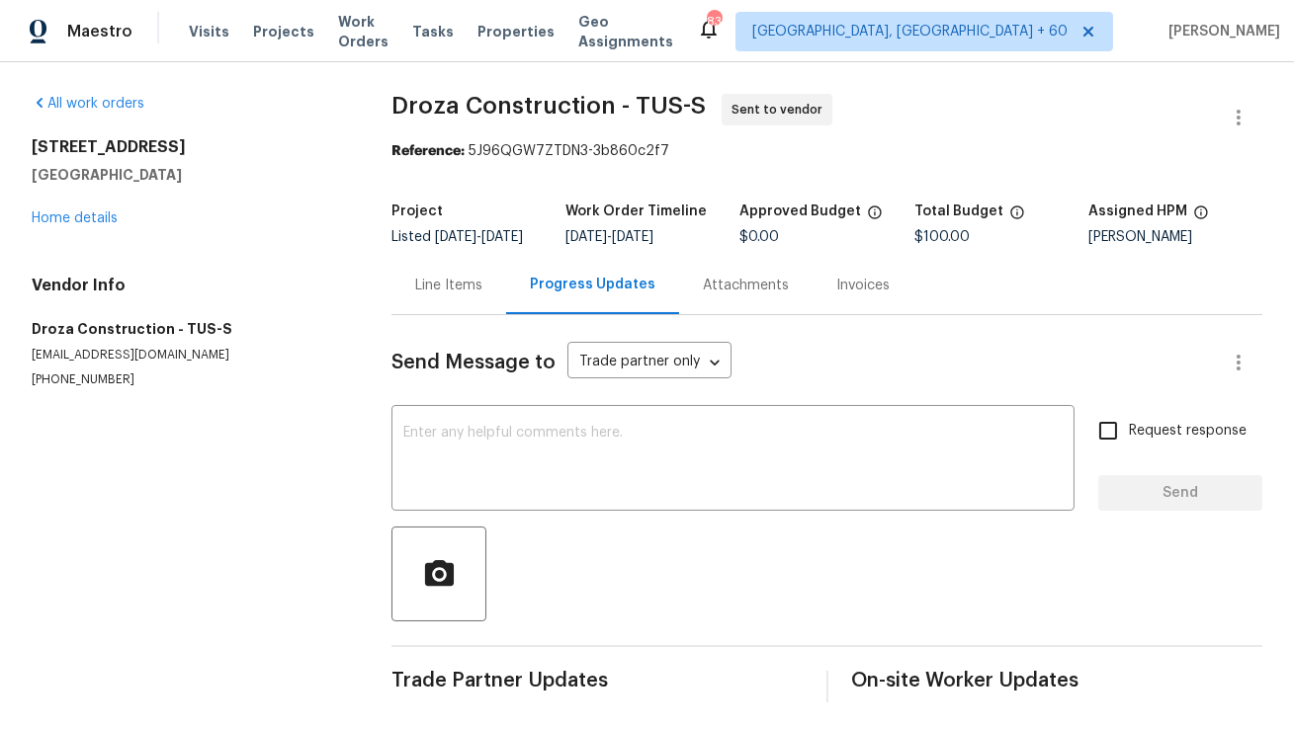
scroll to position [19, 0]
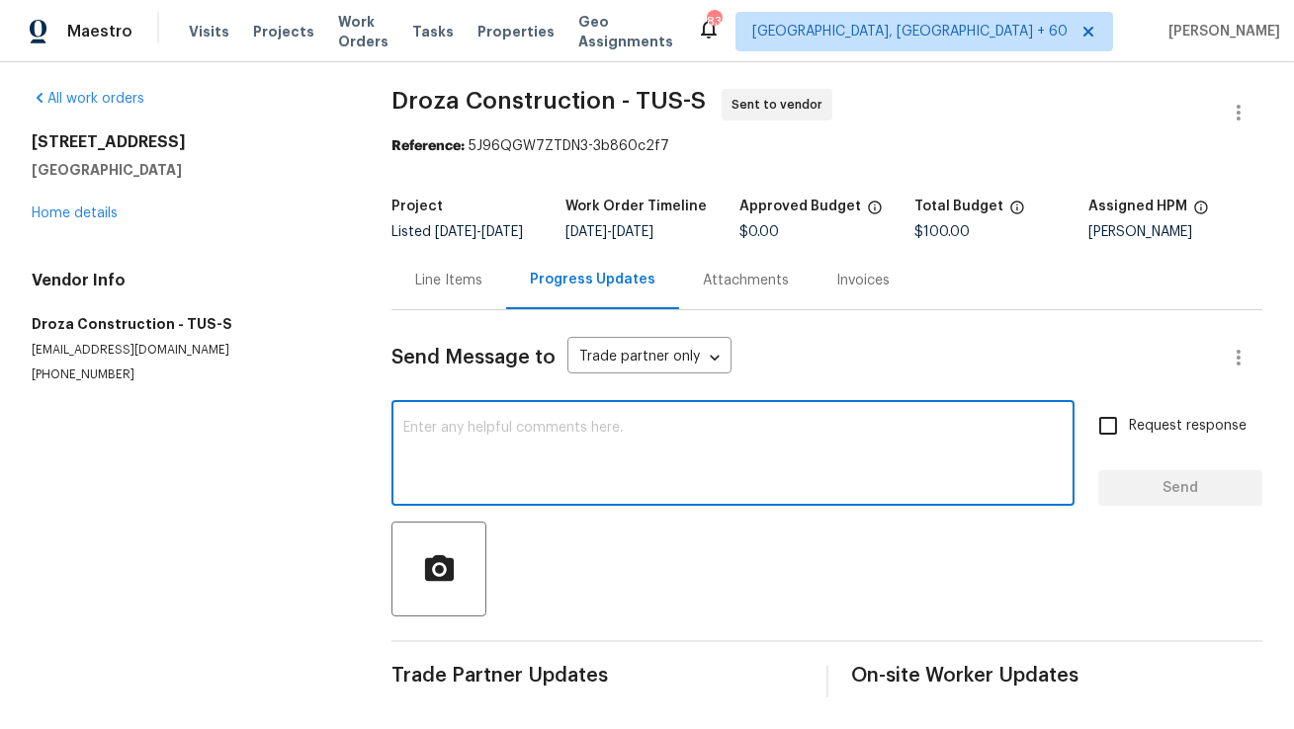
click at [458, 453] on textarea at bounding box center [732, 455] width 659 height 69
paste textarea "Hi, this is Anthony with Opendoor. I’m confirming you received the WO for the p…"
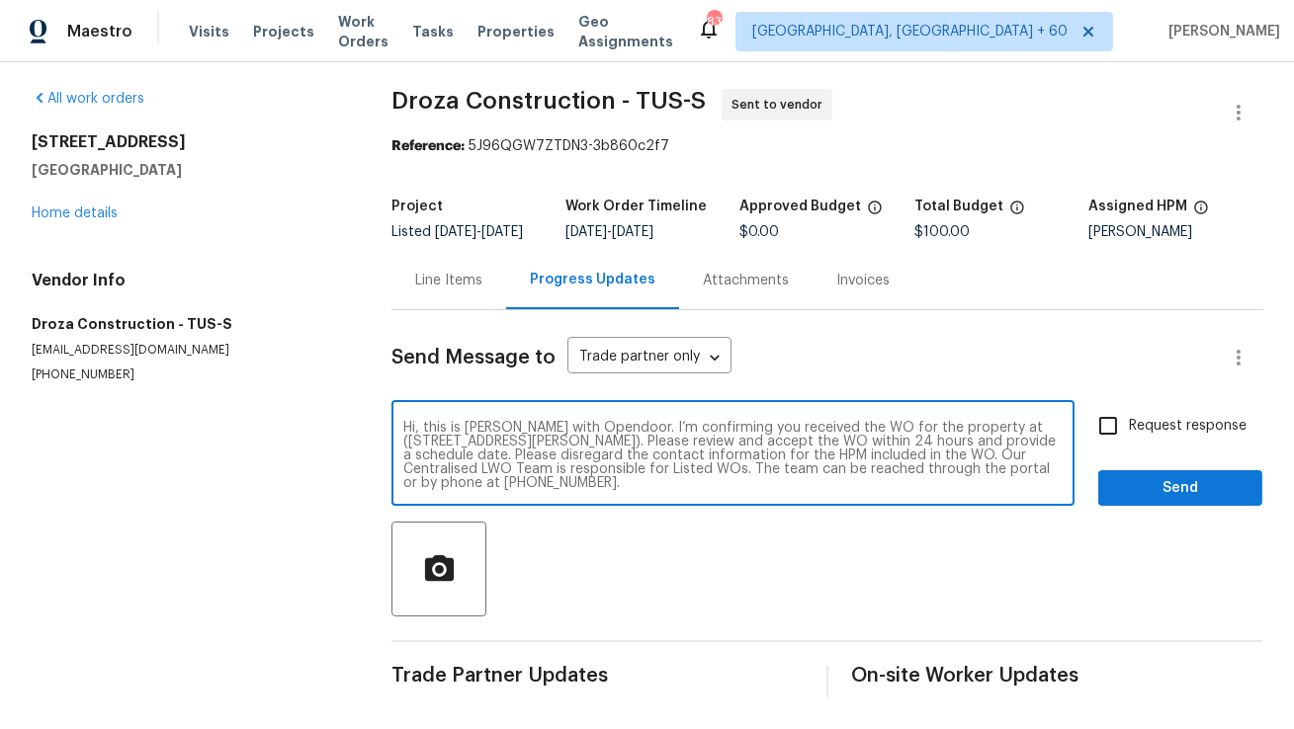
drag, startPoint x: 993, startPoint y: 427, endPoint x: 637, endPoint y: 444, distance: 357.2
click at [637, 444] on textarea "Hi, this is Anthony with Opendoor. I’m confirming you received the WO for the p…" at bounding box center [732, 455] width 659 height 69
paste textarea "7637 E Cholla Overlook Dr, Tucson, AZ 85710"
click at [682, 482] on textarea "Hi, this is Anthony with Opendoor. I’m confirming you received the WO for the p…" at bounding box center [732, 455] width 659 height 69
type textarea "Hi, this is Anthony with Opendoor. I’m confirming you received the WO for the p…"
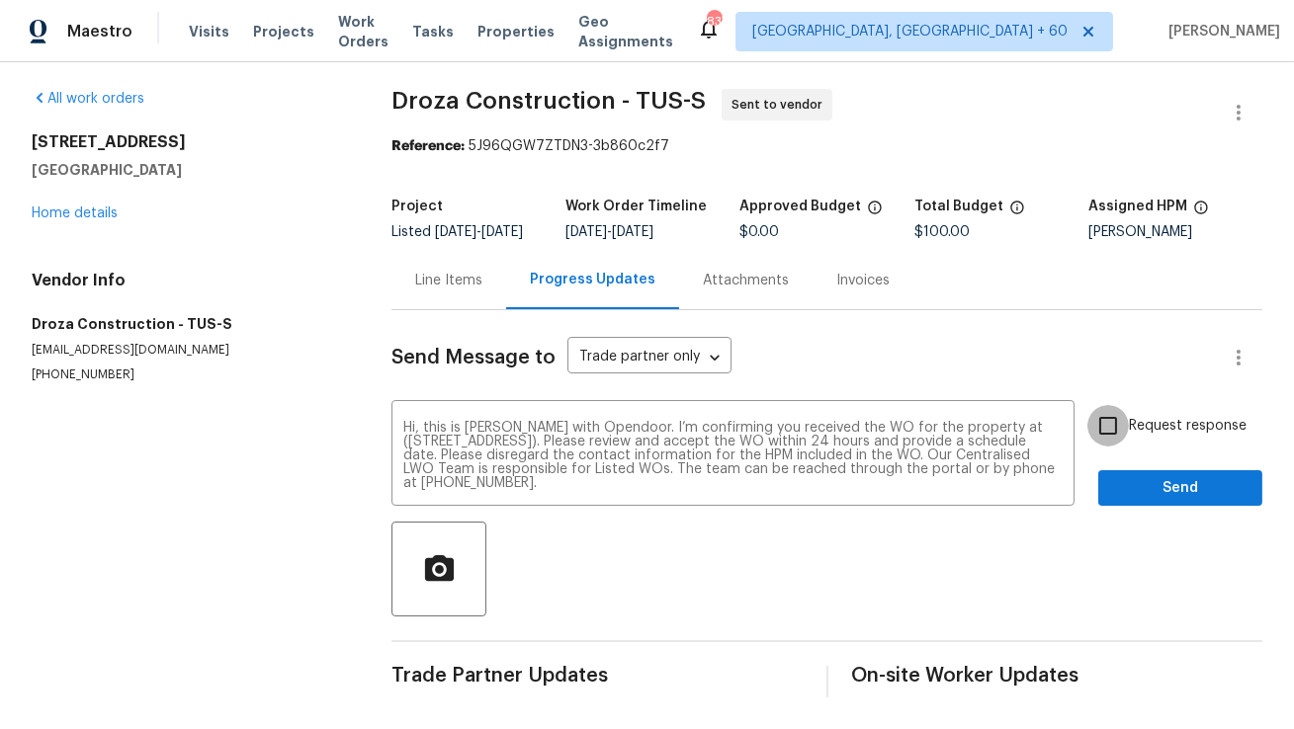
click at [1109, 425] on input "Request response" at bounding box center [1108, 426] width 42 height 42
checkbox input "true"
click at [1172, 498] on span "Send" at bounding box center [1180, 488] width 132 height 25
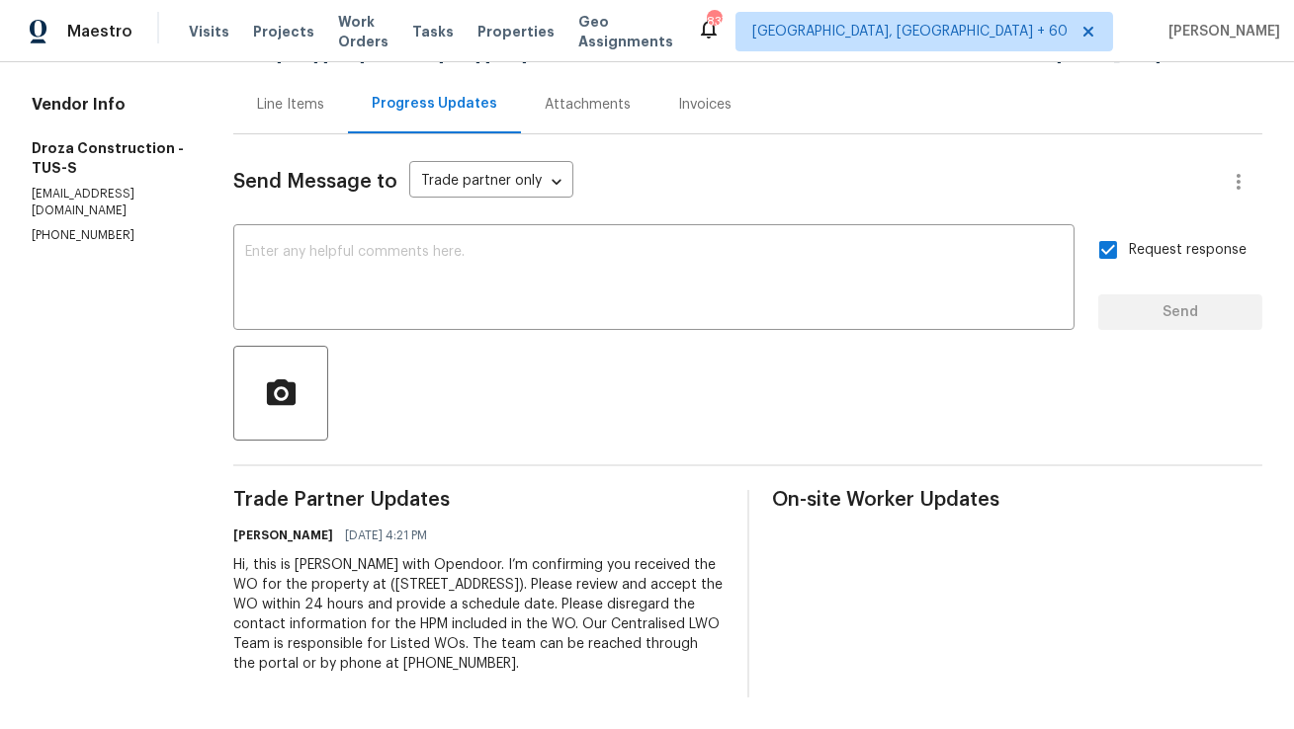
scroll to position [0, 0]
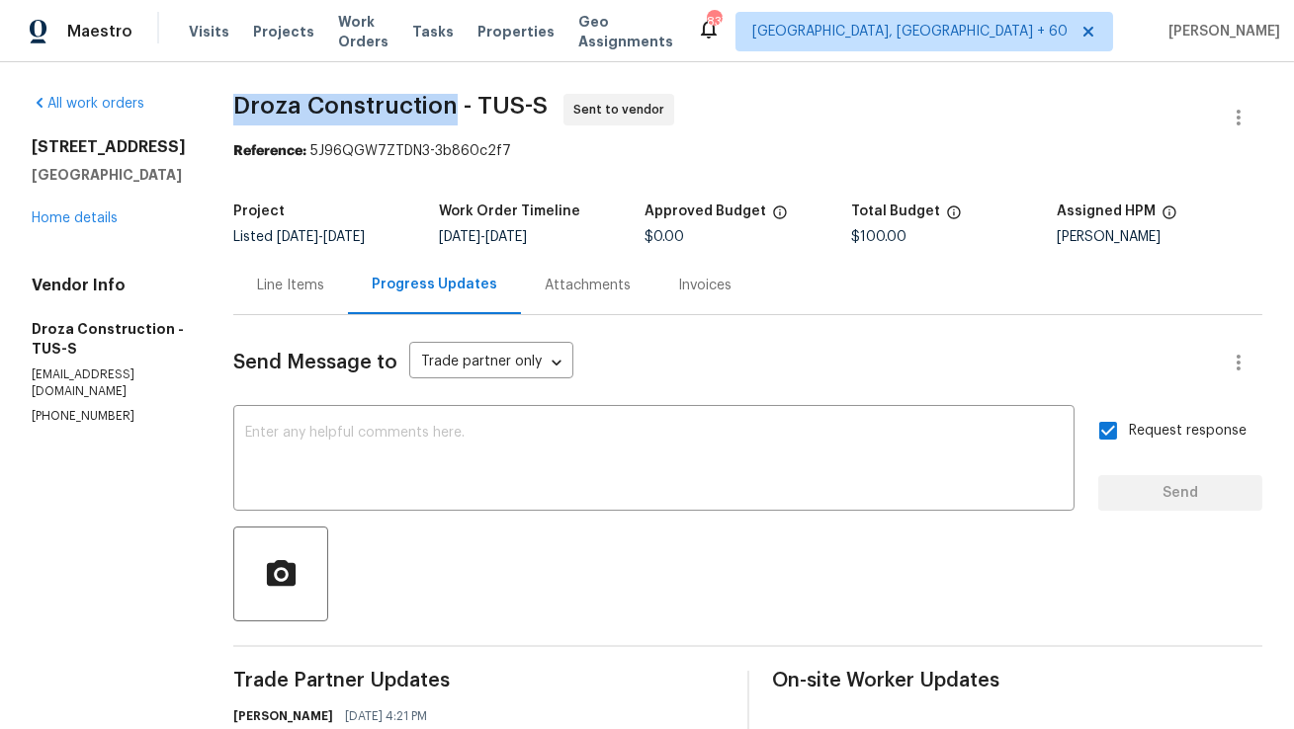
copy span "Droza Construction"
drag, startPoint x: 255, startPoint y: 103, endPoint x: 463, endPoint y: 104, distance: 207.6
click at [463, 104] on span "Droza Construction - TUS-S" at bounding box center [390, 106] width 314 height 24
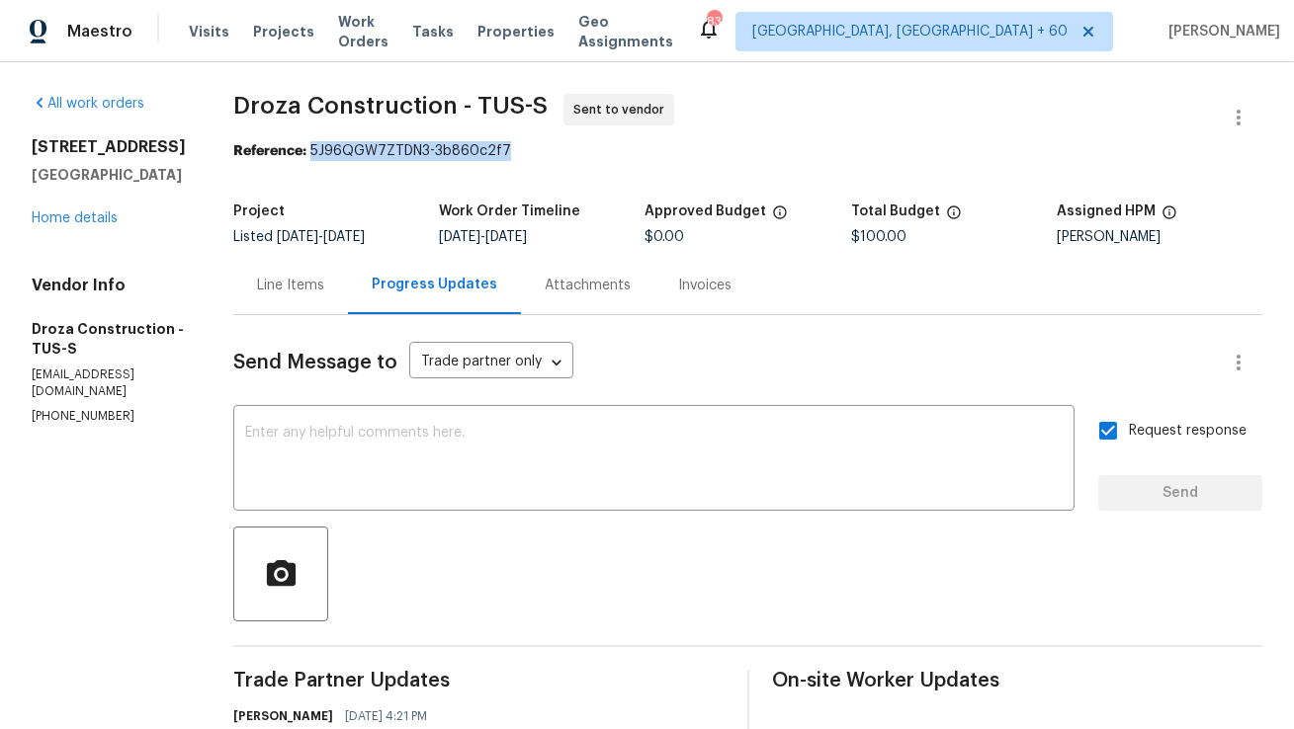
copy div "5J96QGW7ZTDN3-3b860c2f7"
drag, startPoint x: 327, startPoint y: 147, endPoint x: 571, endPoint y: 159, distance: 244.4
click at [571, 159] on div "Reference: 5J96QGW7ZTDN3-3b860c2f7" at bounding box center [747, 151] width 1029 height 20
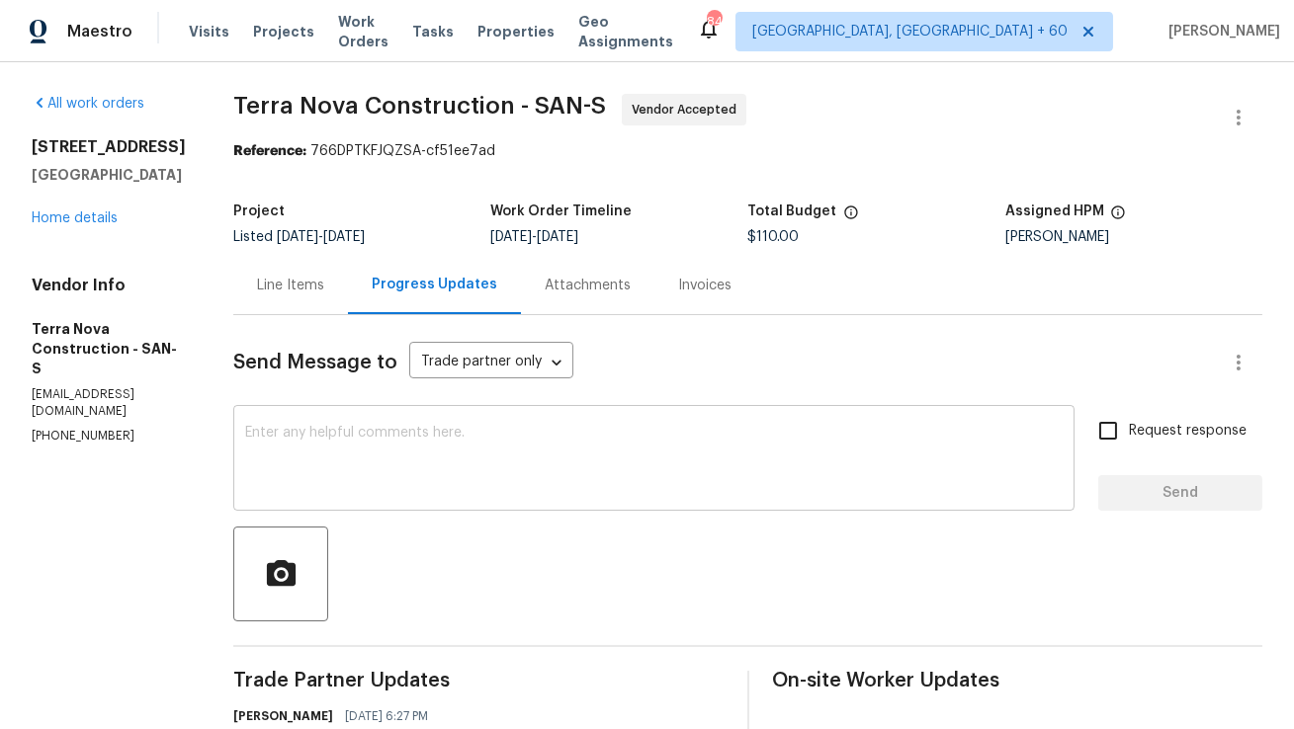
click at [499, 461] on textarea at bounding box center [653, 460] width 817 height 69
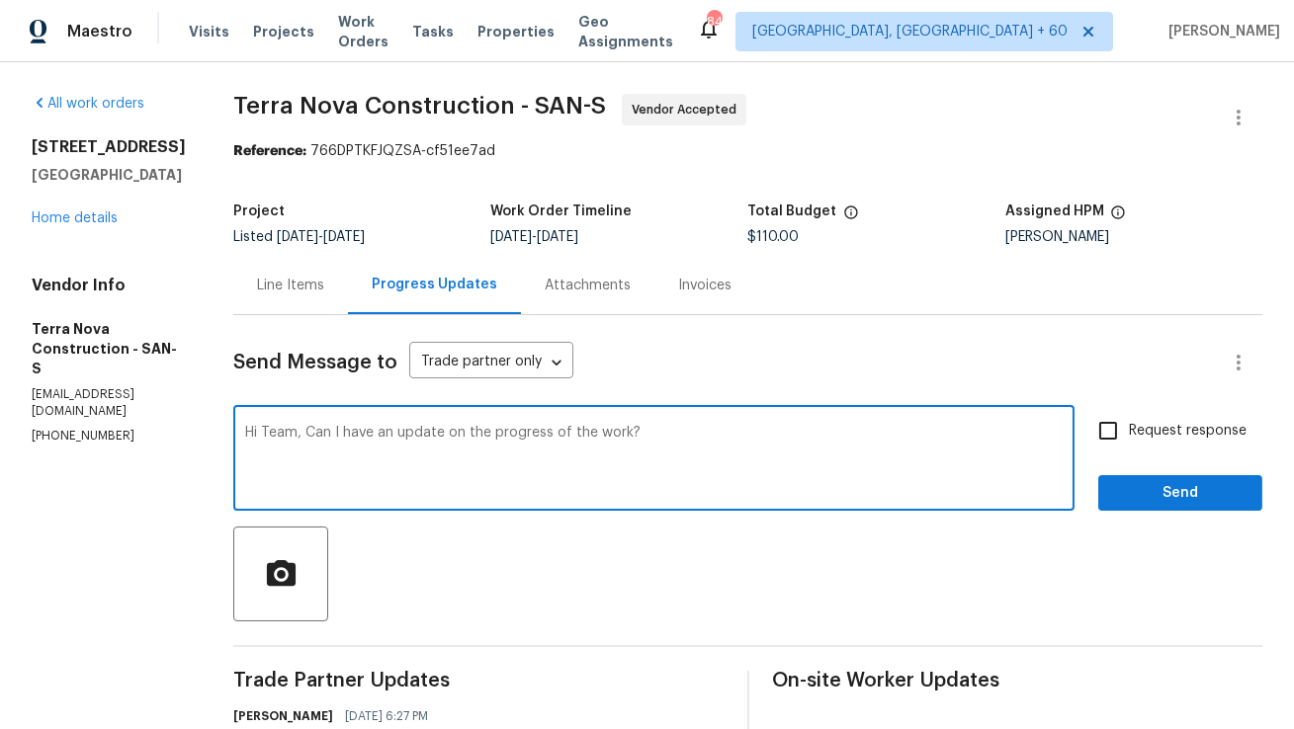
type textarea "Hi Team, Can I have an update on the progress of the work?"
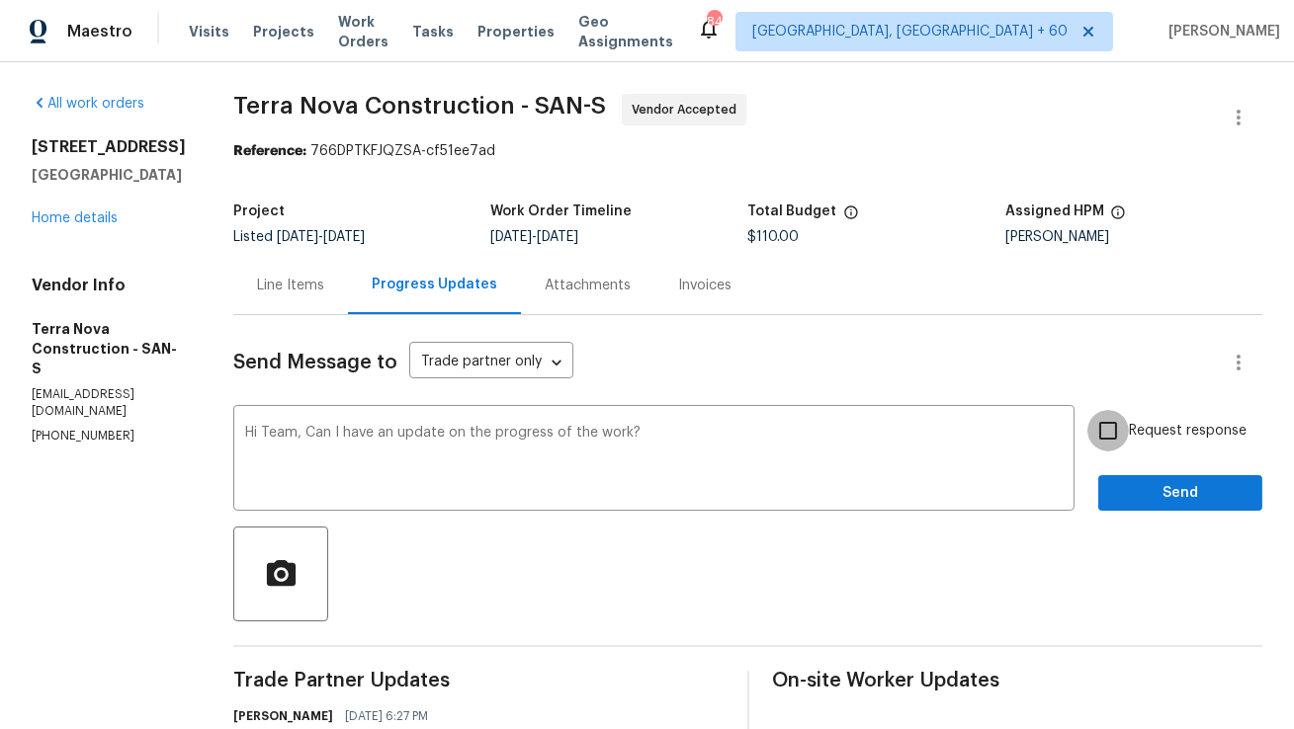
click at [1102, 436] on input "Request response" at bounding box center [1108, 431] width 42 height 42
checkbox input "true"
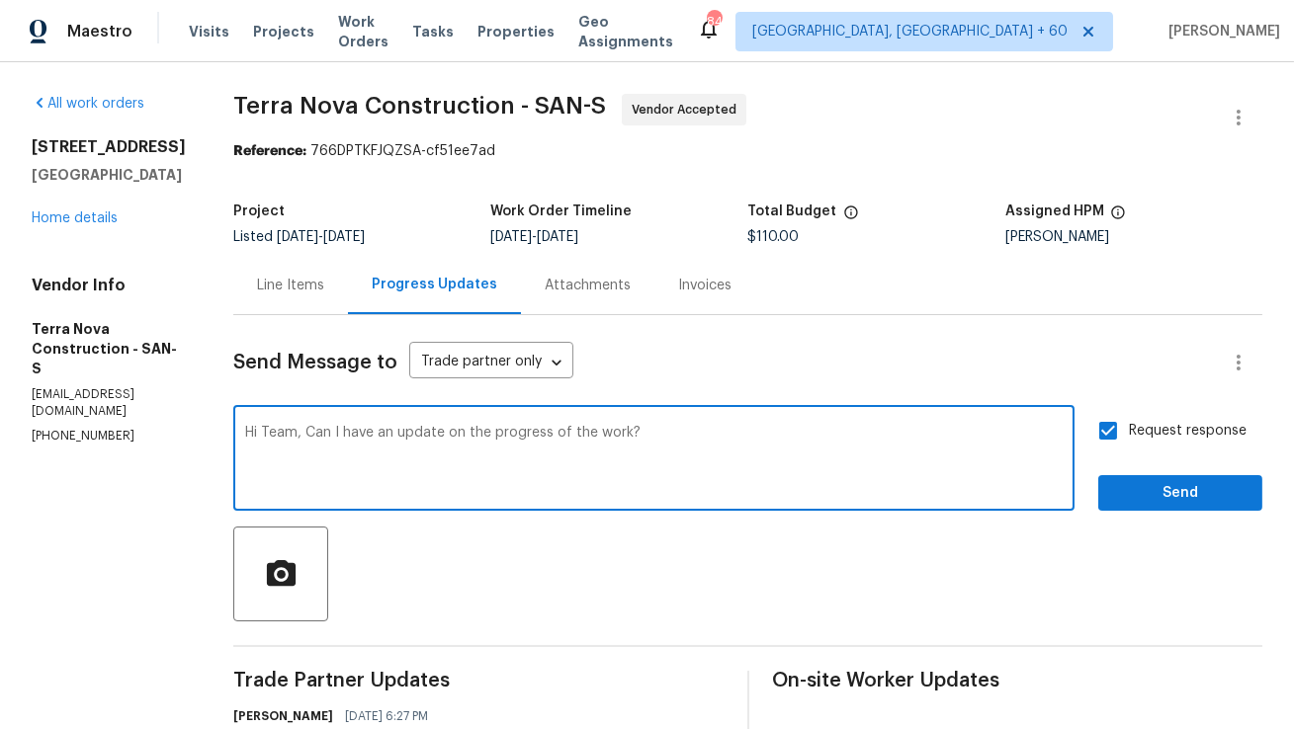
drag, startPoint x: 496, startPoint y: 436, endPoint x: 680, endPoint y: 438, distance: 183.9
click at [680, 438] on textarea "Hi Team, Can I have an update on the progress of the work?" at bounding box center [653, 460] width 817 height 69
drag, startPoint x: 447, startPoint y: 433, endPoint x: 490, endPoint y: 433, distance: 43.5
click at [490, 433] on textarea "Hi Team, Can I have an update on the progress of the work?" at bounding box center [653, 460] width 817 height 69
drag, startPoint x: 431, startPoint y: 435, endPoint x: 675, endPoint y: 433, distance: 244.1
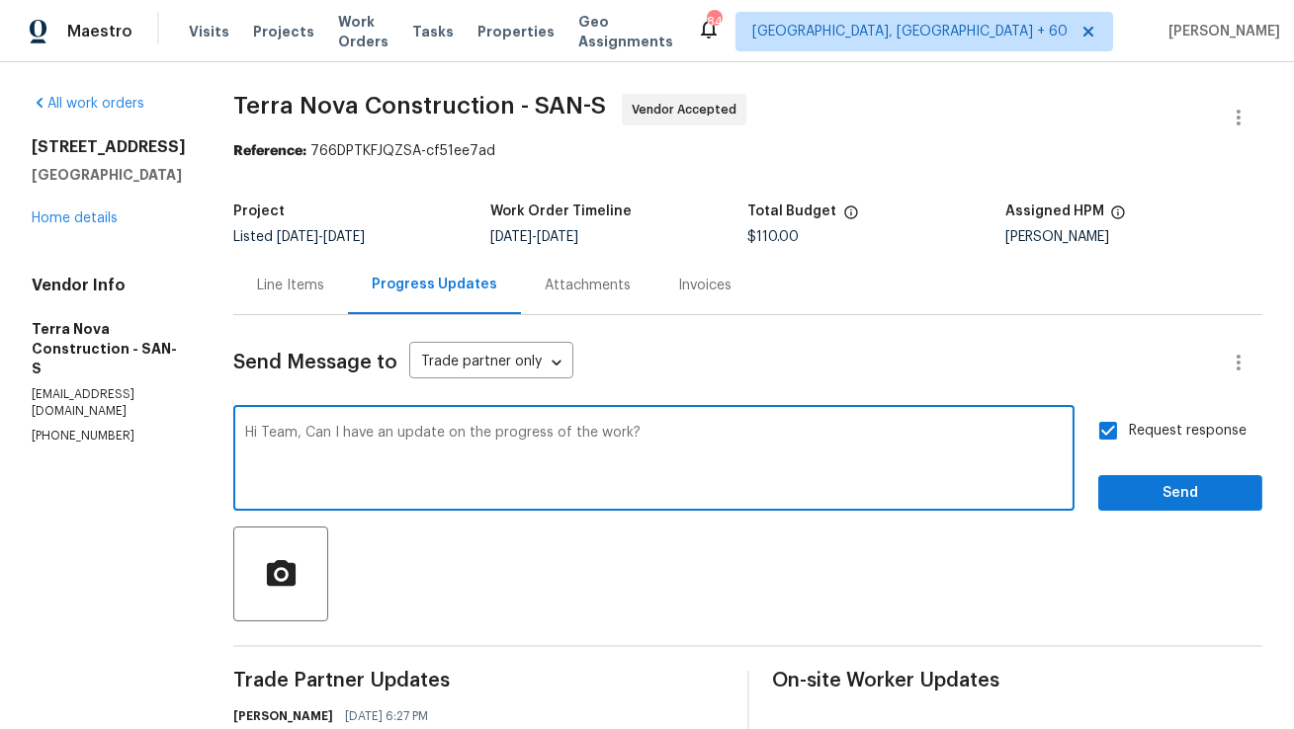
click at [675, 433] on textarea "Hi Team, Can I have an update on the progress of the work?" at bounding box center [653, 460] width 817 height 69
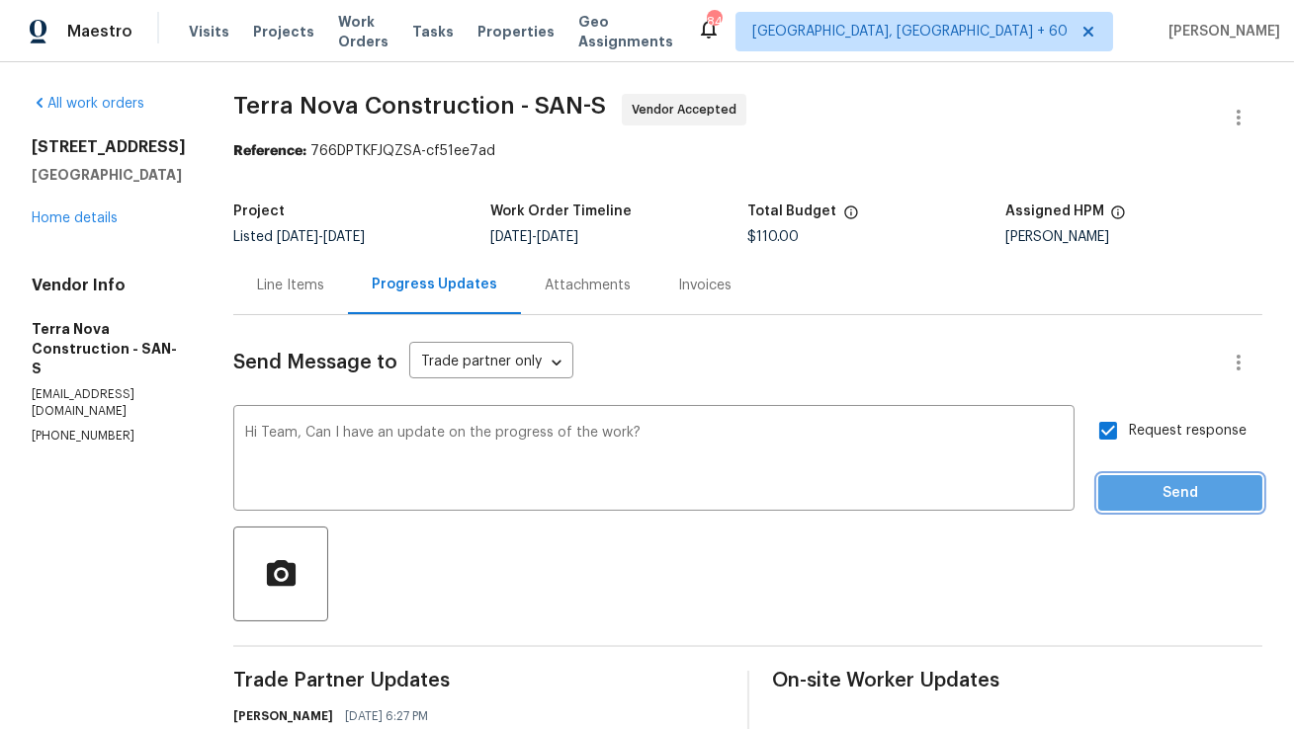
click at [1205, 499] on span "Send" at bounding box center [1180, 493] width 132 height 25
